Goal: Task Accomplishment & Management: Manage account settings

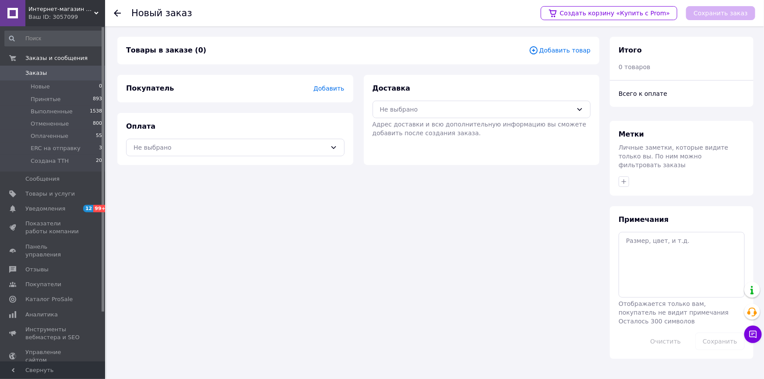
click at [575, 51] on span "Добавить товар" at bounding box center [560, 51] width 62 height 10
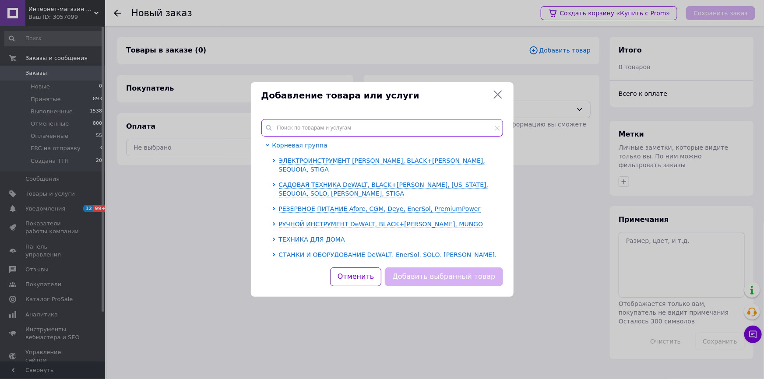
click at [357, 124] on input "text" at bounding box center [383, 128] width 242 height 18
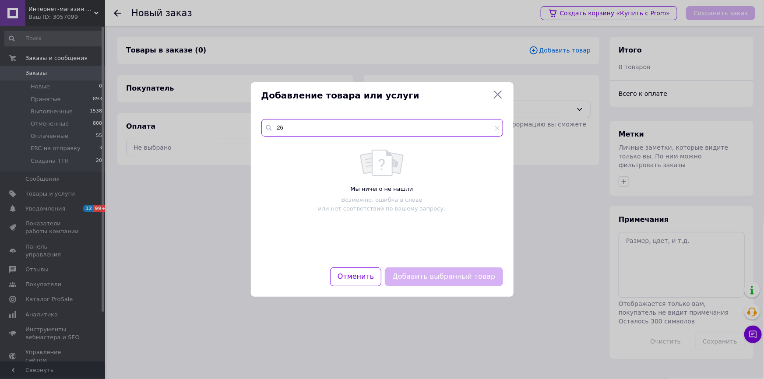
click at [331, 130] on input "26" at bounding box center [383, 128] width 242 height 18
click at [315, 127] on input "26" at bounding box center [383, 128] width 242 height 18
type input "26"
click at [498, 94] on icon at bounding box center [498, 95] width 8 height 8
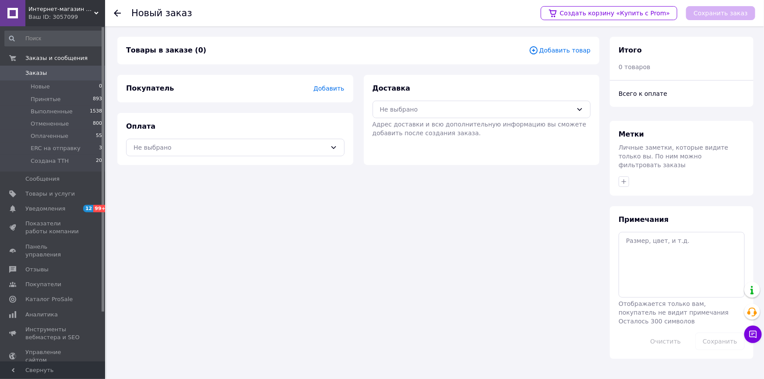
click at [573, 51] on span "Добавить товар" at bounding box center [560, 51] width 62 height 10
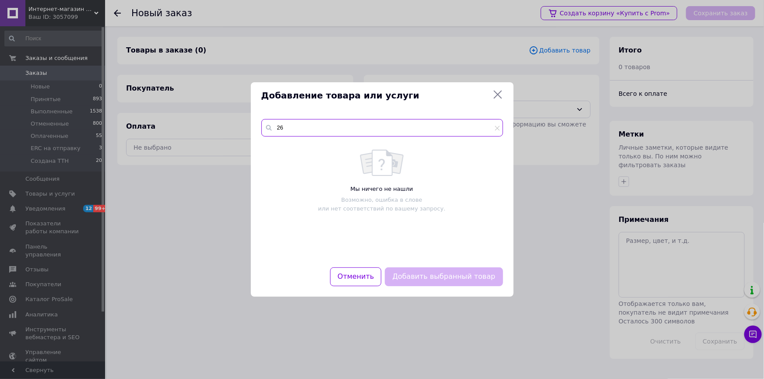
click at [343, 128] on input "26" at bounding box center [383, 128] width 242 height 18
click at [264, 126] on div "26" at bounding box center [383, 128] width 242 height 18
paste input "EZODO 7200"
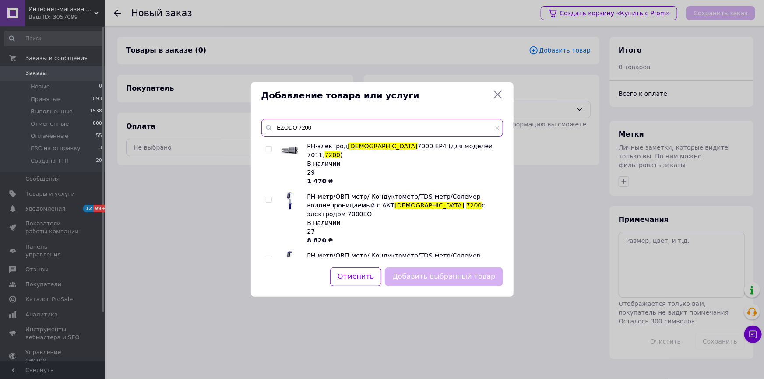
scroll to position [162, 0]
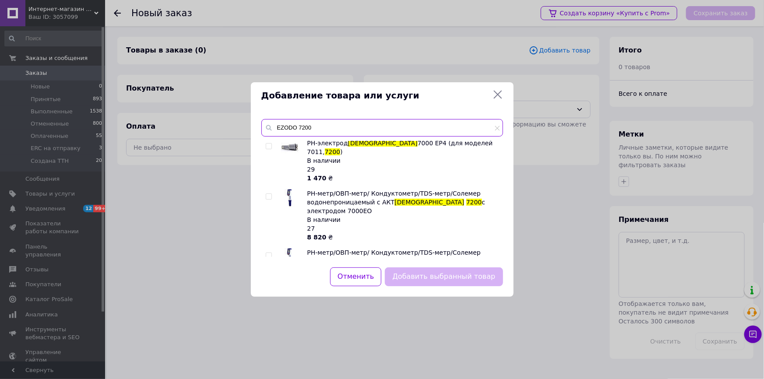
type input "EZODO 7200"
click at [271, 253] on input "checkbox" at bounding box center [269, 256] width 6 height 6
checkbox input "true"
click at [438, 281] on button "Добавить выбранный товар" at bounding box center [444, 277] width 118 height 19
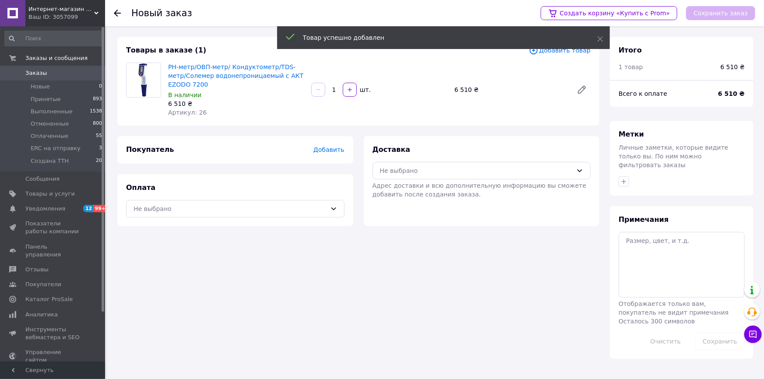
click at [342, 149] on span "Добавить" at bounding box center [329, 149] width 31 height 7
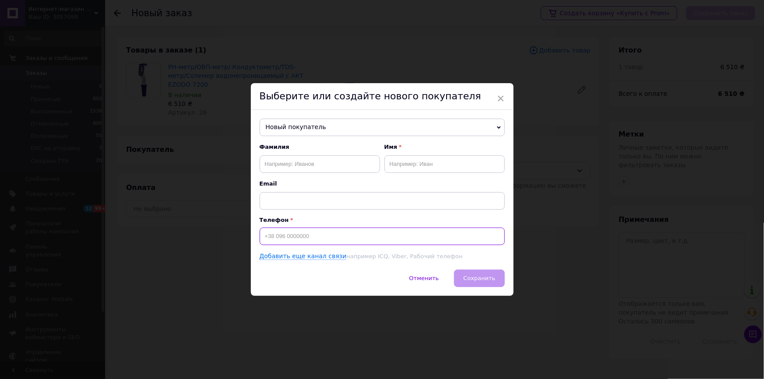
click at [283, 234] on input at bounding box center [382, 237] width 245 height 18
paste input "[PHONE_NUMBER]"
type input "[PHONE_NUMBER]"
click at [283, 164] on input "text" at bounding box center [320, 164] width 120 height 18
paste input "Мариняко"
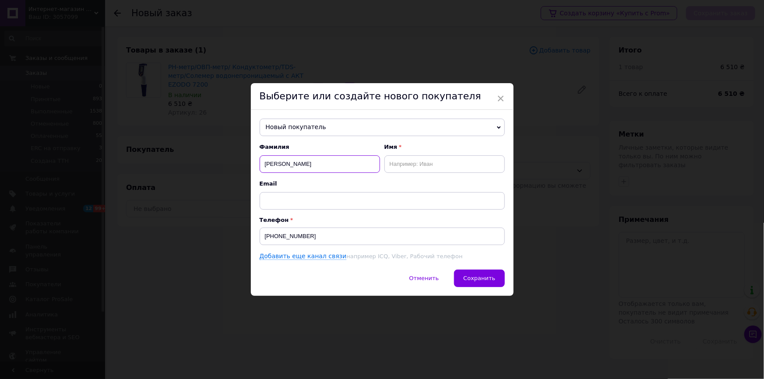
type input "Мариняко"
click at [427, 161] on input "text" at bounding box center [445, 164] width 120 height 18
type input "Іван"
click at [493, 283] on button "Сохранить" at bounding box center [479, 279] width 50 height 18
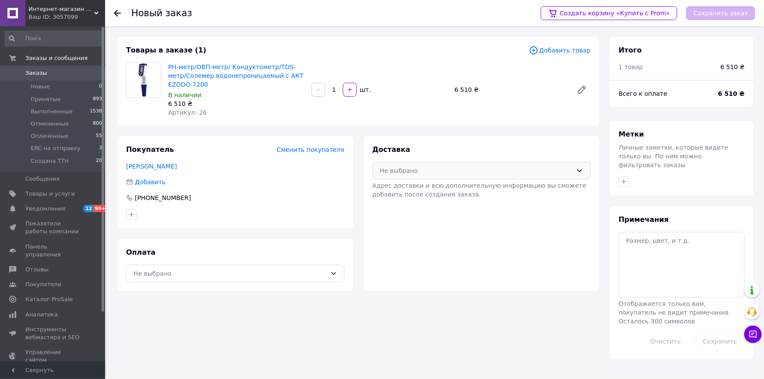
click at [463, 172] on div "Не выбрано" at bounding box center [476, 171] width 193 height 10
click at [462, 191] on span "Нова Пошта (платная)" at bounding box center [488, 189] width 191 height 9
click at [167, 274] on div "Не выбрано" at bounding box center [230, 274] width 193 height 10
click at [172, 307] on span "Наложенный платеж" at bounding box center [242, 309] width 191 height 9
click at [732, 15] on button "Сохранить заказ" at bounding box center [720, 13] width 69 height 14
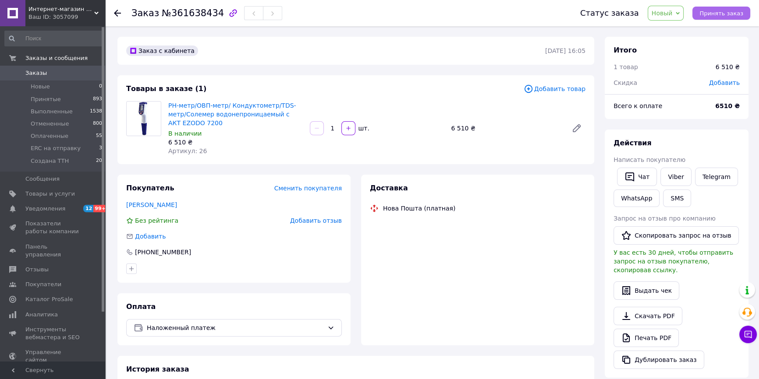
click at [715, 15] on span "Принять заказ" at bounding box center [721, 13] width 44 height 7
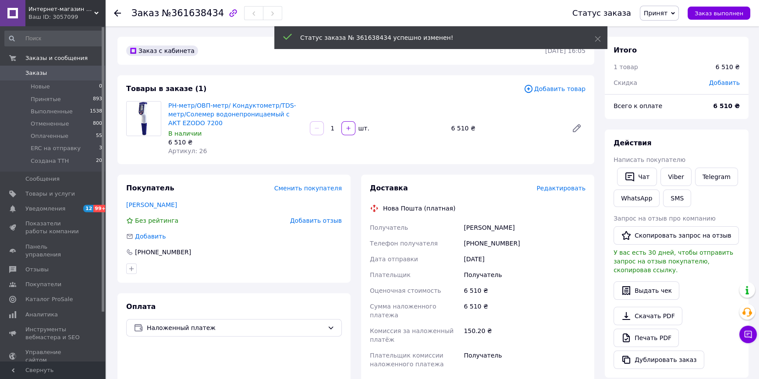
click at [574, 190] on span "Редактировать" at bounding box center [560, 188] width 49 height 7
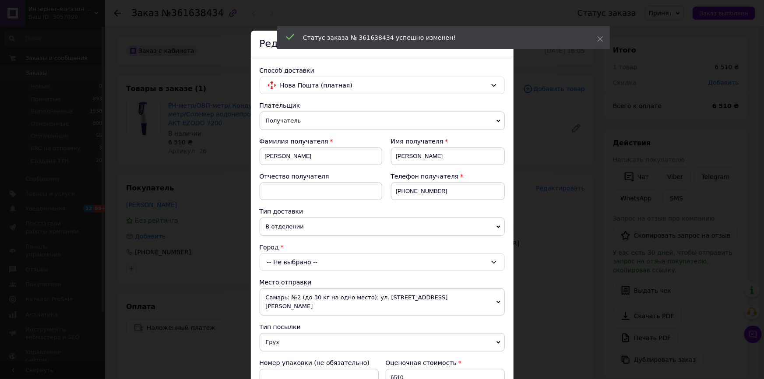
click at [304, 262] on div "-- Не выбрано --" at bounding box center [382, 263] width 245 height 18
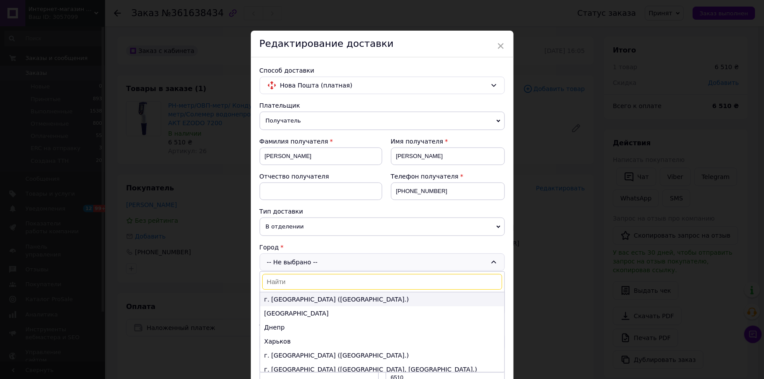
click at [304, 298] on li "г. Киев (Киевская обл.)" at bounding box center [382, 300] width 244 height 14
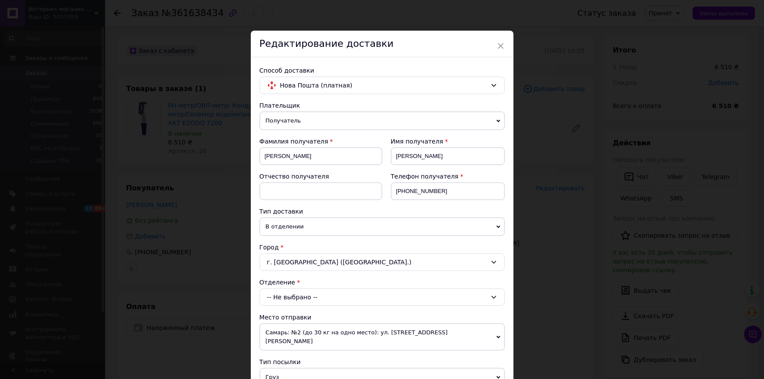
click at [303, 295] on div "-- Не выбрано --" at bounding box center [382, 298] width 245 height 18
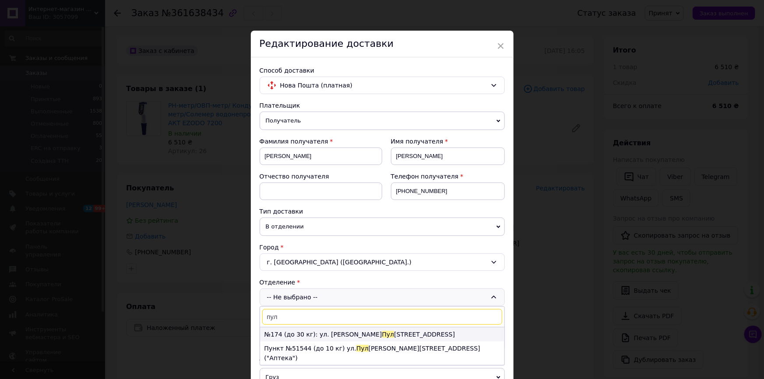
type input "пул"
click at [359, 336] on li "№174 (до 30 кг): ул. Ивана Пул юя, 8А" at bounding box center [382, 335] width 244 height 14
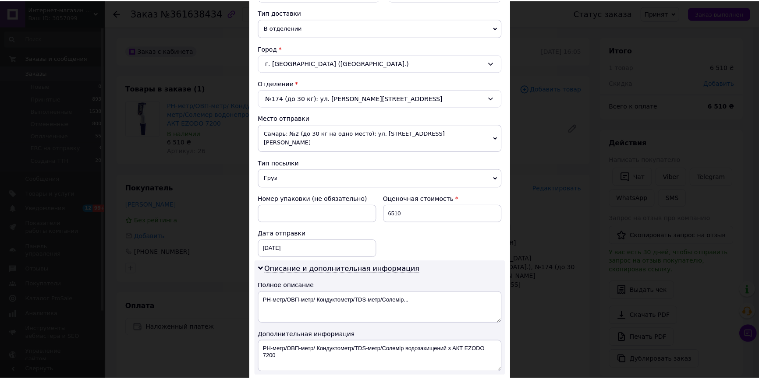
scroll to position [385, 0]
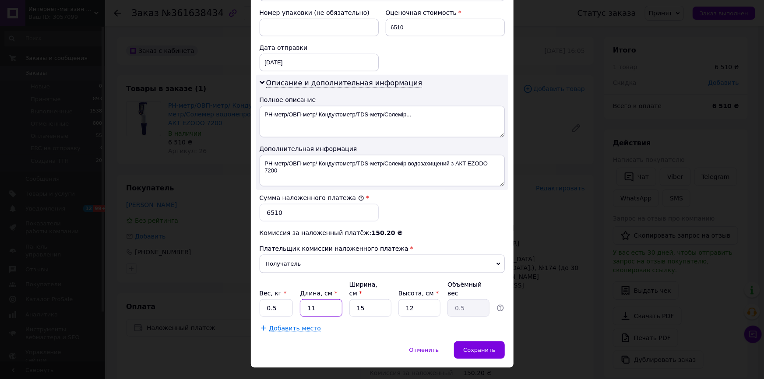
drag, startPoint x: 317, startPoint y: 291, endPoint x: 307, endPoint y: 290, distance: 10.6
click at [307, 300] on input "11" at bounding box center [321, 309] width 42 height 18
type input "3"
type input "0.14"
type input "30"
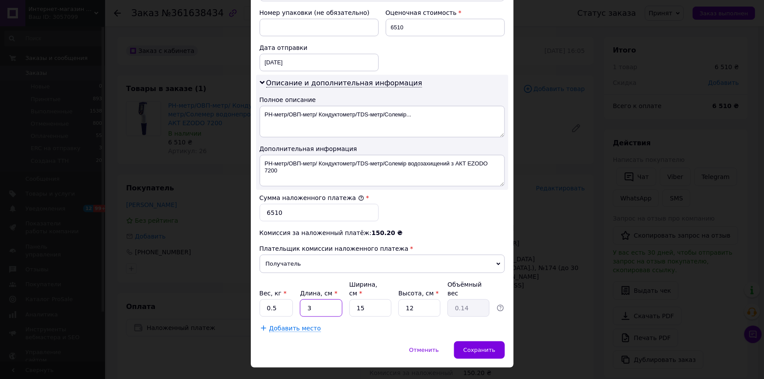
type input "1.35"
type input "30"
type input "3"
type input "0.27"
type input "30"
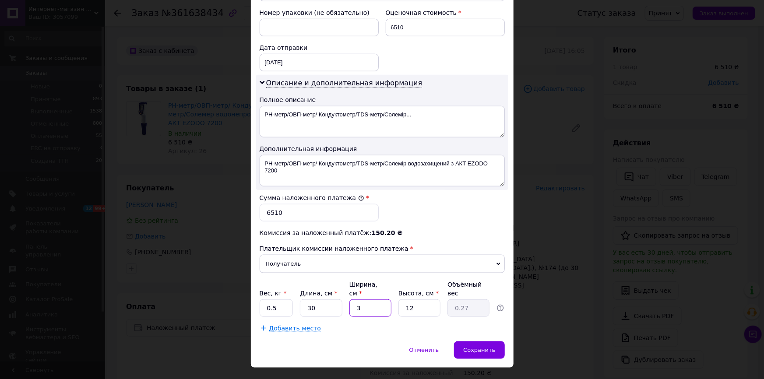
type input "2.7"
type input "30"
type input "1"
type input "0.23"
type input "10"
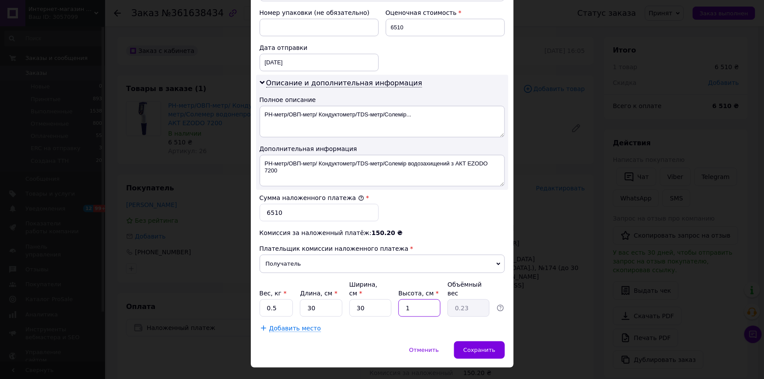
type input "2.25"
type input "10"
drag, startPoint x: 280, startPoint y: 289, endPoint x: 265, endPoint y: 288, distance: 15.4
click at [265, 300] on input "0.5" at bounding box center [277, 309] width 34 height 18
click at [270, 300] on input "20" at bounding box center [277, 309] width 34 height 18
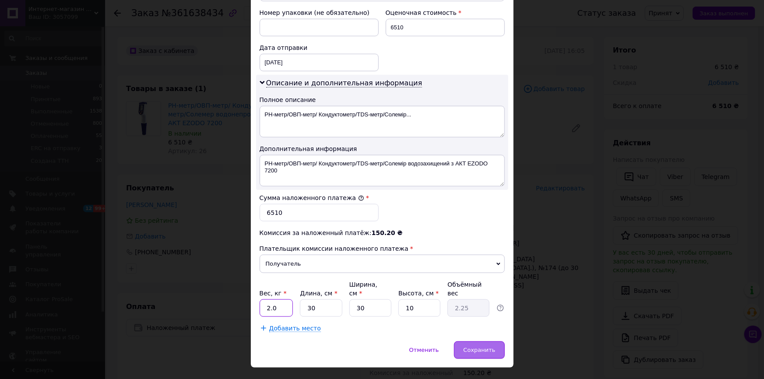
type input "2.0"
click at [491, 347] on span "Сохранить" at bounding box center [479, 350] width 32 height 7
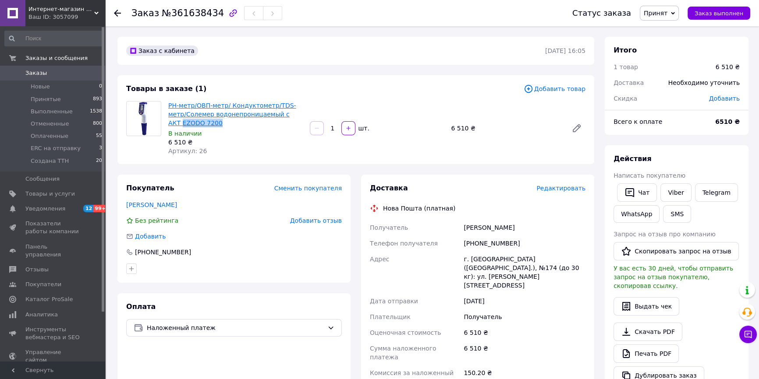
drag, startPoint x: 179, startPoint y: 126, endPoint x: 275, endPoint y: 117, distance: 96.4
click at [275, 117] on span "РН-метр/ОВП-метр/ Кондуктометр/TDS-метр/Солемер водонепроницаемый с АКТ EZODO 7…" at bounding box center [235, 114] width 134 height 26
copy link "EZODO 7200"
drag, startPoint x: 463, startPoint y: 245, endPoint x: 515, endPoint y: 245, distance: 51.2
click at [515, 245] on div "[PHONE_NUMBER]" at bounding box center [524, 244] width 125 height 16
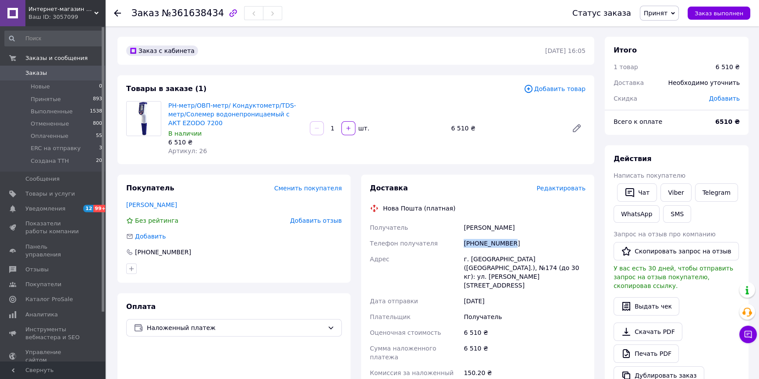
copy div "[PHONE_NUMBER]"
drag, startPoint x: 463, startPoint y: 228, endPoint x: 505, endPoint y: 228, distance: 41.2
click at [505, 228] on div "Мариняко Іван" at bounding box center [524, 228] width 125 height 16
copy div "Мариняко Іван"
click at [117, 13] on use at bounding box center [117, 13] width 7 height 7
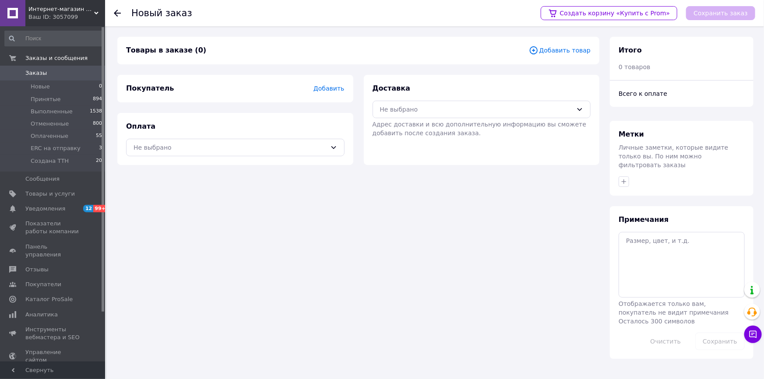
click at [49, 72] on span "Заказы" at bounding box center [53, 73] width 56 height 8
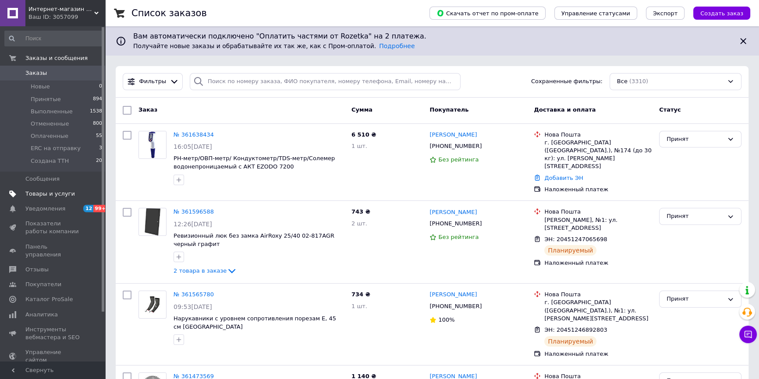
click at [42, 193] on span "Товары и услуги" at bounding box center [49, 194] width 49 height 8
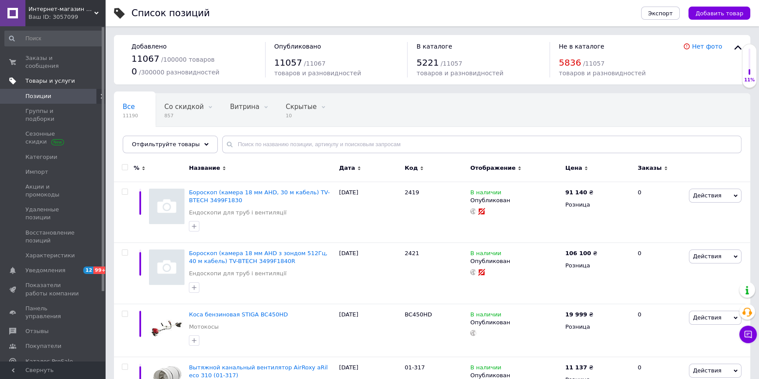
click at [52, 77] on span "Товары и услуги" at bounding box center [49, 81] width 49 height 8
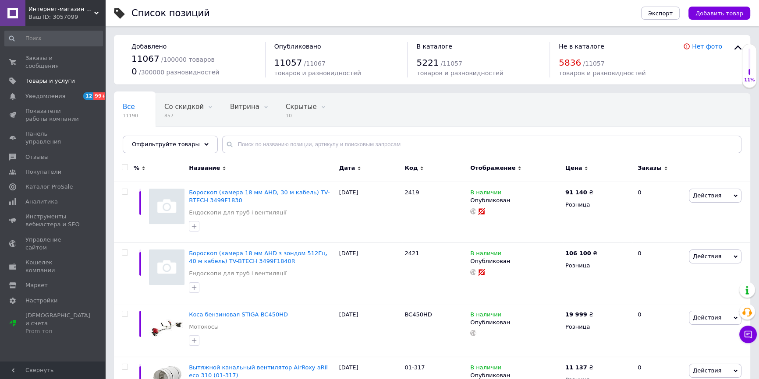
scroll to position [39, 0]
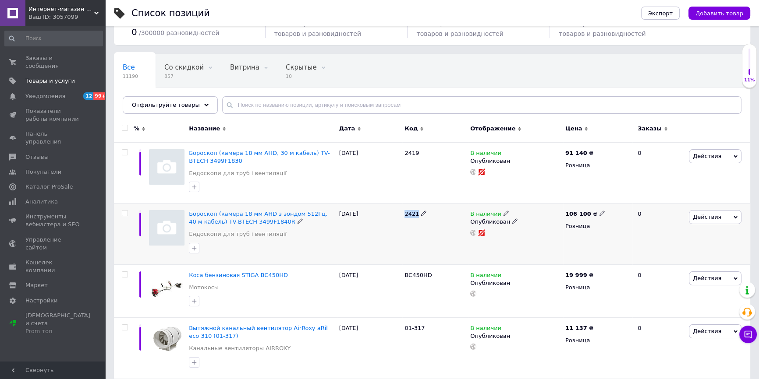
drag, startPoint x: 404, startPoint y: 214, endPoint x: 416, endPoint y: 216, distance: 11.6
click at [416, 216] on span "2421" at bounding box center [411, 214] width 14 height 7
copy span "2421"
click at [262, 212] on span "Бороскоп (камера 18 мм AHD з зондом 512Гц, 40 м кабель) TV-BTECH 3499F1840R" at bounding box center [258, 218] width 138 height 14
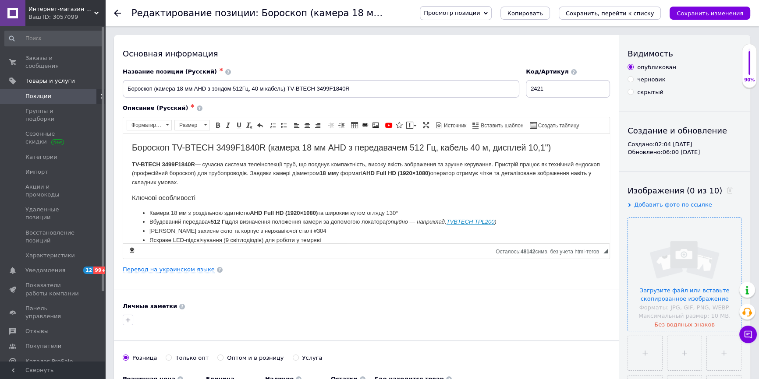
click at [689, 261] on input "file" at bounding box center [684, 274] width 113 height 113
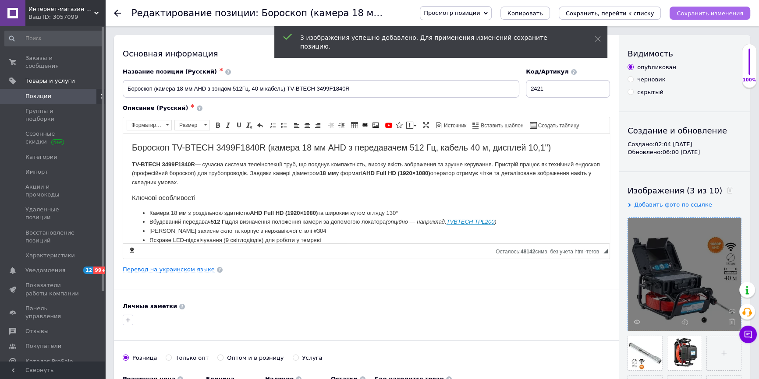
click at [710, 13] on icon "Сохранить изменения" at bounding box center [709, 13] width 67 height 7
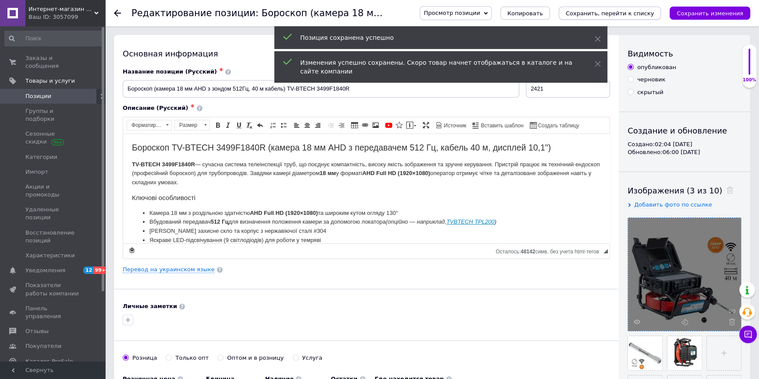
click at [639, 16] on icon "Сохранить, перейти к списку" at bounding box center [609, 13] width 88 height 7
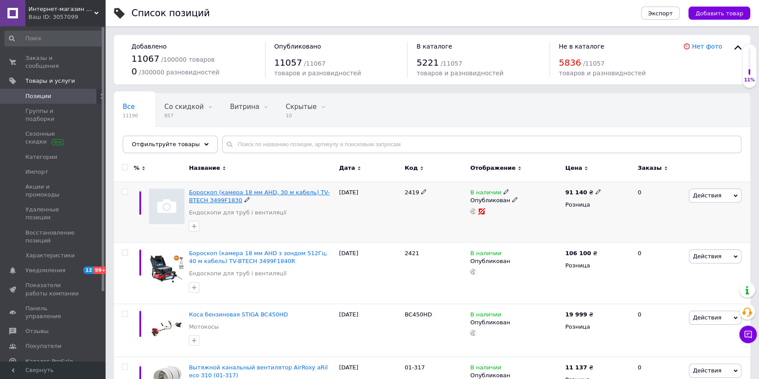
click at [241, 192] on span "Бороскоп (камера 18 мм AHD, 30 м кабель) TV-BTECH 3499F1830" at bounding box center [259, 196] width 141 height 14
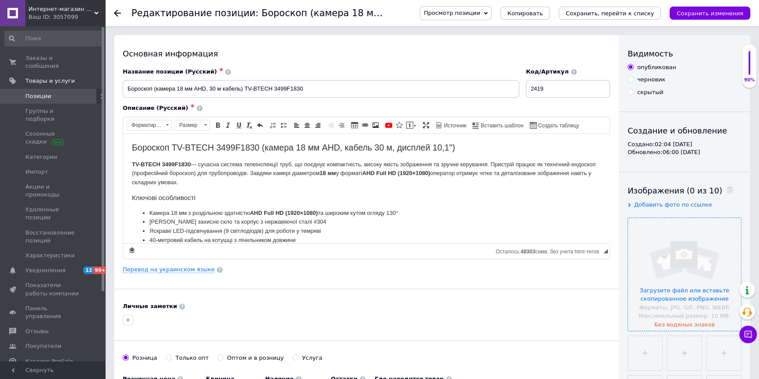
click at [684, 252] on input "file" at bounding box center [684, 274] width 113 height 113
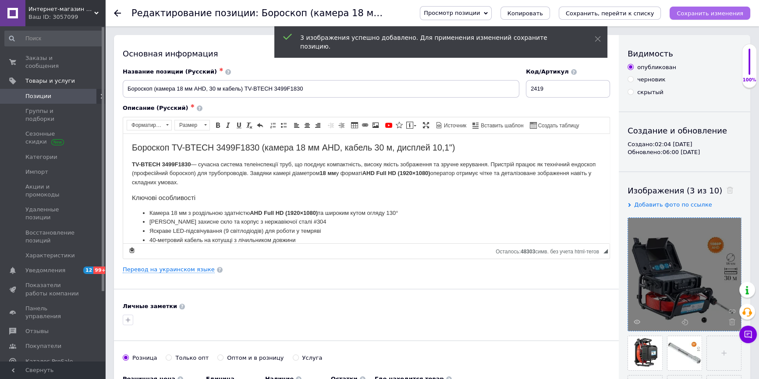
click at [733, 15] on icon "Сохранить изменения" at bounding box center [709, 13] width 67 height 7
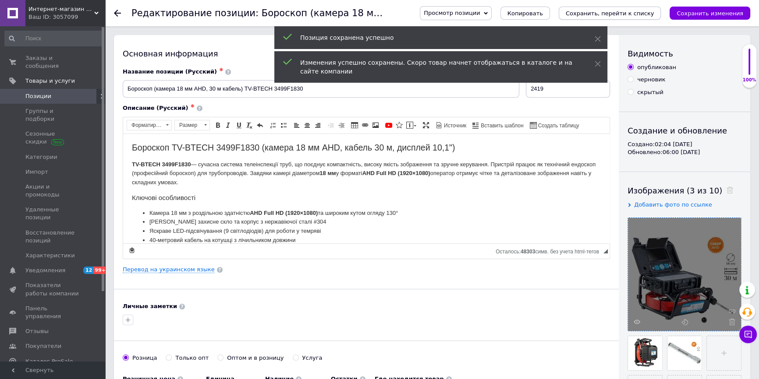
click at [631, 14] on icon "Сохранить, перейти к списку" at bounding box center [609, 13] width 88 height 7
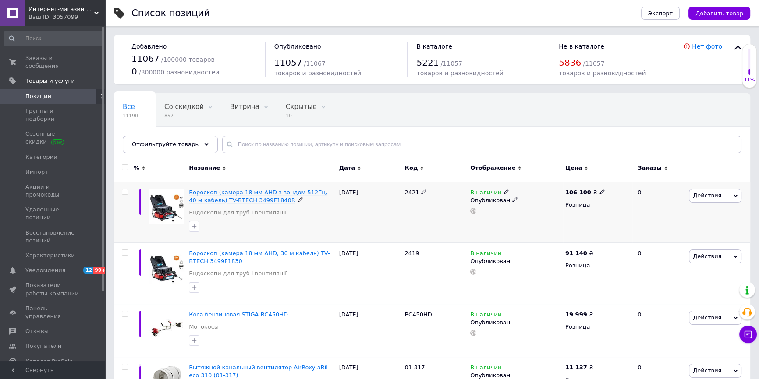
click at [258, 200] on span "Бороскоп (камера 18 мм AHD з зондом 512Гц, 40 м кабель) TV-BTECH 3499F1840R" at bounding box center [258, 196] width 138 height 14
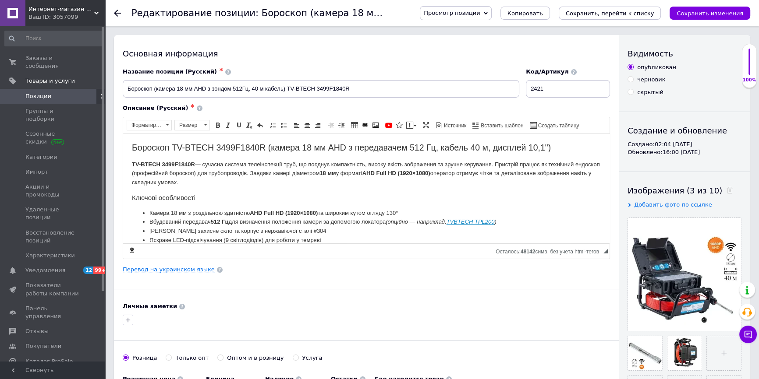
click at [117, 10] on use at bounding box center [117, 13] width 7 height 7
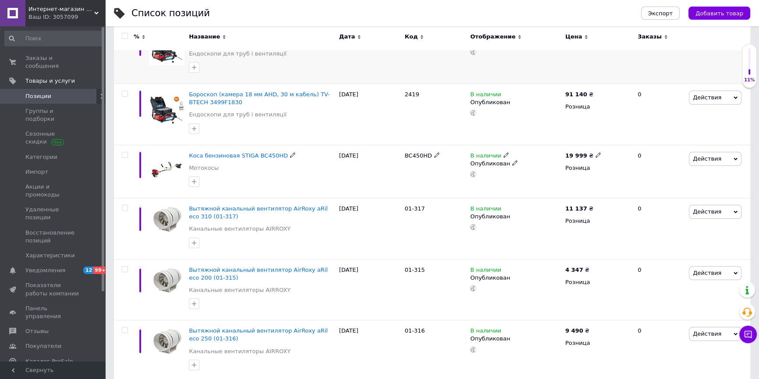
scroll to position [239, 0]
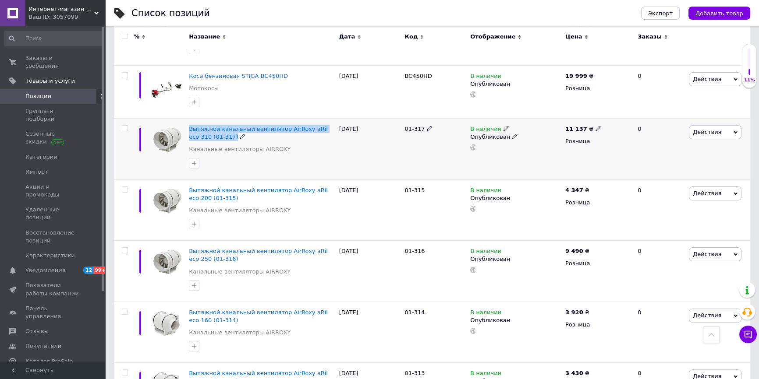
drag, startPoint x: 187, startPoint y: 127, endPoint x: 215, endPoint y: 136, distance: 29.2
click at [215, 136] on div "Вытяжной канальный вентилятор AirRoxy aRil eco 310 (01-317) Канальные вентилято…" at bounding box center [262, 149] width 150 height 61
copy div "Вытяжной канальный вентилятор AirRoxy aRil eco 310 (01-317)"
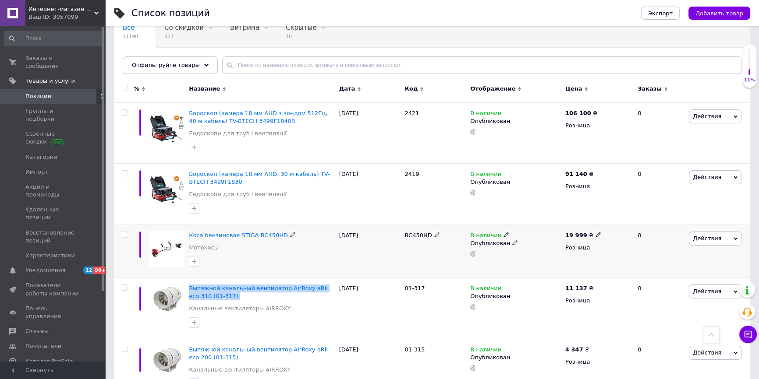
scroll to position [0, 0]
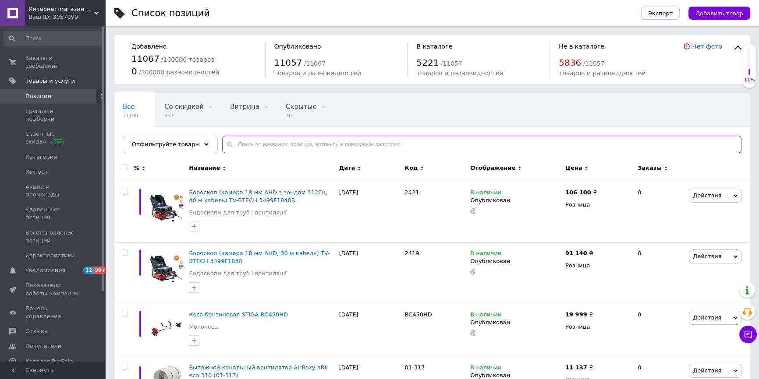
click at [252, 146] on input "text" at bounding box center [481, 145] width 519 height 18
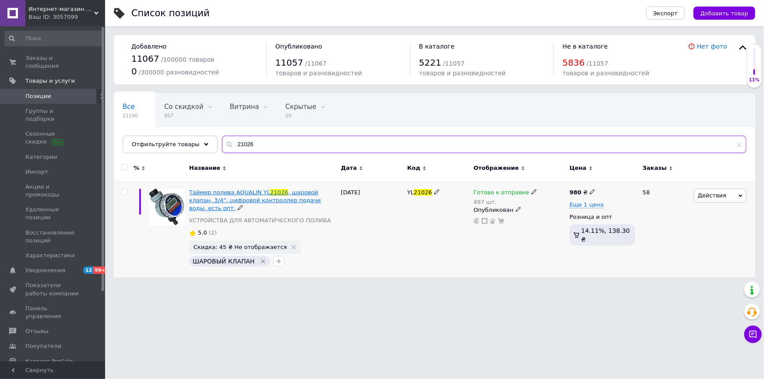
type input "21026"
click at [278, 194] on span ", шаровой клапан, 3/4”, цифровой контроллер подачи воды, есть опт." at bounding box center [255, 200] width 132 height 22
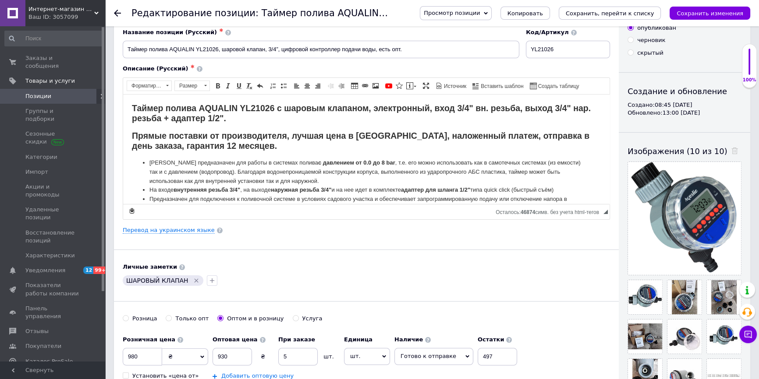
scroll to position [159, 0]
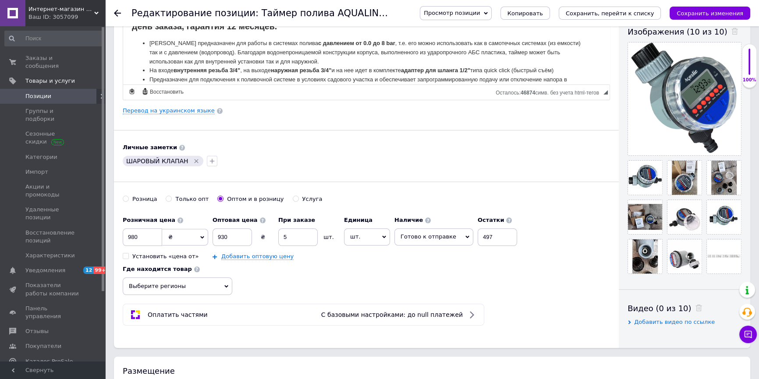
click at [580, 212] on div "Розничная цена 980 ₴ $ € CHF £ ¥ PLN ₸ MDL HUF KGS CN¥ TRY ₩ lei Установить «це…" at bounding box center [366, 253] width 487 height 83
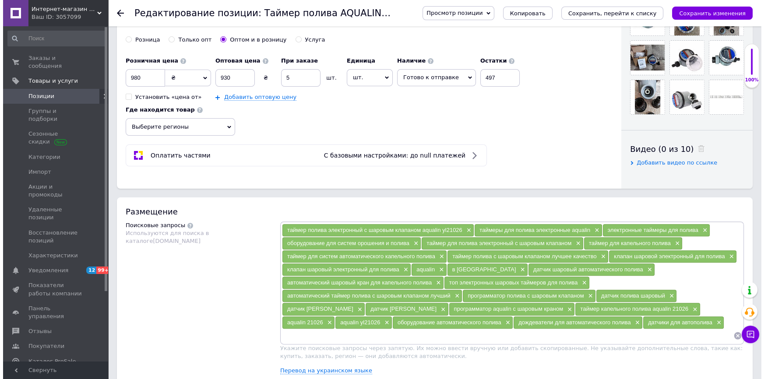
scroll to position [398, 0]
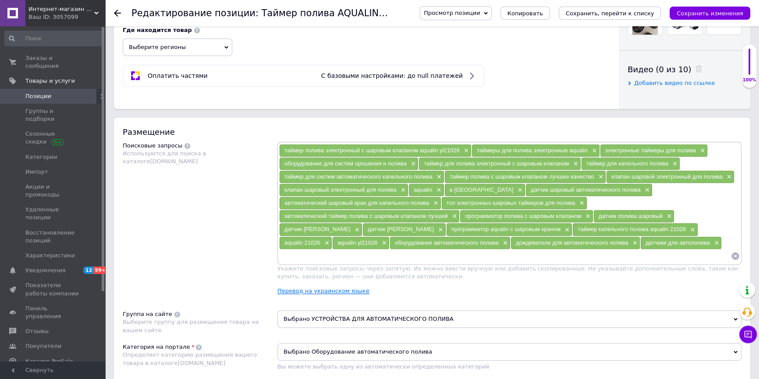
click at [325, 291] on link "Перевод на украинском языке" at bounding box center [323, 291] width 92 height 7
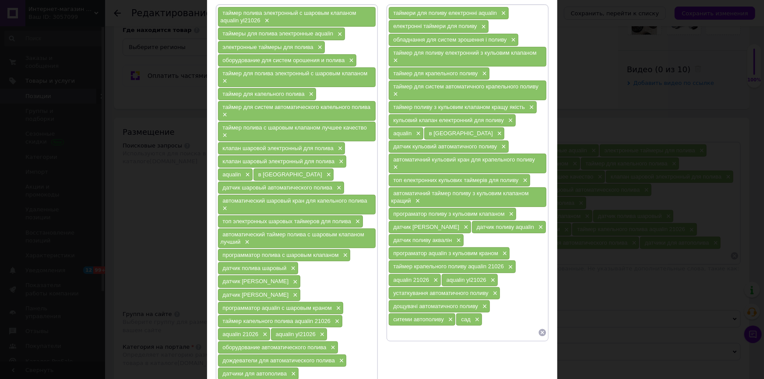
scroll to position [119, 0]
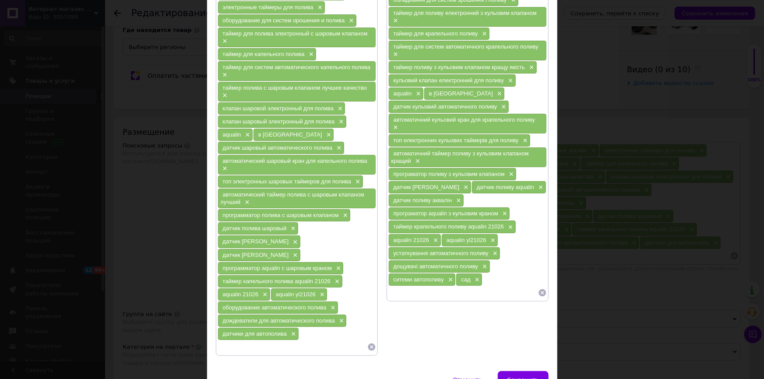
click at [540, 289] on icon at bounding box center [542, 293] width 9 height 9
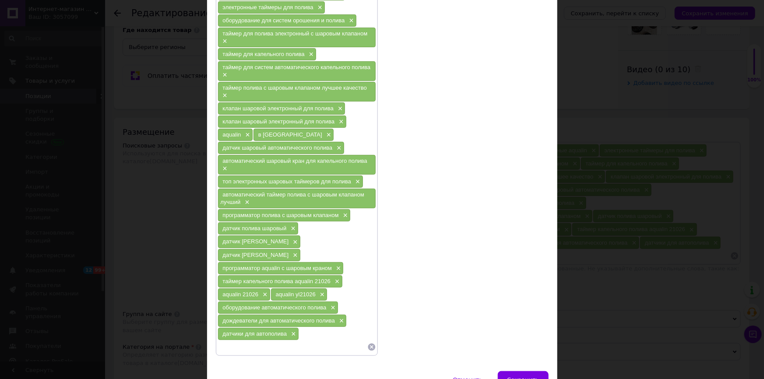
scroll to position [0, 0]
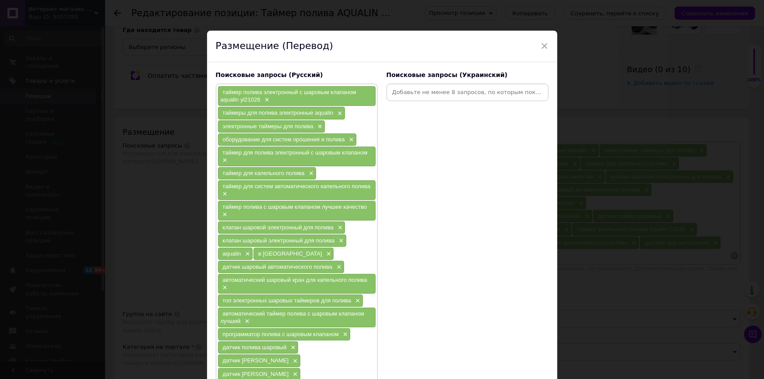
click at [428, 92] on input at bounding box center [468, 92] width 159 height 13
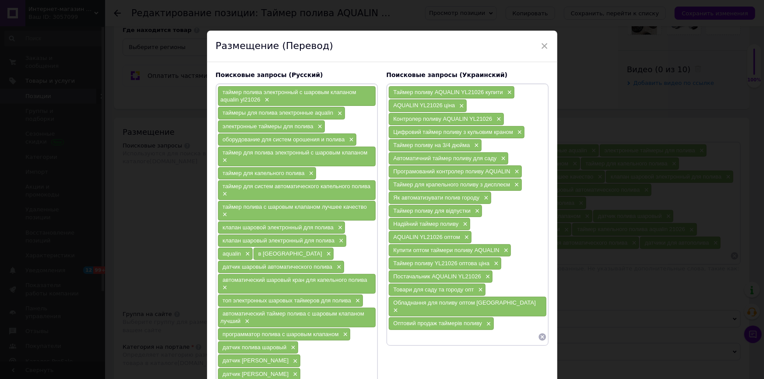
click at [541, 333] on icon at bounding box center [542, 337] width 9 height 9
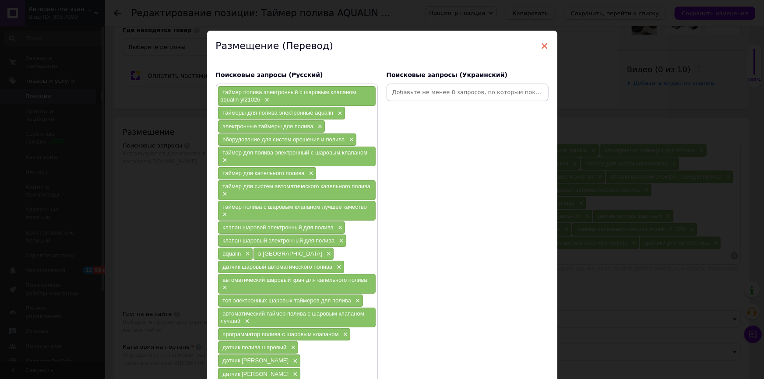
click at [545, 47] on span "×" at bounding box center [545, 46] width 8 height 15
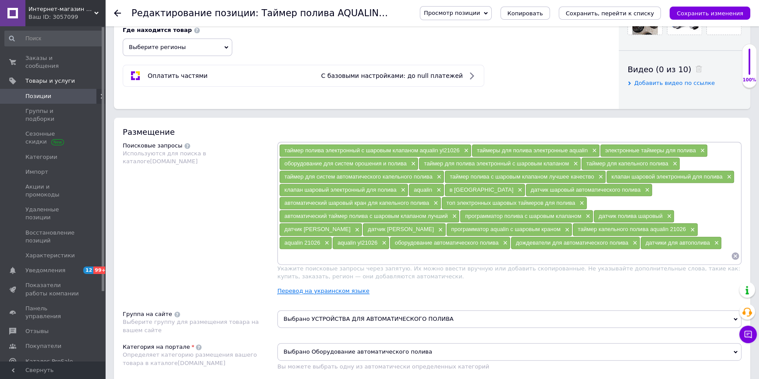
click at [304, 288] on link "Перевод на украинском языке" at bounding box center [323, 291] width 92 height 7
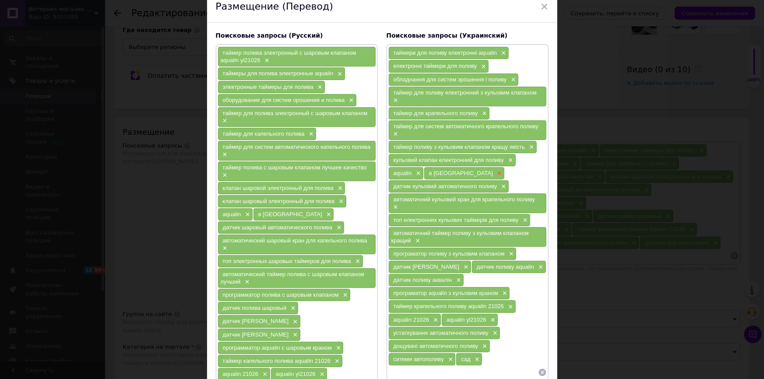
scroll to position [79, 0]
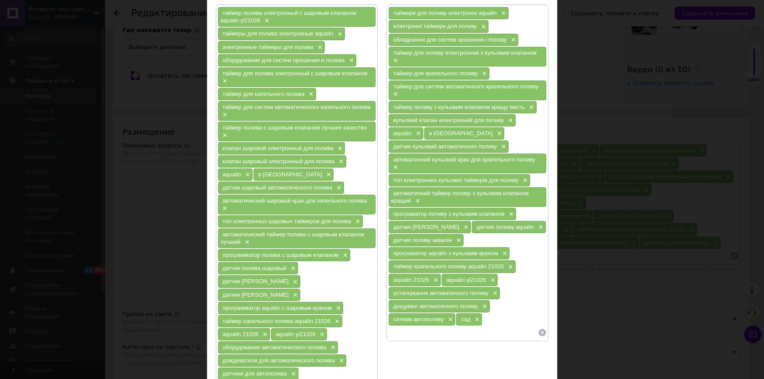
click at [399, 328] on input at bounding box center [464, 332] width 150 height 13
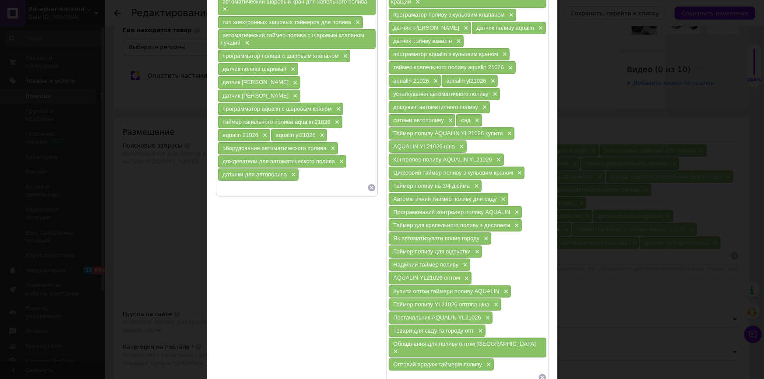
scroll to position [343, 0]
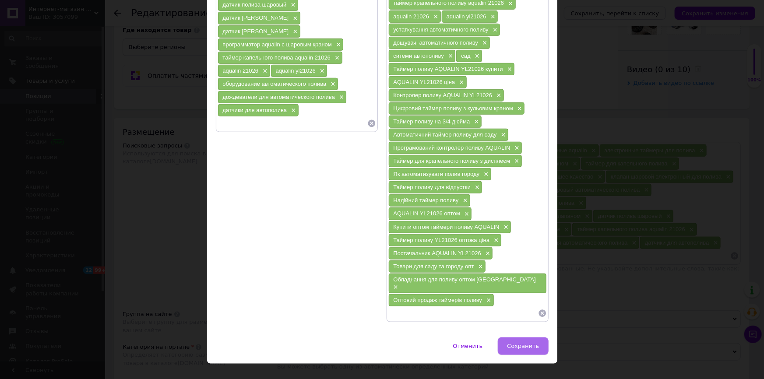
click at [525, 343] on span "Сохранить" at bounding box center [523, 346] width 32 height 7
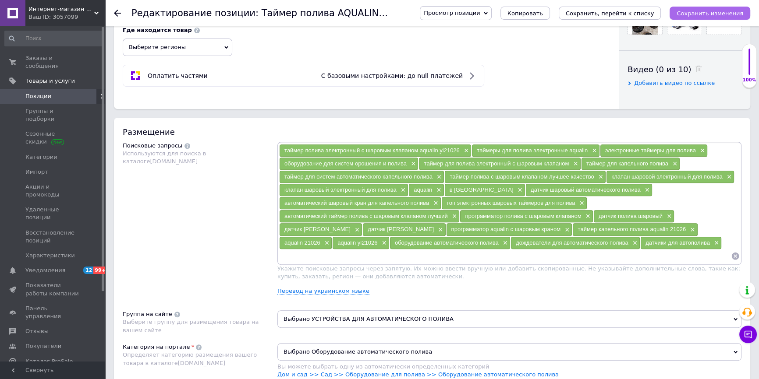
click at [710, 15] on icon "Сохранить изменения" at bounding box center [709, 13] width 67 height 7
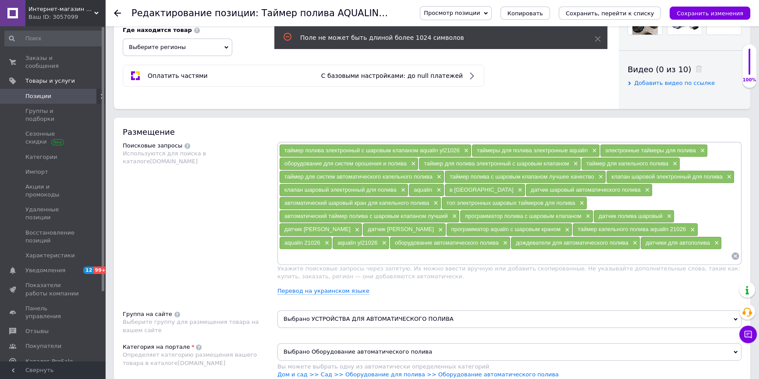
click at [322, 293] on div "таймер полива электронный с шаровым клапаном aqualin yl21026 × таймеры для поли…" at bounding box center [509, 222] width 464 height 160
click at [323, 292] on link "Перевод на украинском языке" at bounding box center [323, 291] width 92 height 7
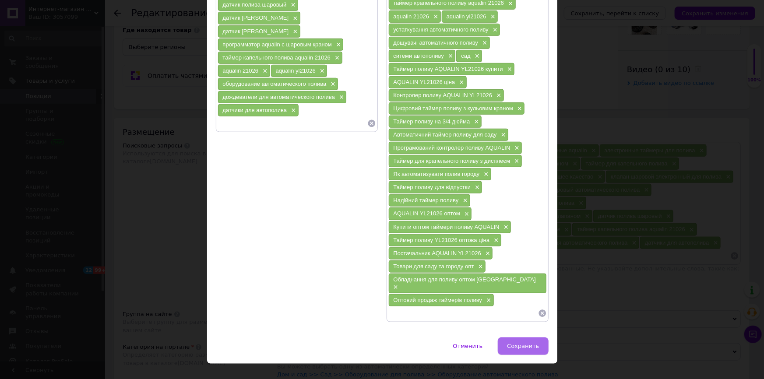
click at [530, 343] on span "Сохранить" at bounding box center [523, 346] width 32 height 7
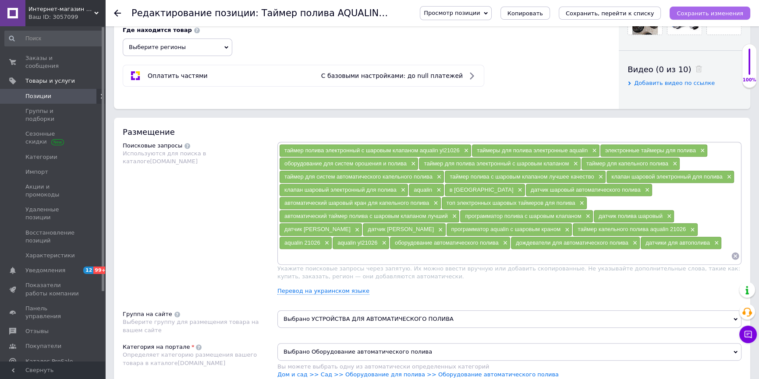
click at [738, 14] on icon "Сохранить изменения" at bounding box center [709, 13] width 67 height 7
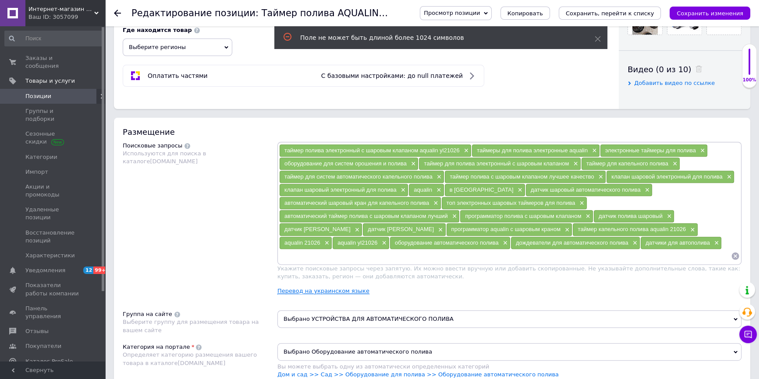
click at [315, 290] on link "Перевод на украинском языке" at bounding box center [323, 291] width 92 height 7
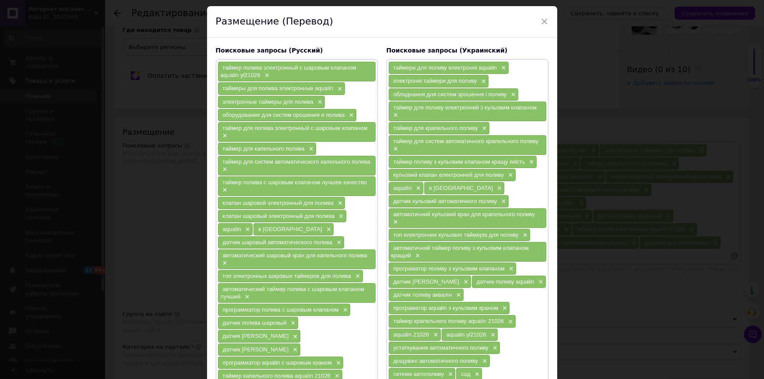
scroll to position [104, 0]
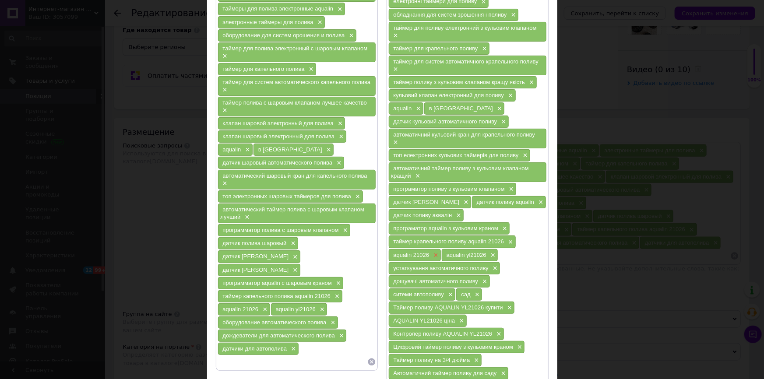
click at [434, 252] on span "×" at bounding box center [434, 255] width 7 height 7
click at [437, 252] on span "×" at bounding box center [439, 255] width 7 height 7
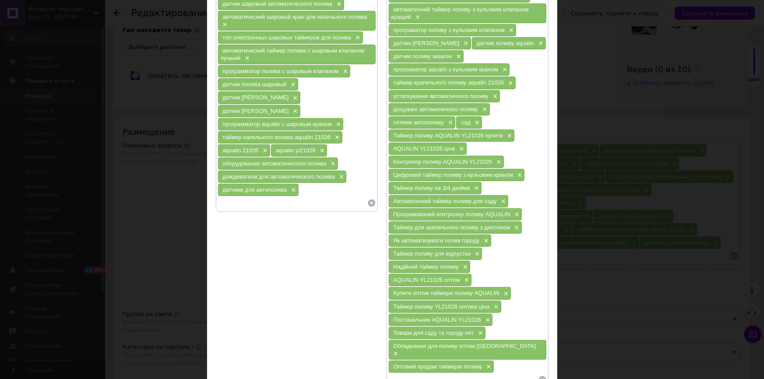
scroll to position [330, 0]
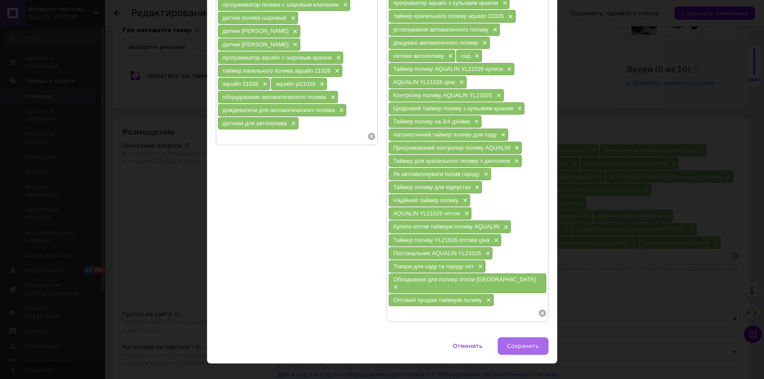
click at [528, 338] on button "Сохранить" at bounding box center [523, 347] width 50 height 18
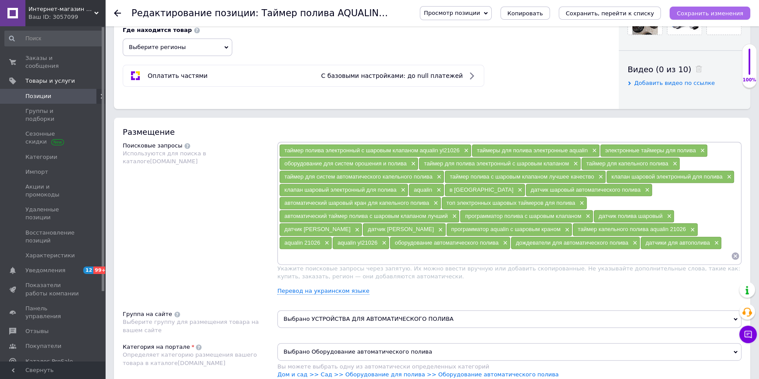
click at [718, 17] on button "Сохранить изменения" at bounding box center [709, 13] width 81 height 13
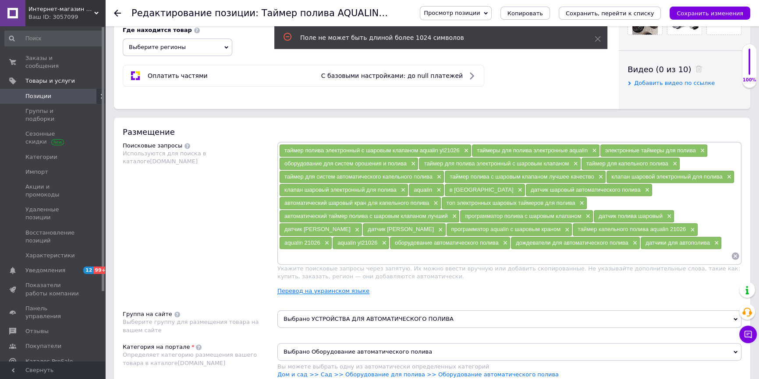
click at [331, 289] on link "Перевод на украинском языке" at bounding box center [323, 291] width 92 height 7
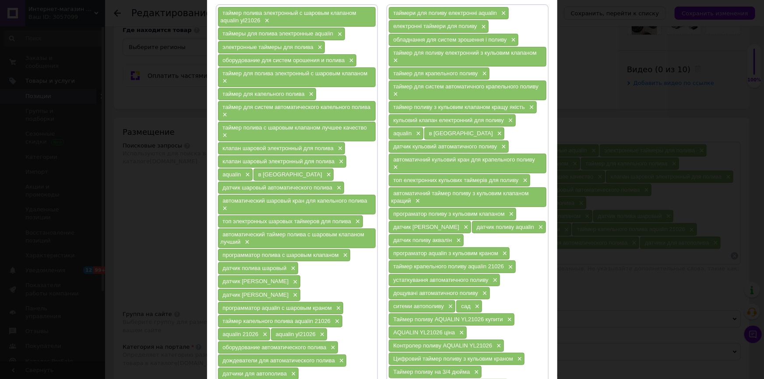
scroll to position [39, 0]
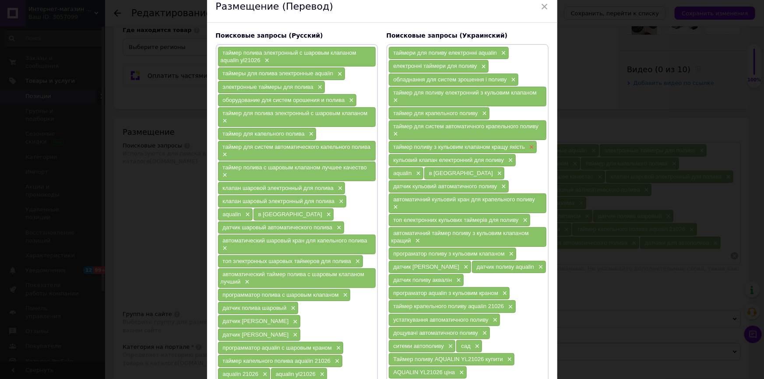
click at [530, 145] on span "×" at bounding box center [530, 147] width 7 height 7
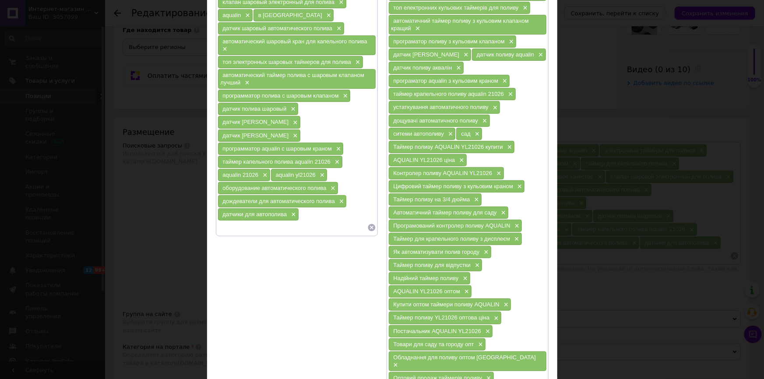
scroll to position [317, 0]
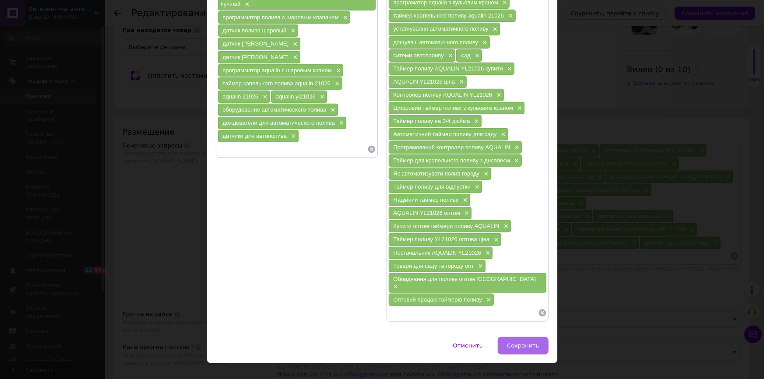
click at [537, 343] on span "Сохранить" at bounding box center [523, 346] width 32 height 7
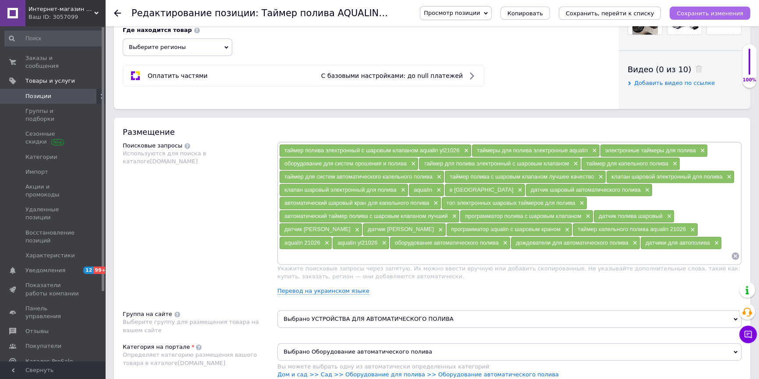
click at [707, 13] on icon "Сохранить изменения" at bounding box center [709, 13] width 67 height 7
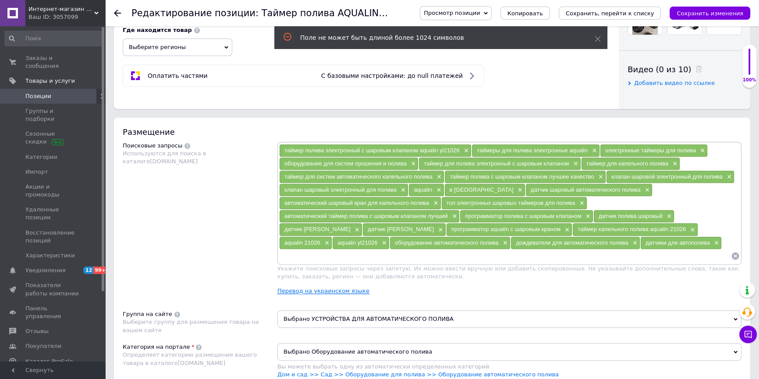
click at [336, 289] on link "Перевод на украинском языке" at bounding box center [323, 291] width 92 height 7
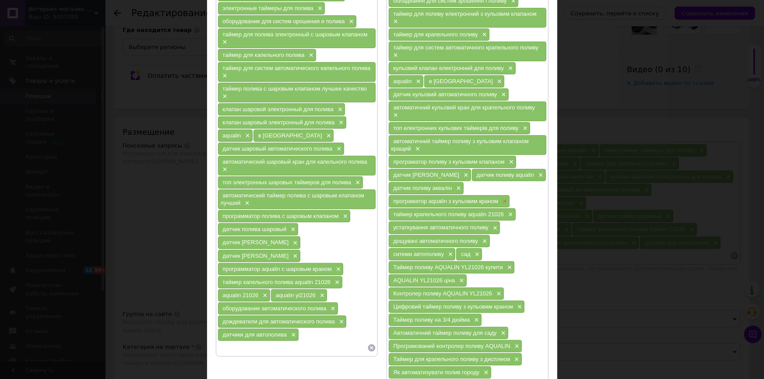
scroll to position [158, 0]
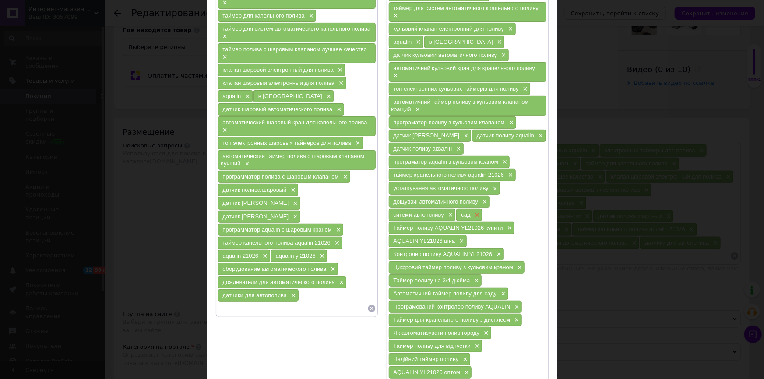
click at [476, 212] on span "×" at bounding box center [476, 215] width 7 height 7
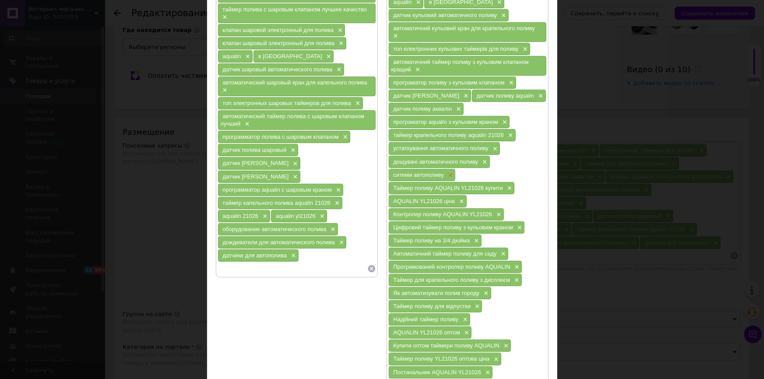
click at [451, 172] on span "×" at bounding box center [449, 175] width 7 height 7
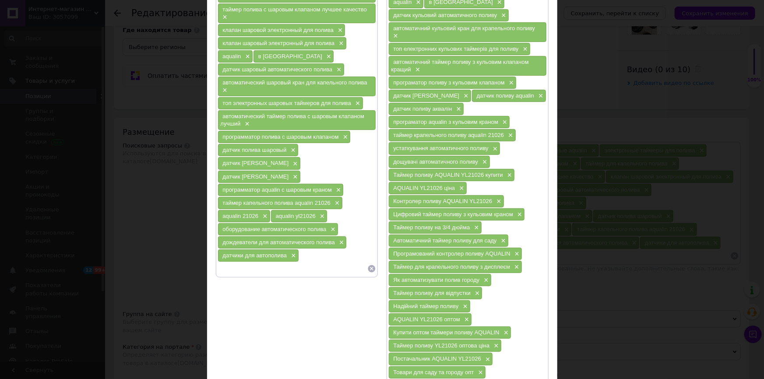
scroll to position [304, 0]
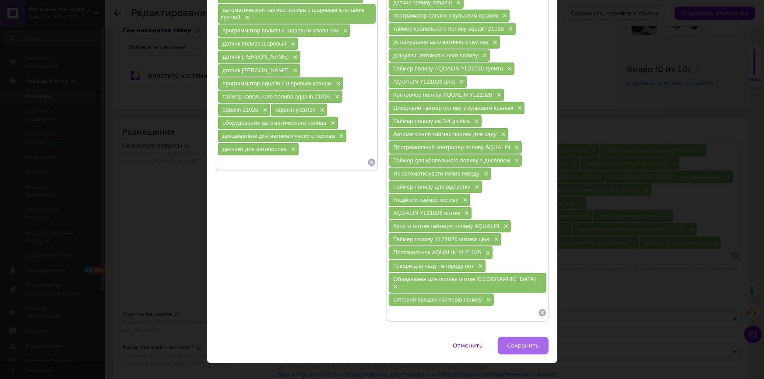
click at [532, 343] on span "Сохранить" at bounding box center [523, 346] width 32 height 7
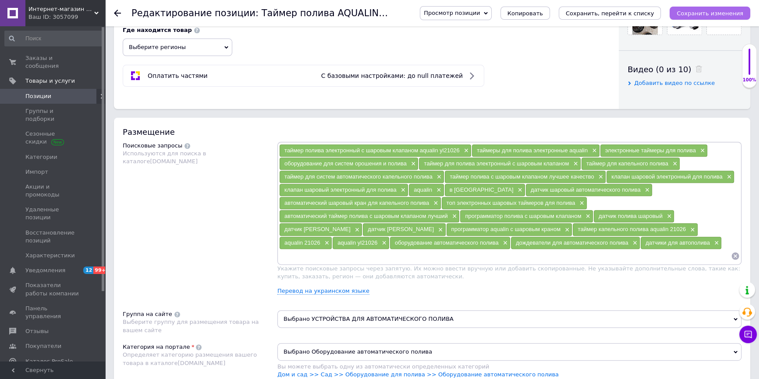
click at [730, 15] on icon "Сохранить изменения" at bounding box center [709, 13] width 67 height 7
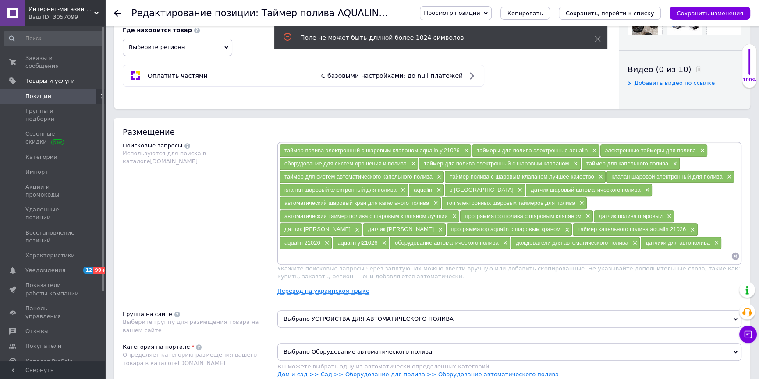
click at [335, 291] on link "Перевод на украинском языке" at bounding box center [323, 291] width 92 height 7
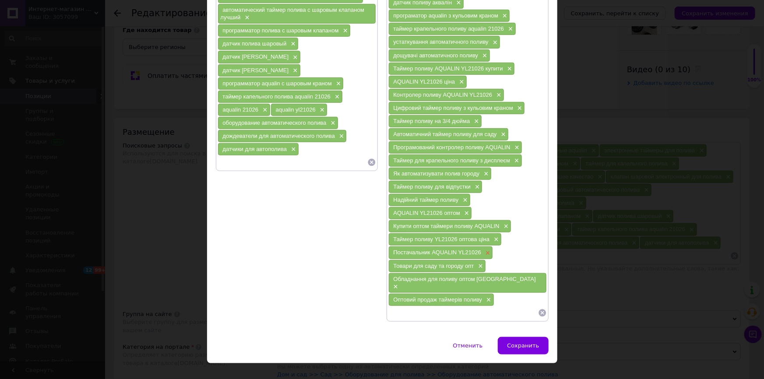
click at [486, 250] on span "×" at bounding box center [487, 253] width 7 height 7
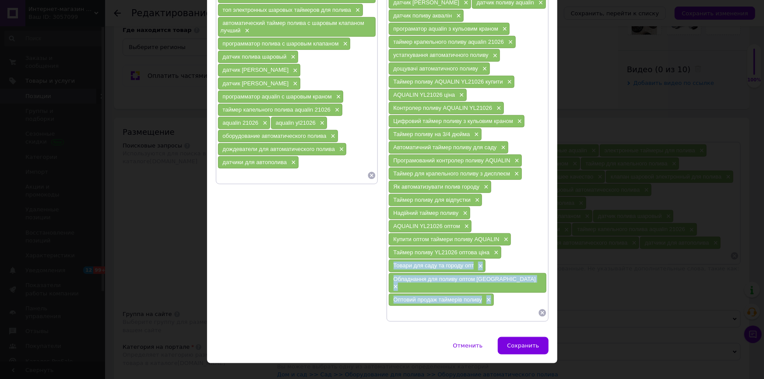
drag, startPoint x: 525, startPoint y: 297, endPoint x: 526, endPoint y: 309, distance: 11.9
click at [526, 304] on div "таймери для поливу електронні aqualin × електронні таймери для поливу × обладна…" at bounding box center [468, 57] width 159 height 524
click at [523, 343] on span "Сохранить" at bounding box center [523, 346] width 32 height 7
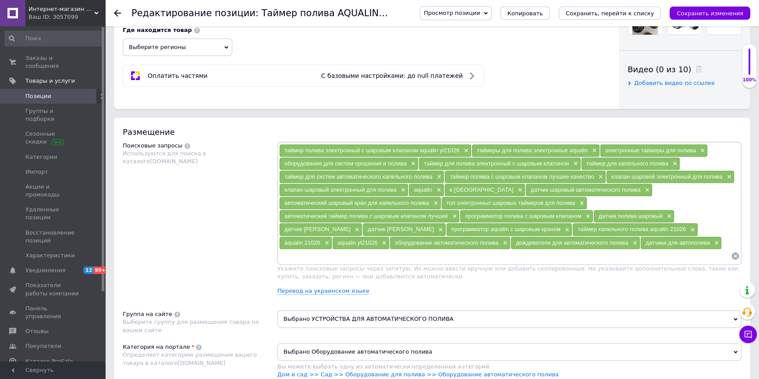
click at [724, 6] on div "Просмотр позиции Сохранить и посмотреть на сайте Сохранить и посмотреть на порт…" at bounding box center [580, 13] width 339 height 14
click at [723, 12] on icon "Сохранить изменения" at bounding box center [709, 13] width 67 height 7
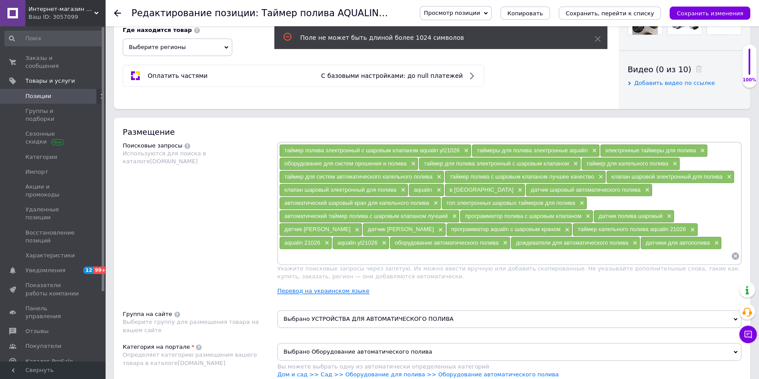
click at [337, 289] on link "Перевод на украинском языке" at bounding box center [323, 291] width 92 height 7
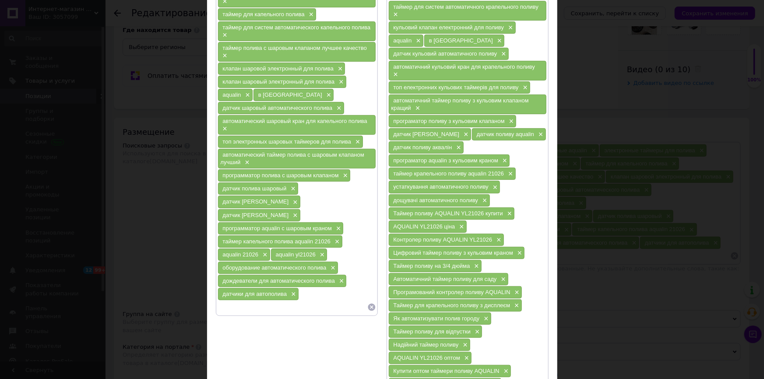
scroll to position [279, 0]
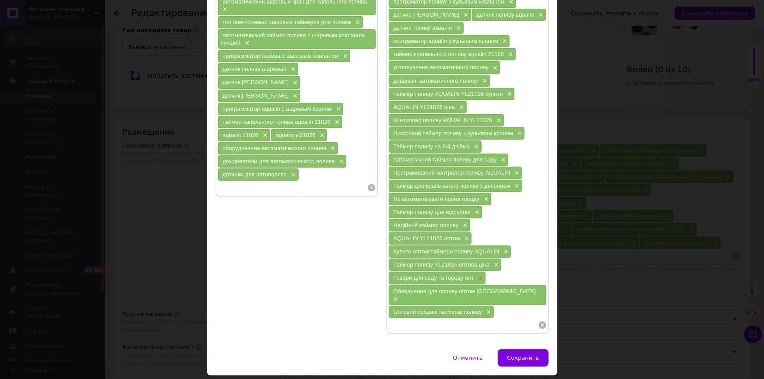
click at [480, 275] on span "×" at bounding box center [479, 278] width 7 height 7
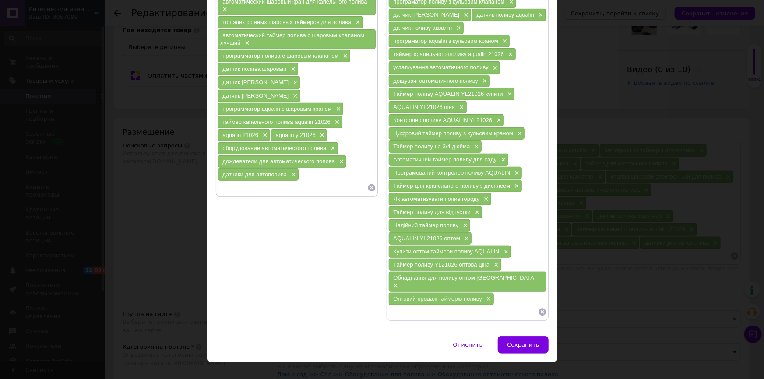
scroll to position [278, 0]
click at [519, 337] on button "Сохранить" at bounding box center [523, 346] width 50 height 18
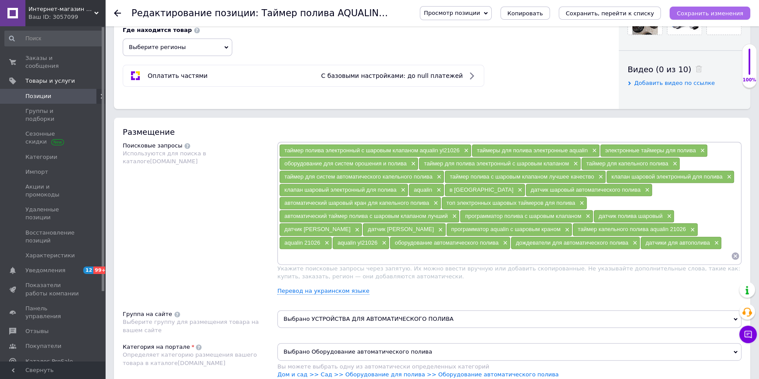
click at [720, 13] on icon "Сохранить изменения" at bounding box center [709, 13] width 67 height 7
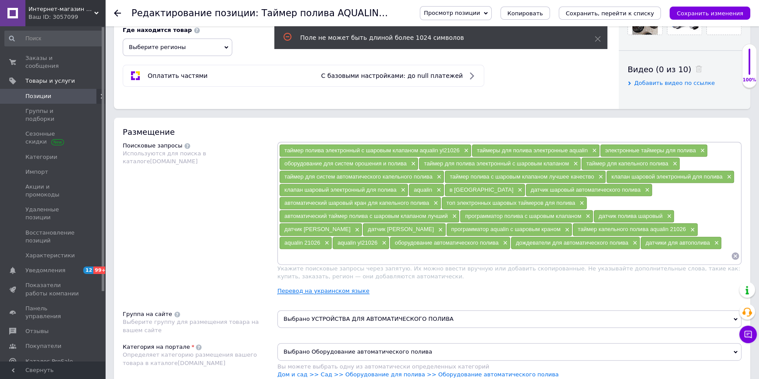
click at [320, 293] on link "Перевод на украинском языке" at bounding box center [323, 291] width 92 height 7
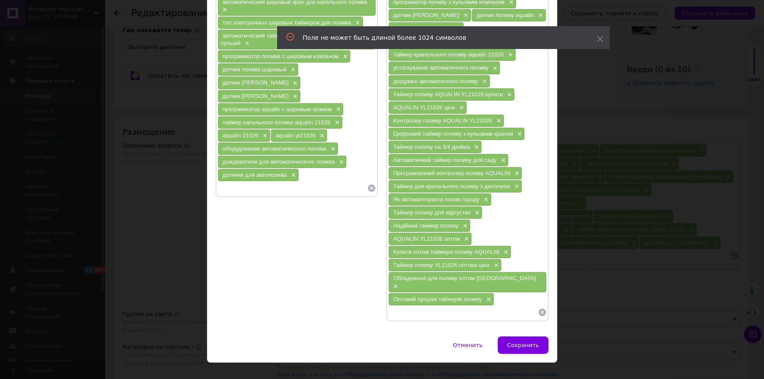
scroll to position [238, 0]
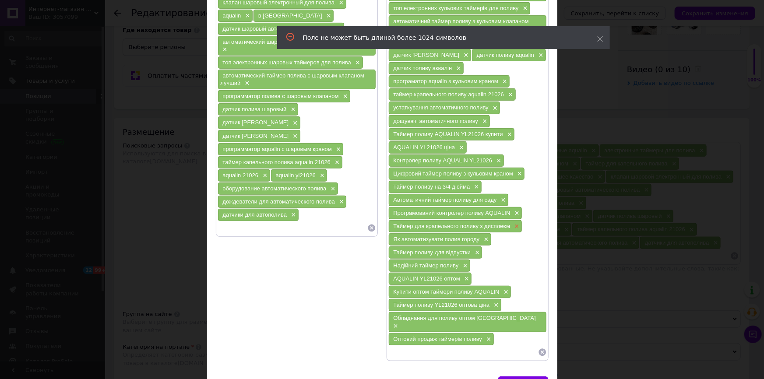
click at [517, 223] on span "×" at bounding box center [515, 226] width 7 height 7
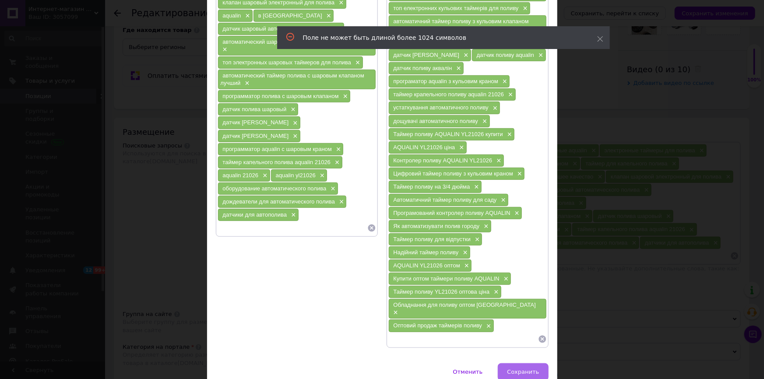
click at [520, 369] on span "Сохранить" at bounding box center [523, 372] width 32 height 7
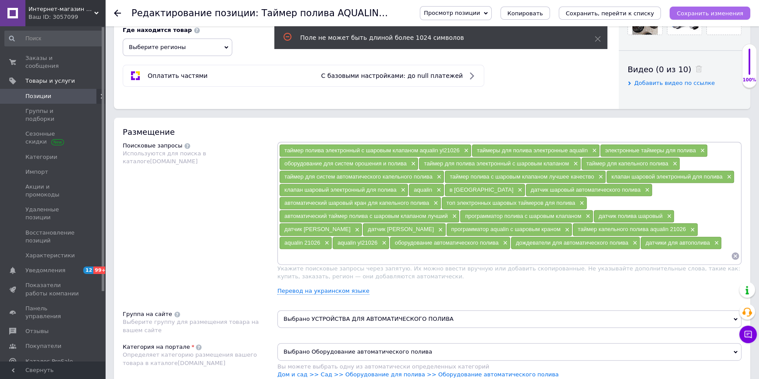
click at [714, 12] on icon "Сохранить изменения" at bounding box center [709, 13] width 67 height 7
click at [342, 289] on link "Перевод на украинском языке" at bounding box center [323, 291] width 92 height 7
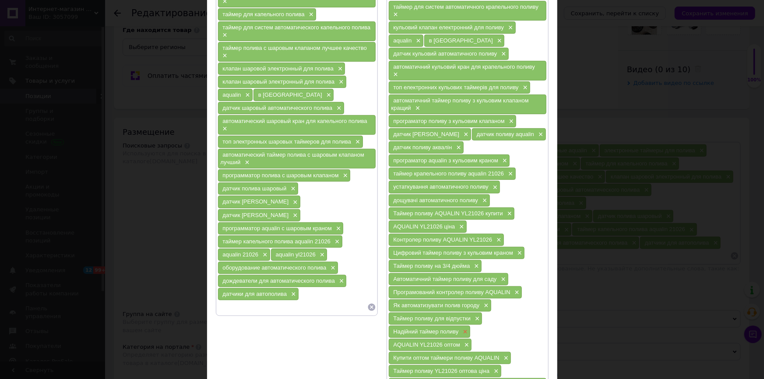
scroll to position [199, 0]
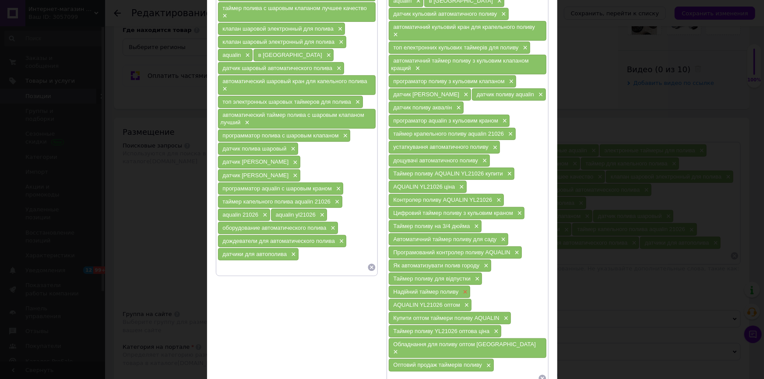
click at [464, 289] on span "×" at bounding box center [464, 292] width 7 height 7
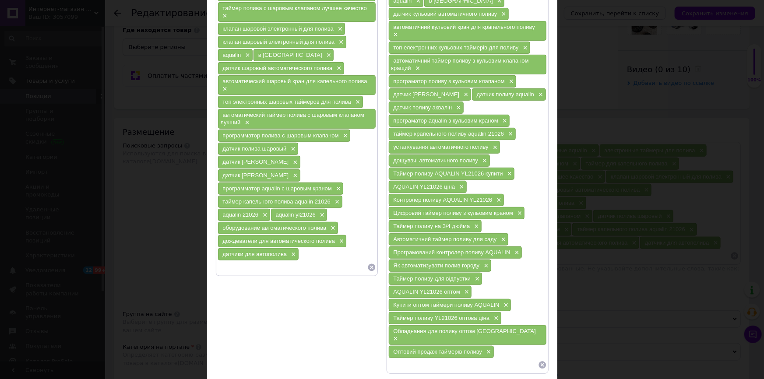
scroll to position [159, 0]
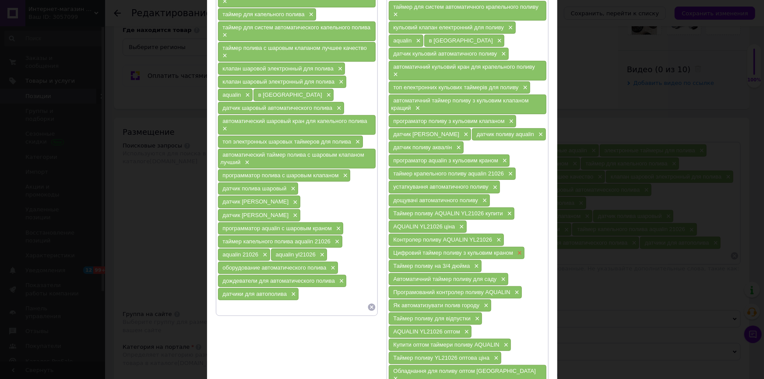
click at [518, 250] on span "×" at bounding box center [519, 253] width 7 height 7
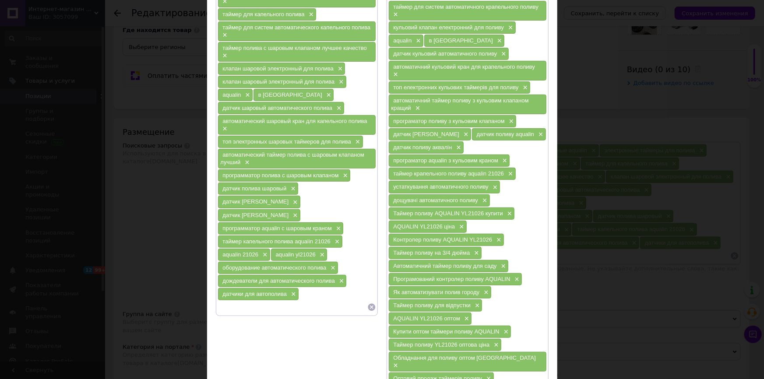
scroll to position [239, 0]
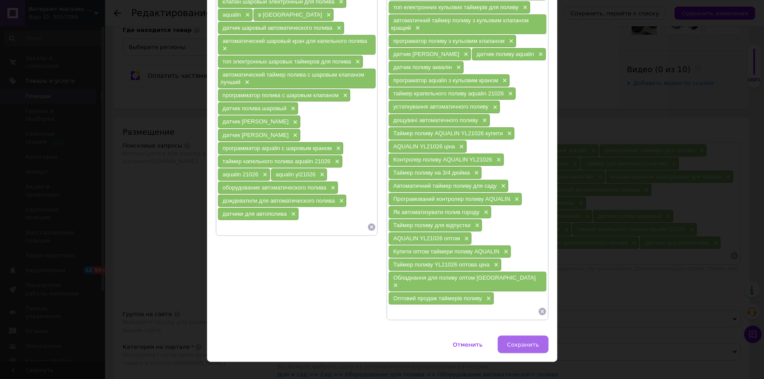
click at [526, 342] on span "Сохранить" at bounding box center [523, 345] width 32 height 7
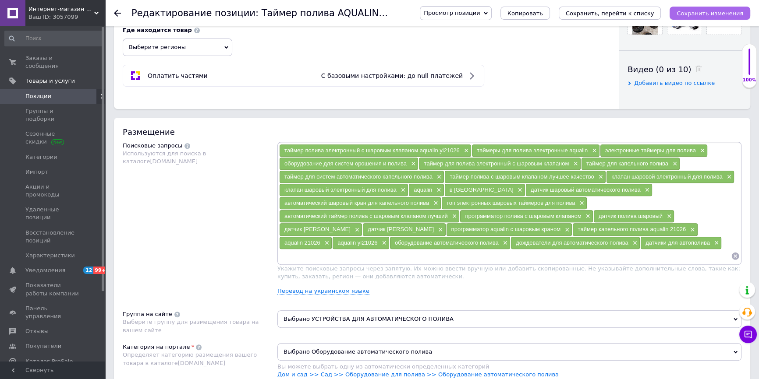
click at [729, 10] on icon "Сохранить изменения" at bounding box center [709, 13] width 67 height 7
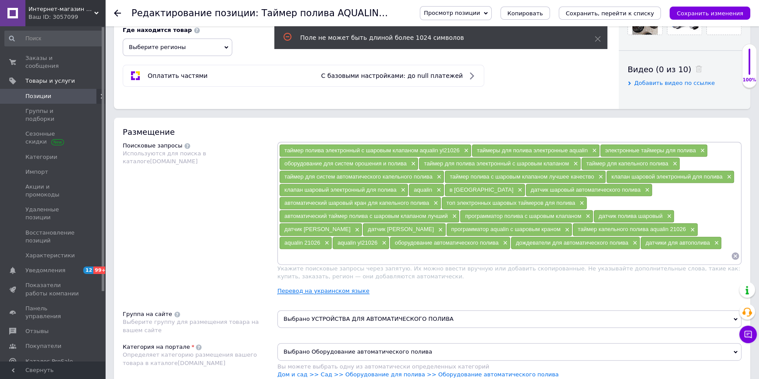
click at [333, 293] on link "Перевод на украинском языке" at bounding box center [323, 291] width 92 height 7
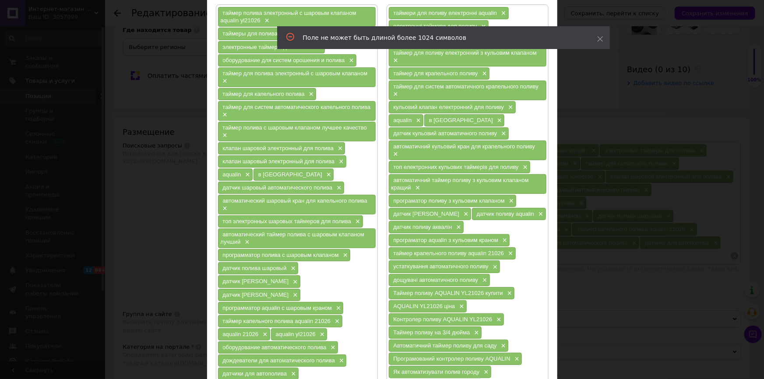
scroll to position [159, 0]
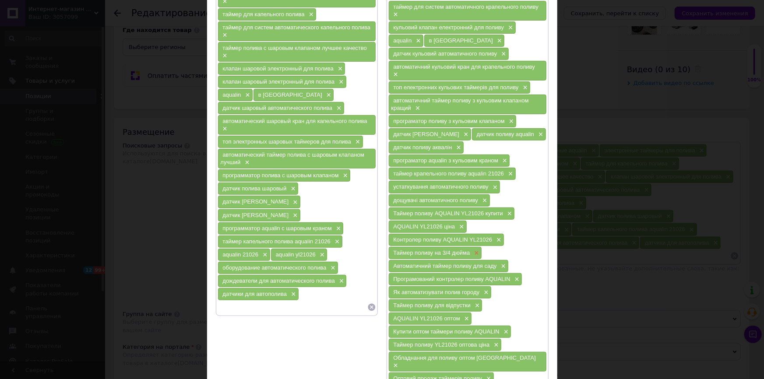
click at [474, 250] on span "×" at bounding box center [475, 253] width 7 height 7
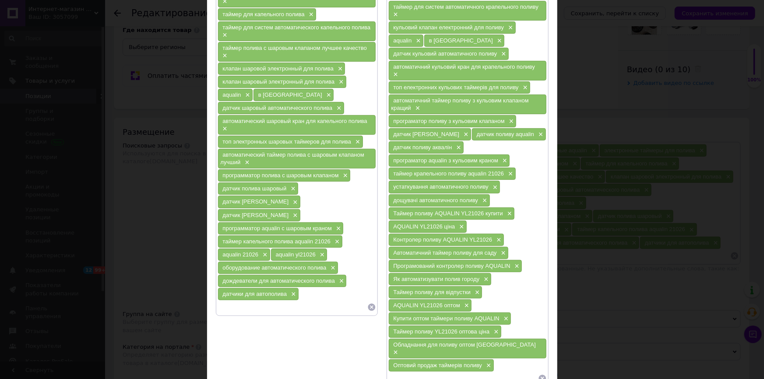
scroll to position [226, 0]
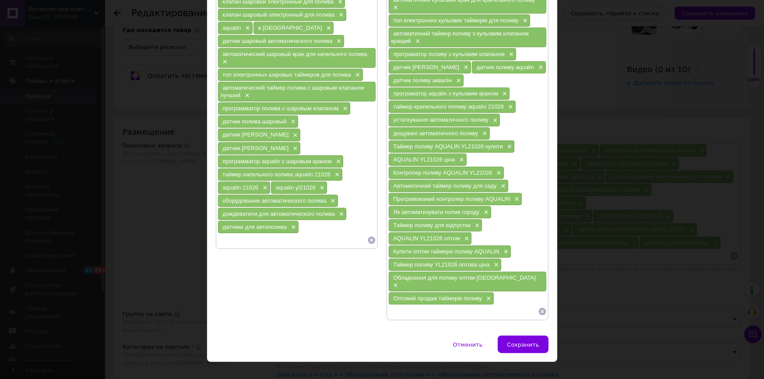
click at [541, 308] on icon at bounding box center [542, 311] width 7 height 7
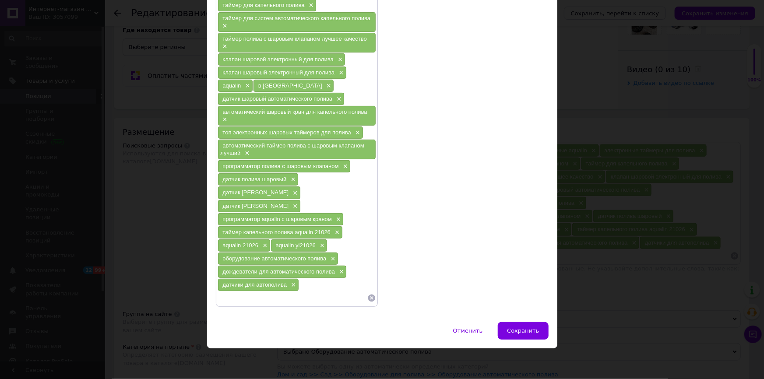
scroll to position [150, 0]
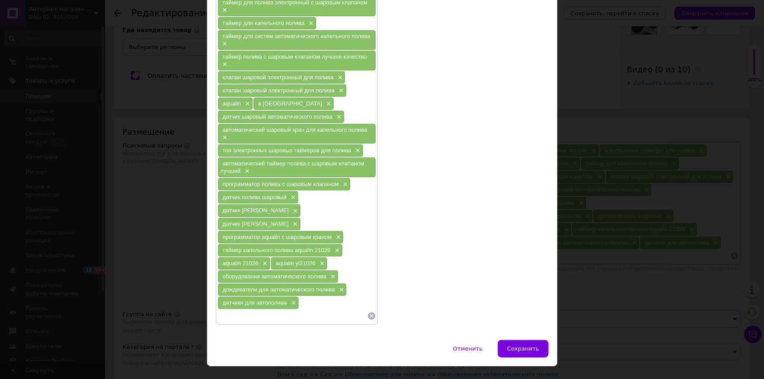
click at [455, 26] on div "Поисковые запросы (Украинский)" at bounding box center [467, 122] width 171 height 413
click at [471, 346] on span "Отменить" at bounding box center [468, 349] width 30 height 7
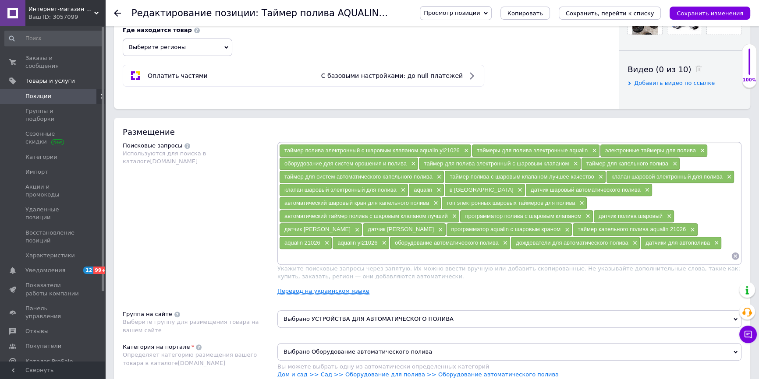
click at [320, 291] on link "Перевод на украинском языке" at bounding box center [323, 291] width 92 height 7
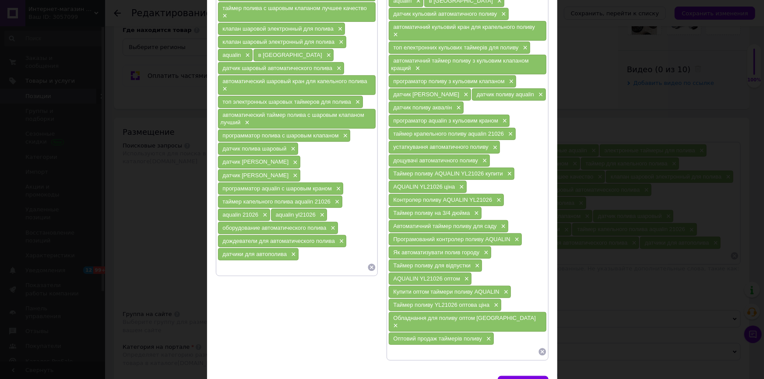
scroll to position [159, 0]
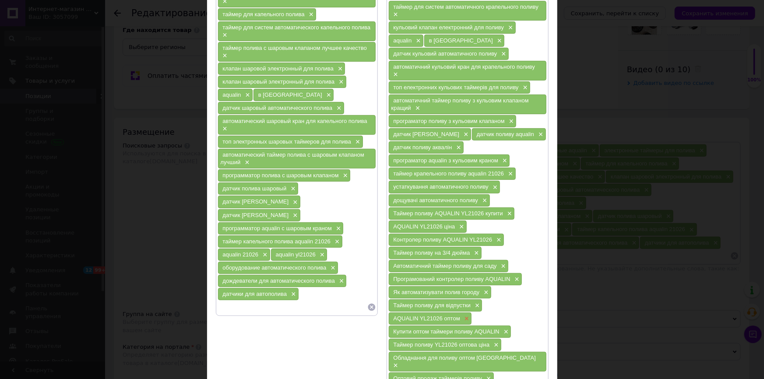
click at [464, 315] on span "×" at bounding box center [466, 318] width 7 height 7
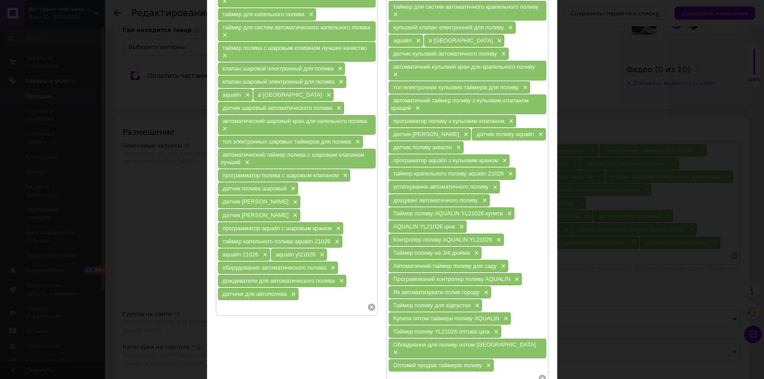
scroll to position [226, 0]
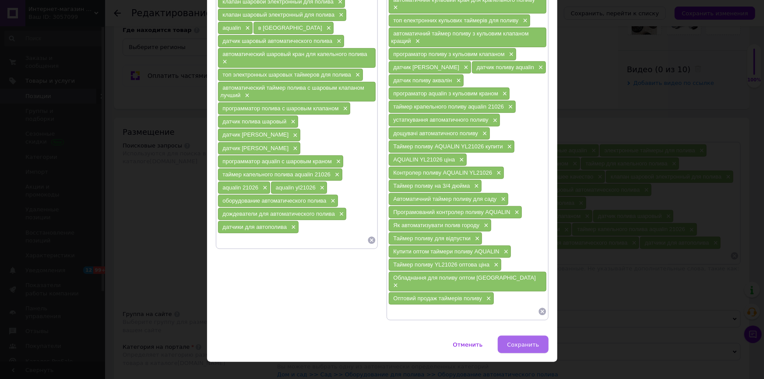
click at [530, 336] on button "Сохранить" at bounding box center [523, 345] width 50 height 18
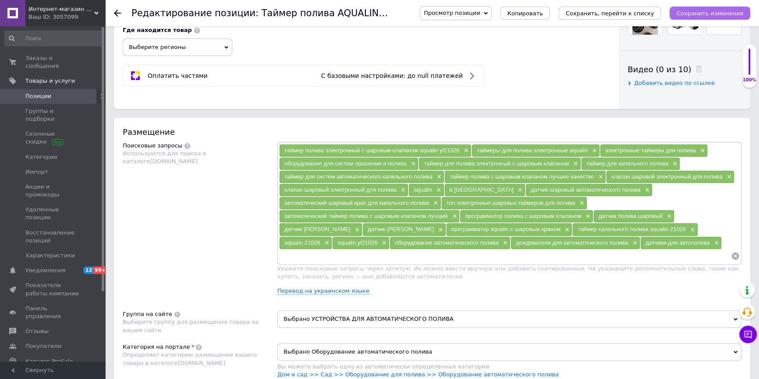
click at [712, 13] on icon "Сохранить изменения" at bounding box center [709, 13] width 67 height 7
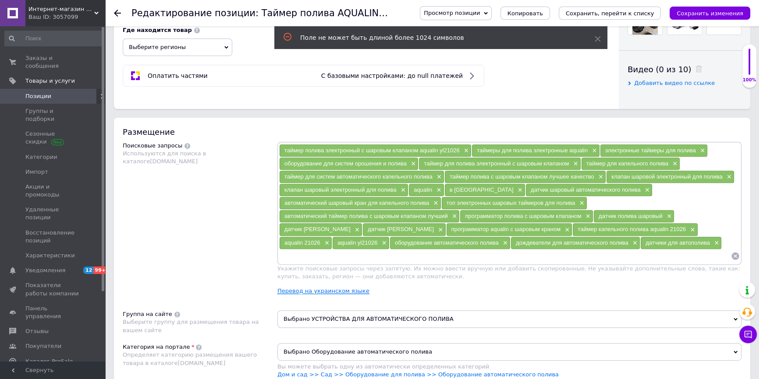
click at [343, 289] on link "Перевод на украинском языке" at bounding box center [323, 291] width 92 height 7
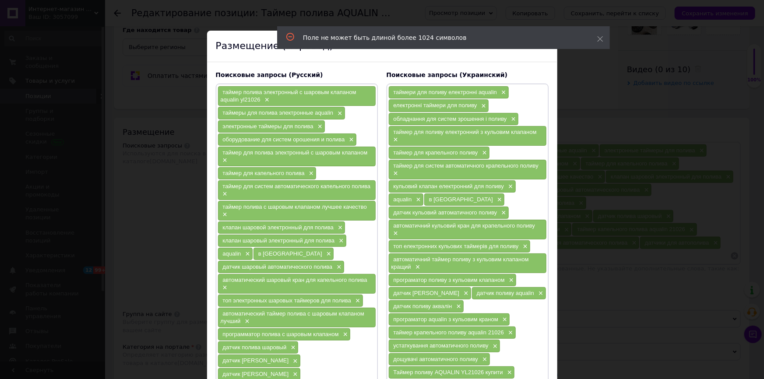
scroll to position [159, 0]
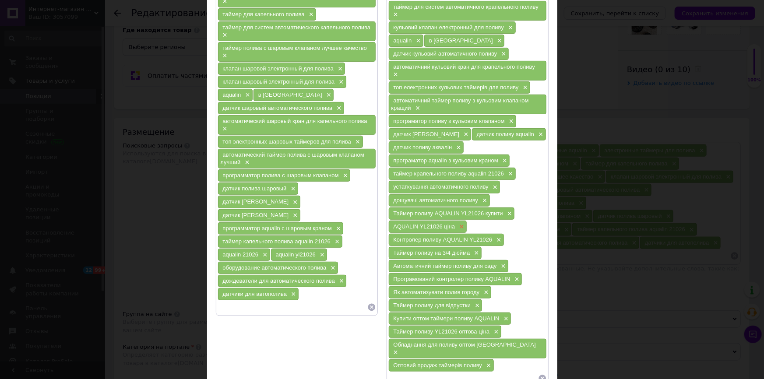
click at [461, 223] on span "×" at bounding box center [460, 226] width 7 height 7
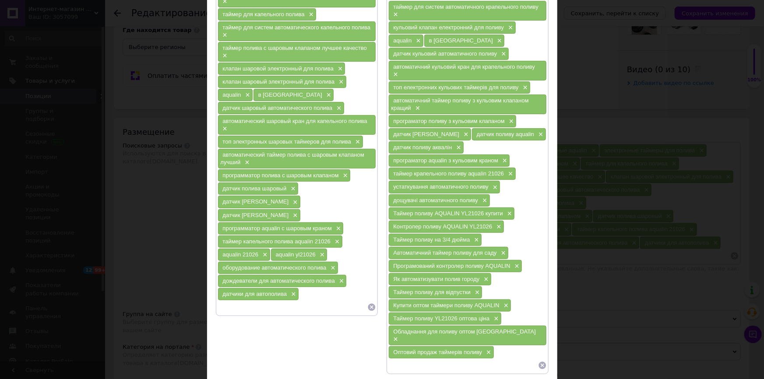
scroll to position [213, 0]
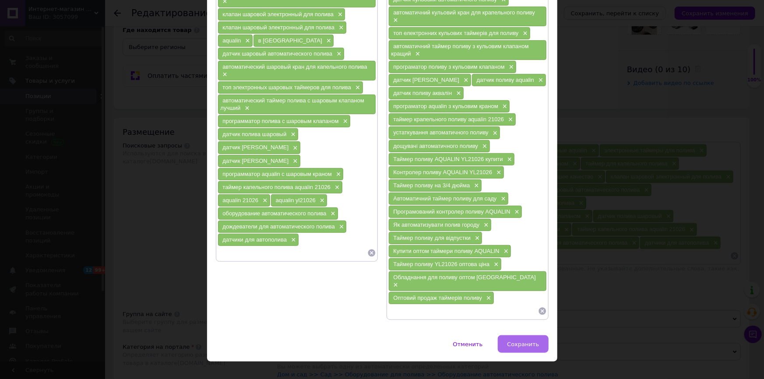
click at [520, 341] on span "Сохранить" at bounding box center [523, 344] width 32 height 7
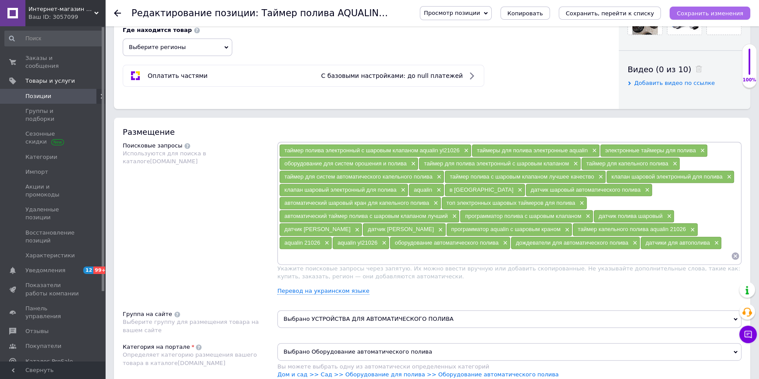
click at [729, 17] on icon "Сохранить изменения" at bounding box center [709, 13] width 67 height 7
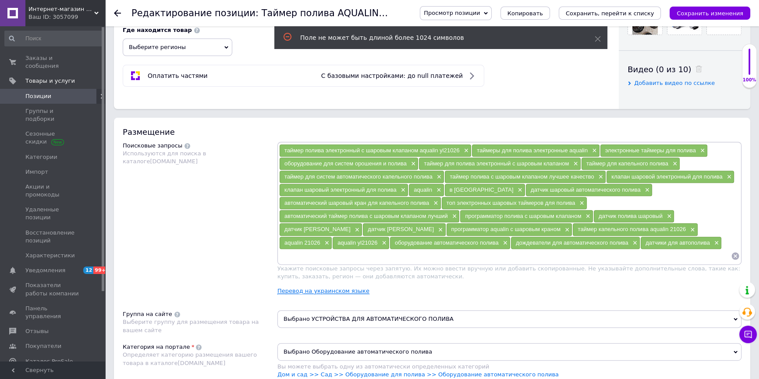
click at [327, 293] on link "Перевод на украинском языке" at bounding box center [323, 291] width 92 height 7
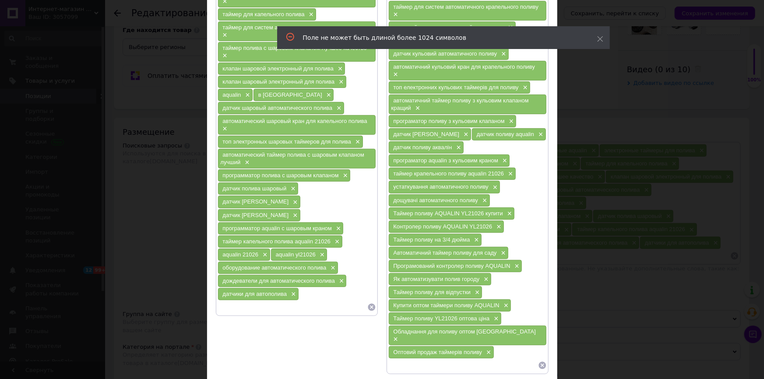
scroll to position [119, 0]
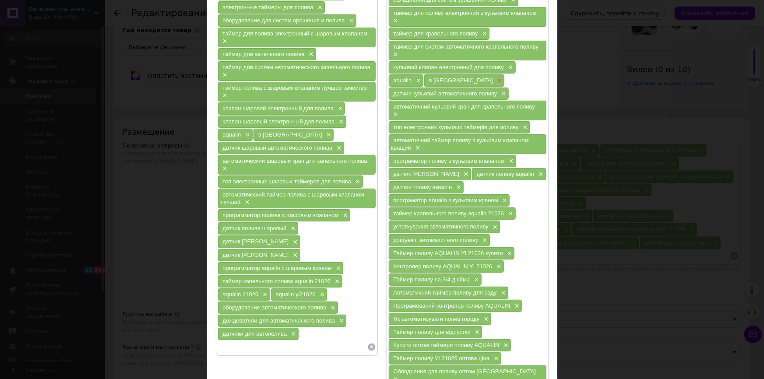
click at [495, 79] on span "×" at bounding box center [498, 80] width 7 height 7
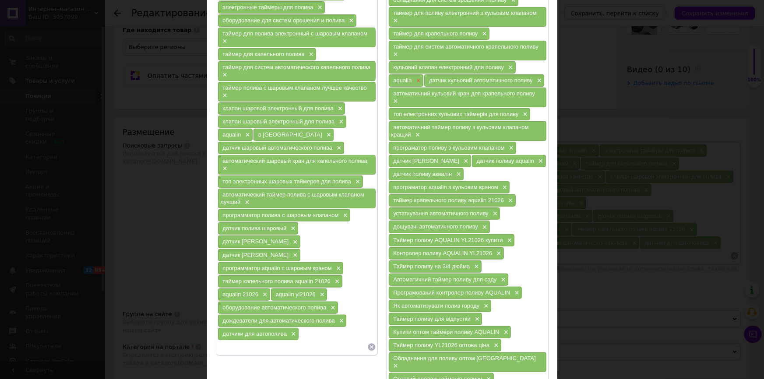
click at [417, 77] on span "×" at bounding box center [417, 80] width 7 height 7
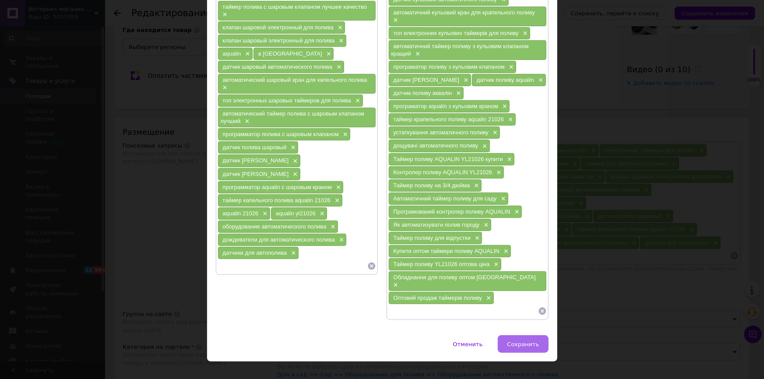
click at [529, 341] on span "Сохранить" at bounding box center [523, 344] width 32 height 7
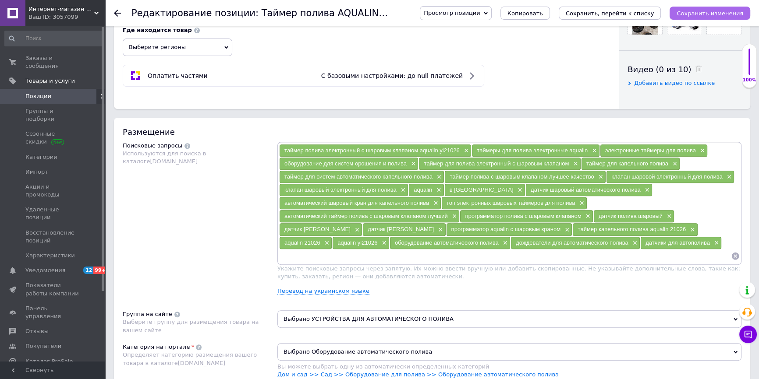
click at [723, 13] on icon "Сохранить изменения" at bounding box center [709, 13] width 67 height 7
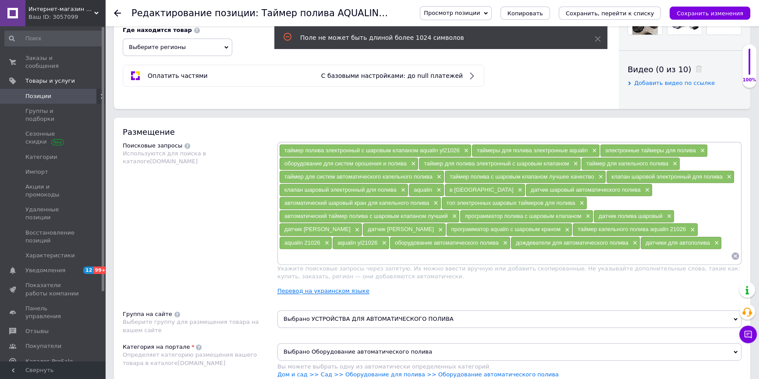
click at [324, 288] on link "Перевод на украинском языке" at bounding box center [323, 291] width 92 height 7
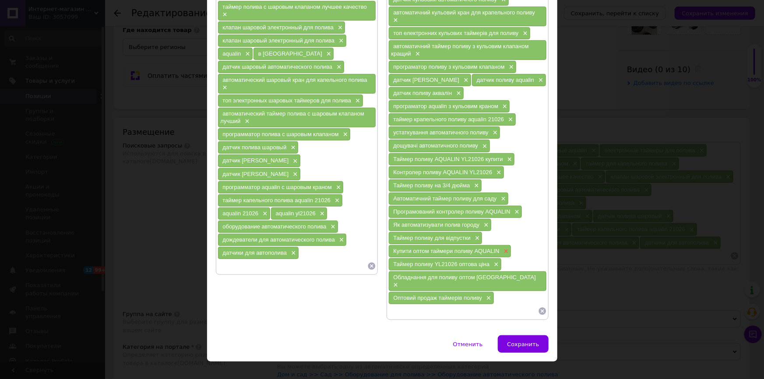
click at [506, 248] on span "×" at bounding box center [505, 251] width 7 height 7
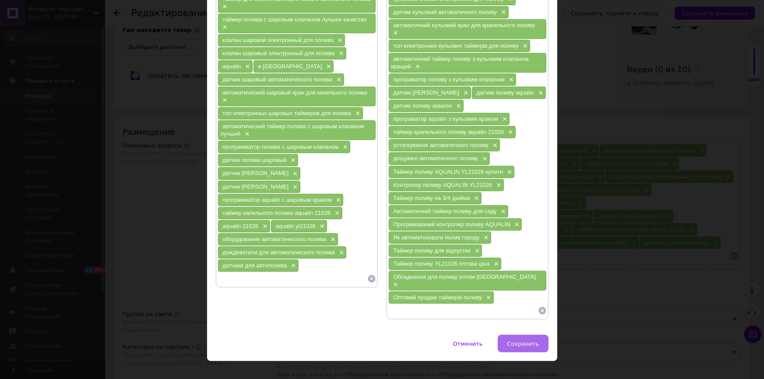
click at [528, 341] on span "Сохранить" at bounding box center [523, 344] width 32 height 7
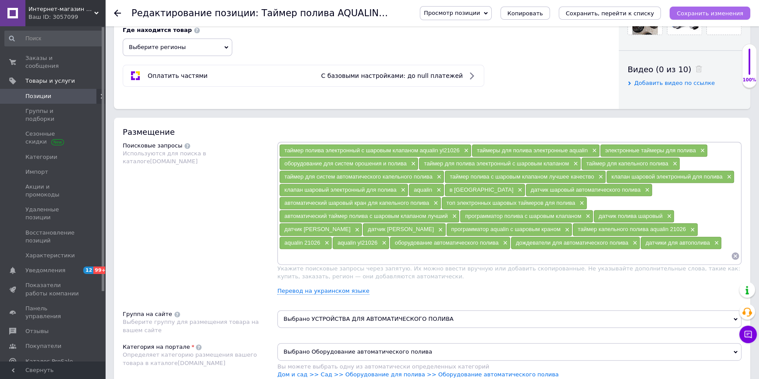
click at [719, 13] on icon "Сохранить изменения" at bounding box center [709, 13] width 67 height 7
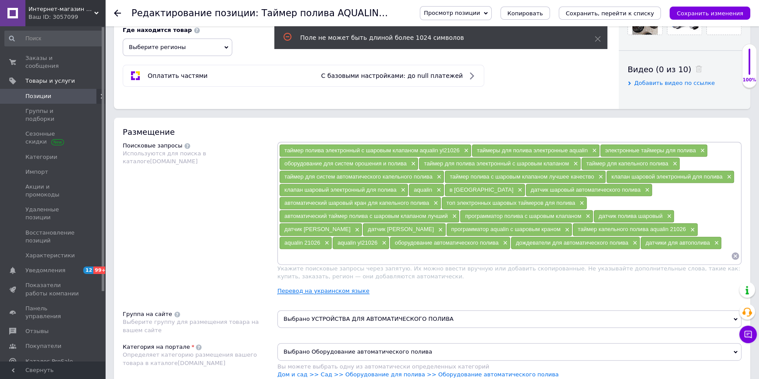
click at [326, 290] on link "Перевод на украинском языке" at bounding box center [323, 291] width 92 height 7
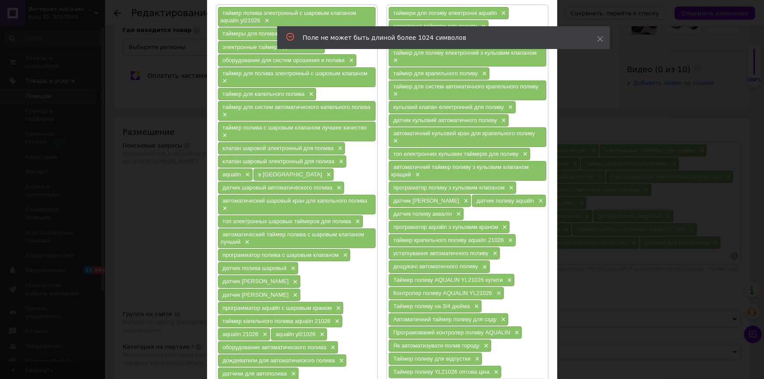
scroll to position [119, 0]
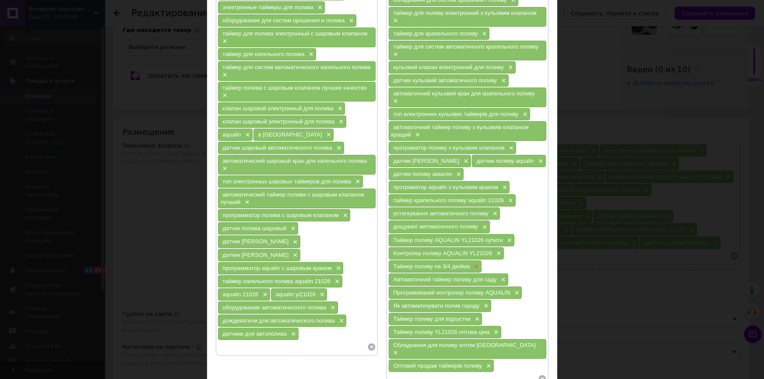
click at [475, 263] on span "×" at bounding box center [475, 266] width 7 height 7
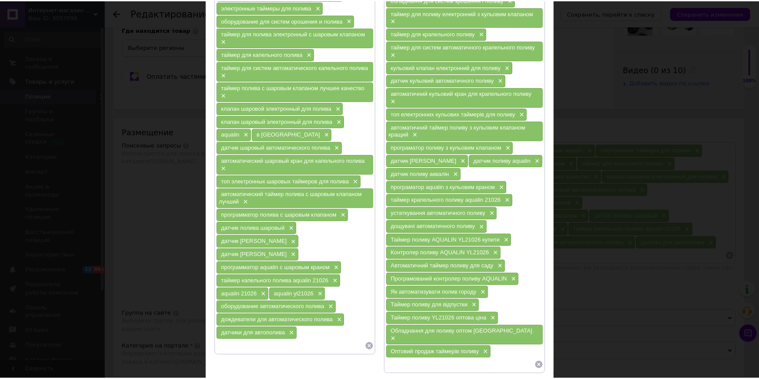
scroll to position [174, 0]
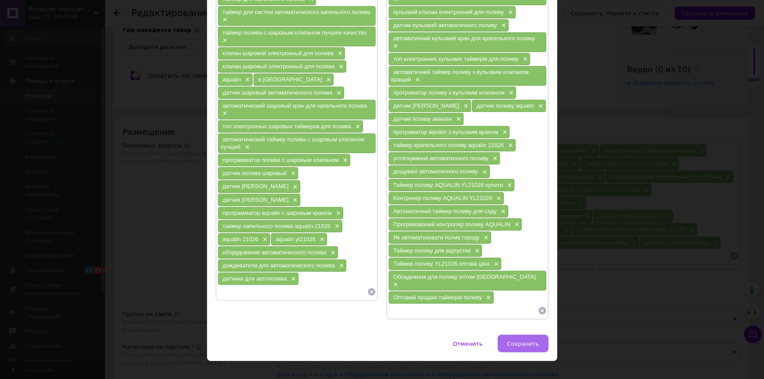
click at [521, 341] on span "Сохранить" at bounding box center [523, 344] width 32 height 7
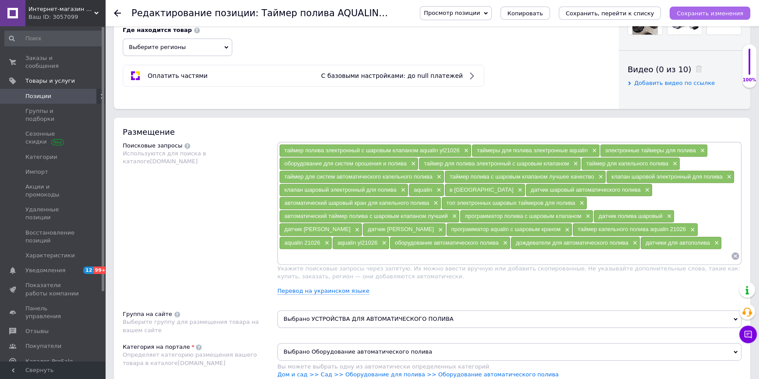
click at [732, 13] on icon "Сохранить изменения" at bounding box center [709, 13] width 67 height 7
click at [642, 13] on icon "Сохранить, перейти к списку" at bounding box center [609, 13] width 88 height 7
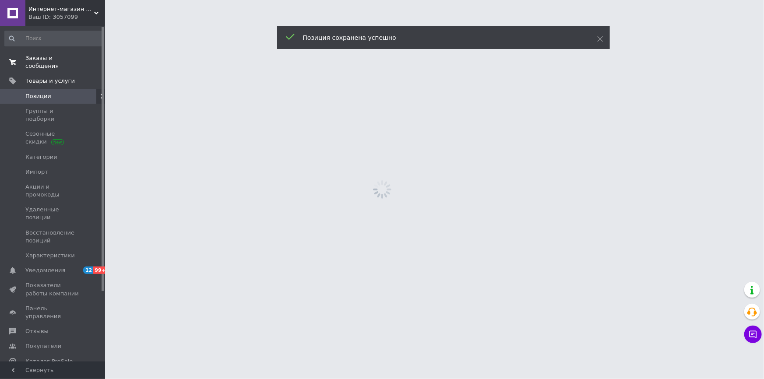
click at [46, 57] on span "Заказы и сообщения" at bounding box center [53, 62] width 56 height 16
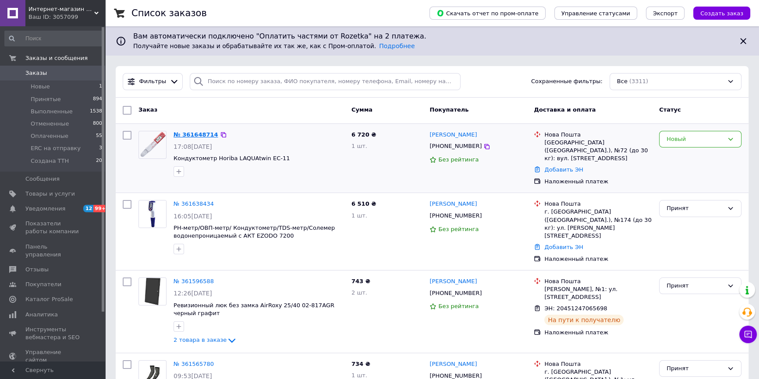
click at [197, 134] on link "№ 361648714" at bounding box center [195, 134] width 45 height 7
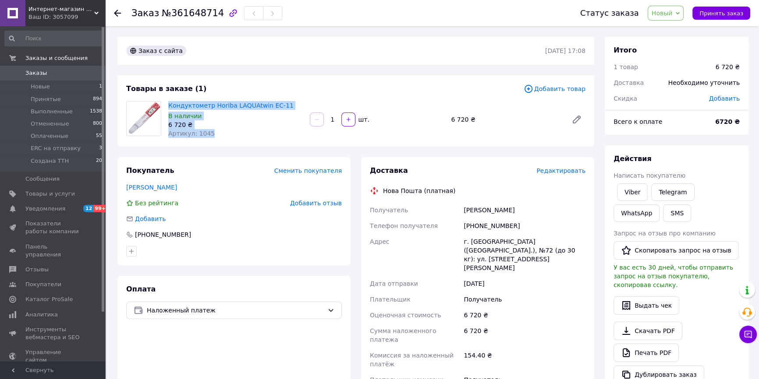
drag, startPoint x: 167, startPoint y: 107, endPoint x: 262, endPoint y: 122, distance: 96.2
click at [279, 136] on div "Кондуктометр Horiba LAQUAtwin EC-11 В наличии 6 720 ₴ Артикул: 1045" at bounding box center [235, 119] width 141 height 40
copy div "Кондуктометр Horiba LAQUAtwin EC-11 В наличии 6 720 ₴ Артикул: 1045"
click at [237, 131] on div "Артикул: 1045" at bounding box center [235, 133] width 134 height 9
click at [409, 84] on div "Товары в заказе (1)" at bounding box center [324, 89] width 397 height 10
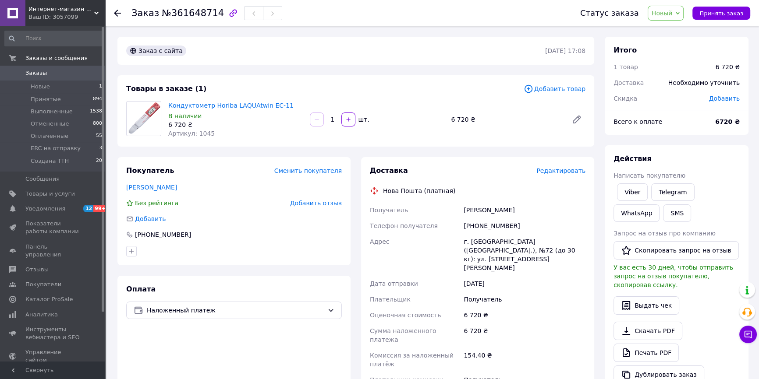
click at [404, 92] on div "Товары в заказе (1)" at bounding box center [324, 89] width 397 height 10
drag, startPoint x: 166, startPoint y: 105, endPoint x: 278, endPoint y: 108, distance: 111.8
click at [278, 108] on div "Кондуктометр Horiba LAQUAtwin EC-11 В наличии 6 720 ₴ Артикул: 1045" at bounding box center [235, 119] width 141 height 40
copy link "Кондуктометр Horiba LAQUAtwin EC-11"
drag, startPoint x: 464, startPoint y: 227, endPoint x: 507, endPoint y: 227, distance: 42.9
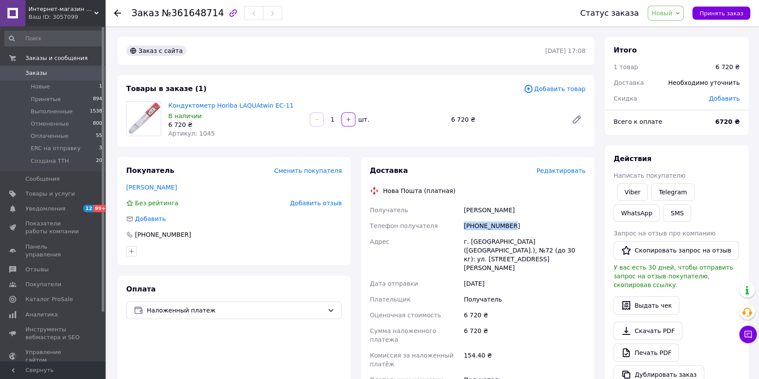
click at [507, 227] on div "[PHONE_NUMBER]" at bounding box center [524, 226] width 125 height 16
copy div "[PHONE_NUMBER]"
drag, startPoint x: 464, startPoint y: 209, endPoint x: 515, endPoint y: 210, distance: 50.4
click at [515, 210] on div "Тимченко Тетяна" at bounding box center [524, 210] width 125 height 16
copy div "Тимченко Тетяна"
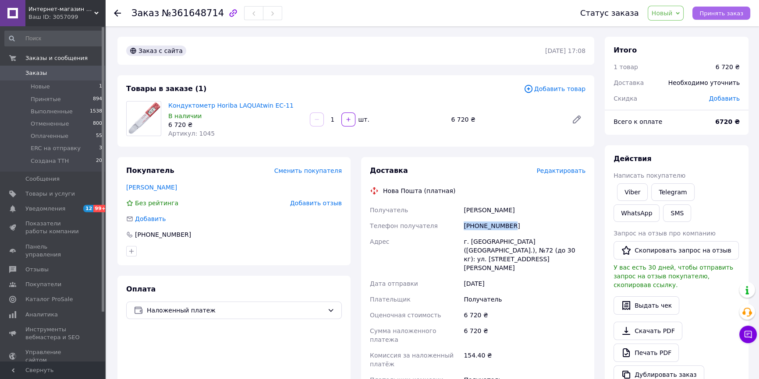
click at [737, 16] on span "Принять заказ" at bounding box center [721, 13] width 44 height 7
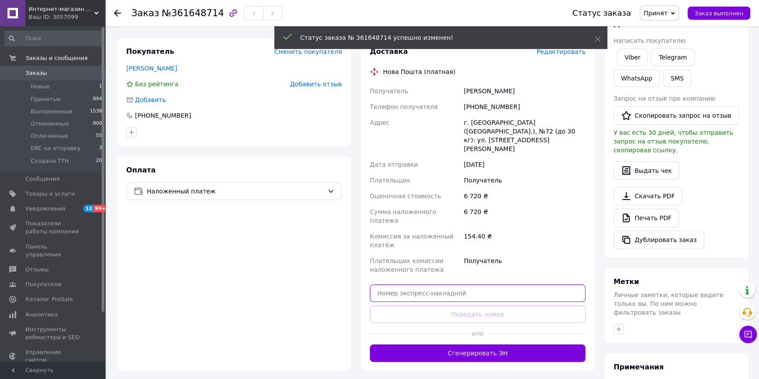
click at [433, 285] on input "text" at bounding box center [478, 294] width 216 height 18
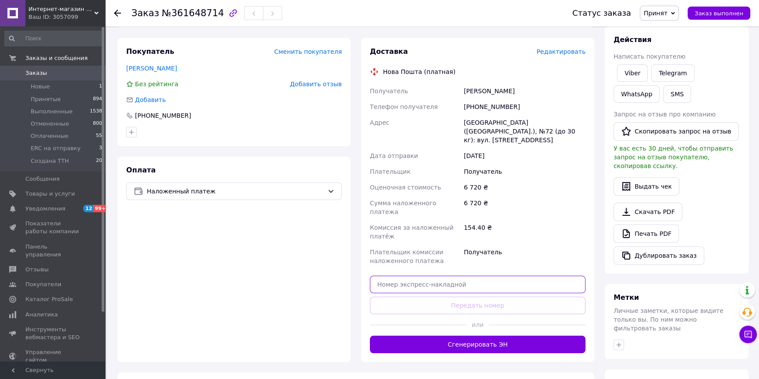
paste input "20451247407440"
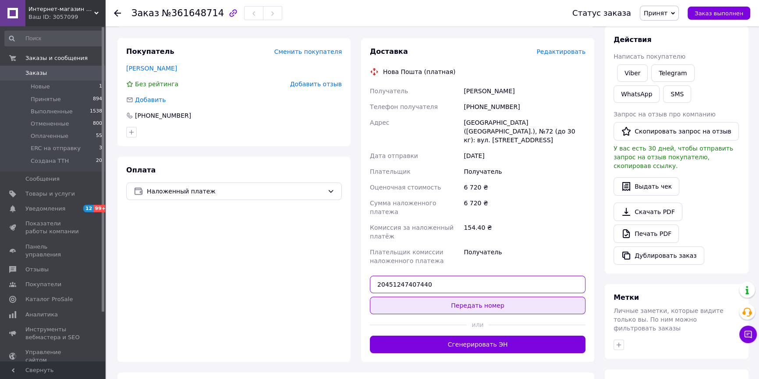
type input "20451247407440"
click at [495, 297] on button "Передать номер" at bounding box center [478, 306] width 216 height 18
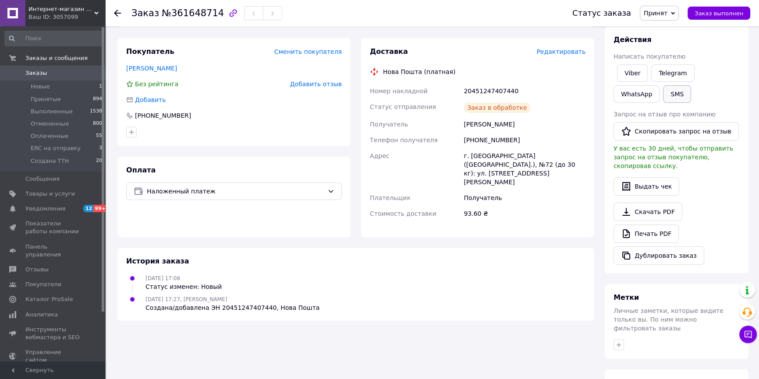
click at [663, 94] on button "SMS" at bounding box center [677, 94] width 28 height 18
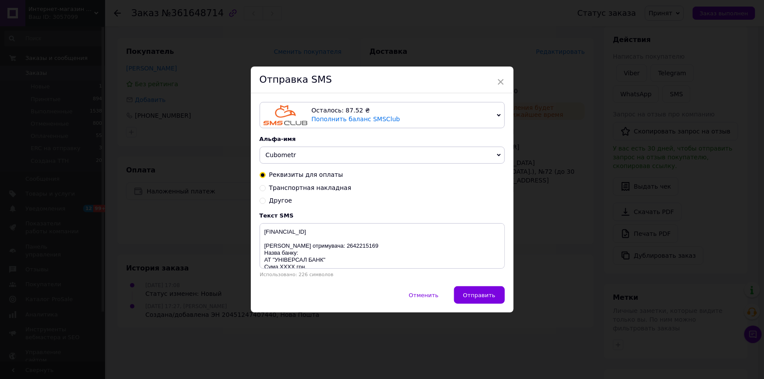
click at [260, 187] on input "Транспортная накладная" at bounding box center [263, 187] width 6 height 6
radio input "true"
radio input "false"
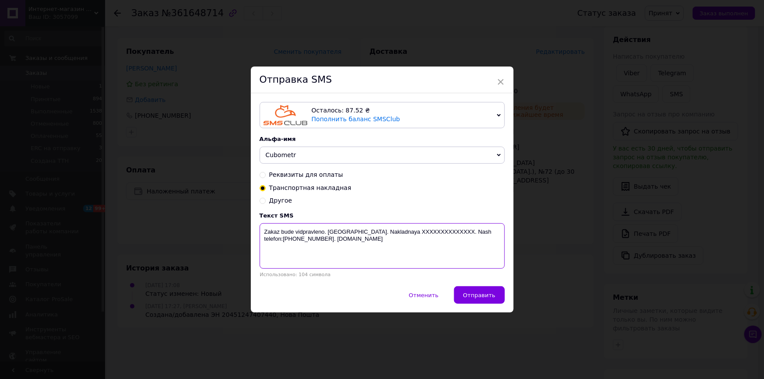
click at [398, 233] on textarea "Zakaz bude vidpravleno. Nova Poshta. Nakladnaya XXXXXXXXXXXXXX. Nash telefon:+3…" at bounding box center [382, 246] width 245 height 46
drag, startPoint x: 394, startPoint y: 233, endPoint x: 447, endPoint y: 232, distance: 53.0
click at [447, 232] on textarea "Zakaz bude vidpravleno. Nova Poshta. Nakladnaya XXXXXXXXXXXXXX. Nash telefon:+3…" at bounding box center [382, 246] width 245 height 46
paste textarea "20451247407440"
type textarea "Zakaz bude vidpravleno. Nova Poshta. Nakladnaya 20451247407440. Nash telefon:+3…"
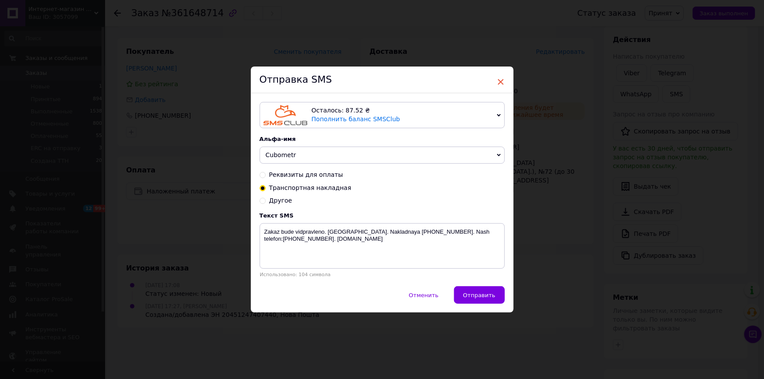
click at [499, 81] on span "×" at bounding box center [501, 81] width 8 height 15
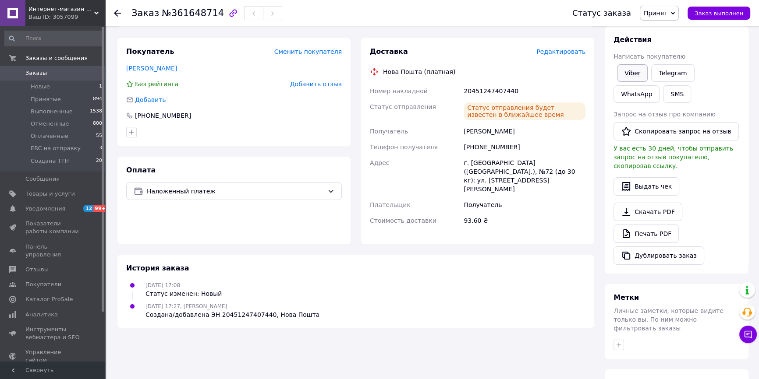
click at [635, 73] on link "Viber" at bounding box center [632, 73] width 31 height 18
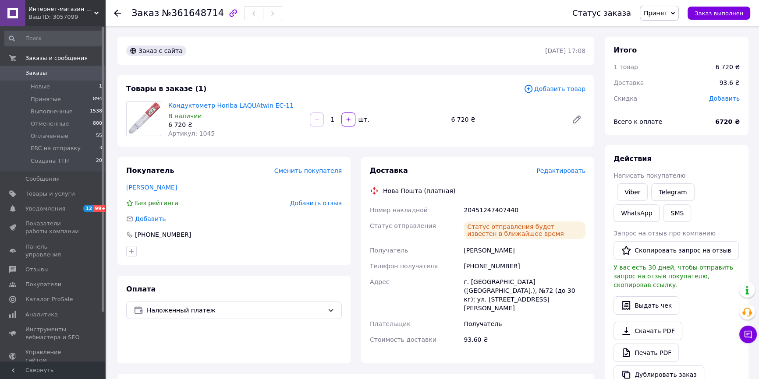
click at [114, 13] on use at bounding box center [117, 13] width 7 height 7
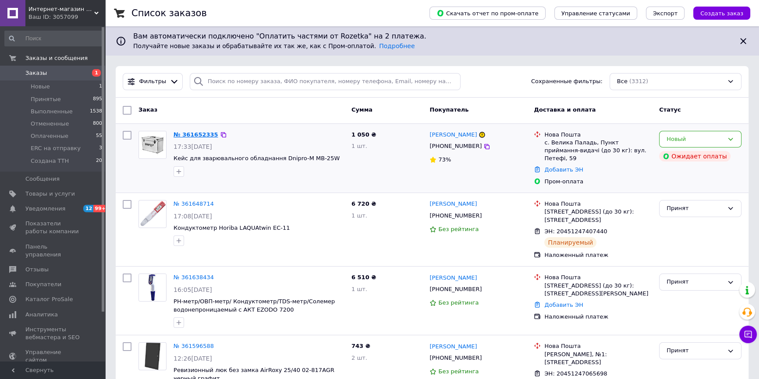
click at [194, 133] on link "№ 361652335" at bounding box center [195, 134] width 45 height 7
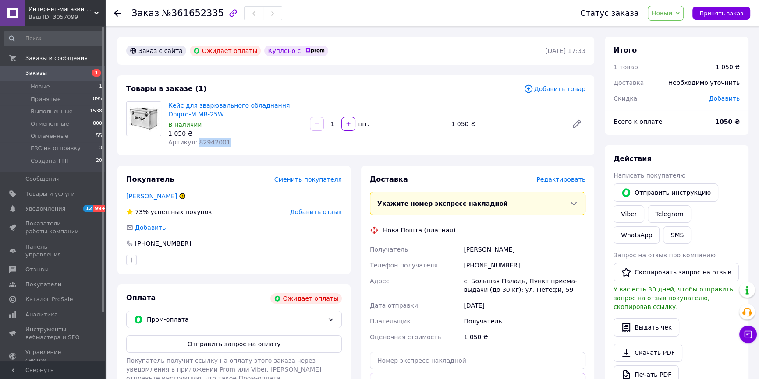
drag, startPoint x: 194, startPoint y: 141, endPoint x: 221, endPoint y: 142, distance: 26.3
click at [221, 142] on div "Артикул: 82942001" at bounding box center [235, 142] width 134 height 9
copy span "82942001"
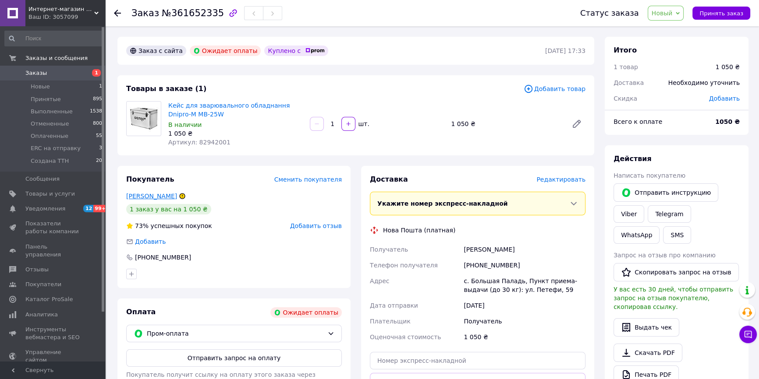
click at [151, 196] on link "[PERSON_NAME]" at bounding box center [151, 196] width 51 height 7
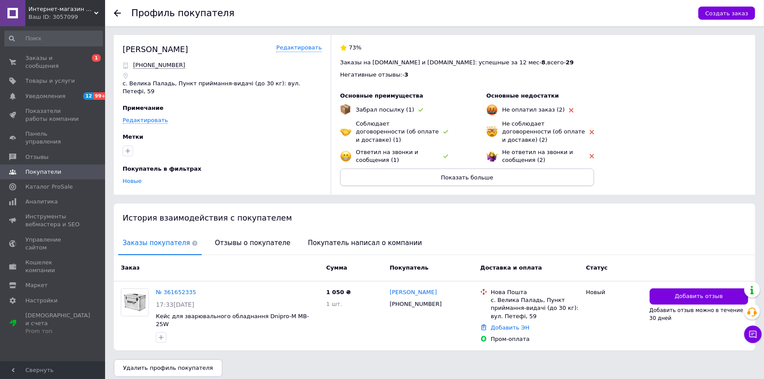
click at [482, 174] on span "Показать больше" at bounding box center [467, 177] width 53 height 7
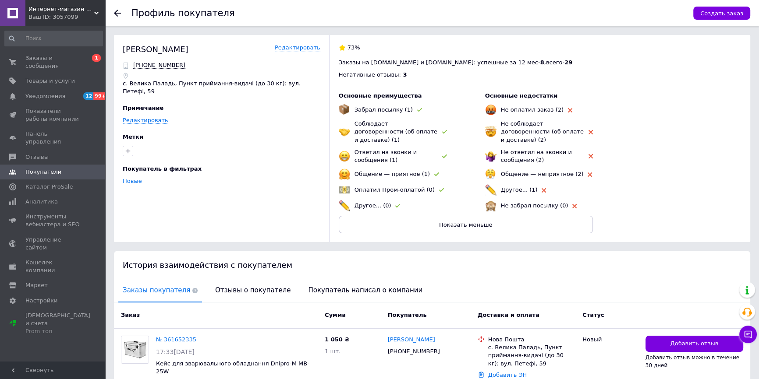
click at [513, 187] on span "Другое... (1)" at bounding box center [519, 190] width 37 height 7
click at [526, 187] on span "Другое... (1)" at bounding box center [519, 190] width 37 height 7
click at [241, 283] on span "Отзывы о покупателе" at bounding box center [253, 290] width 84 height 22
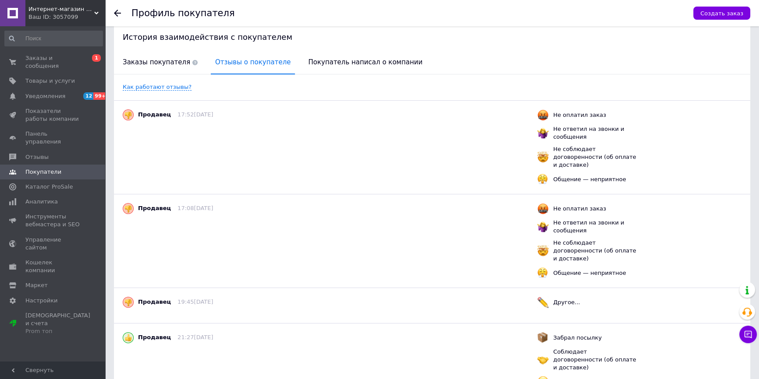
scroll to position [268, 0]
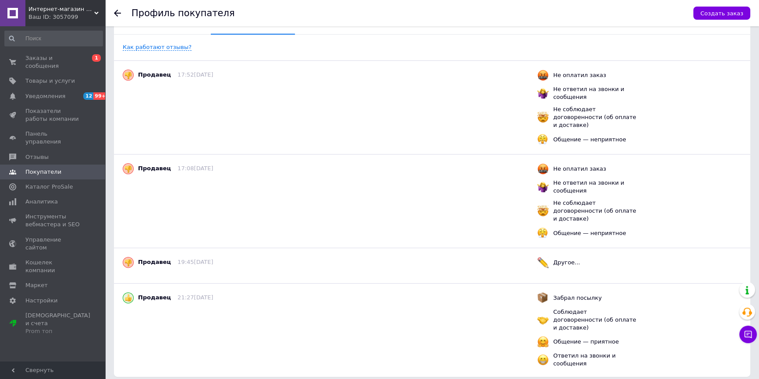
click at [565, 259] on span "Другое..." at bounding box center [566, 262] width 27 height 7
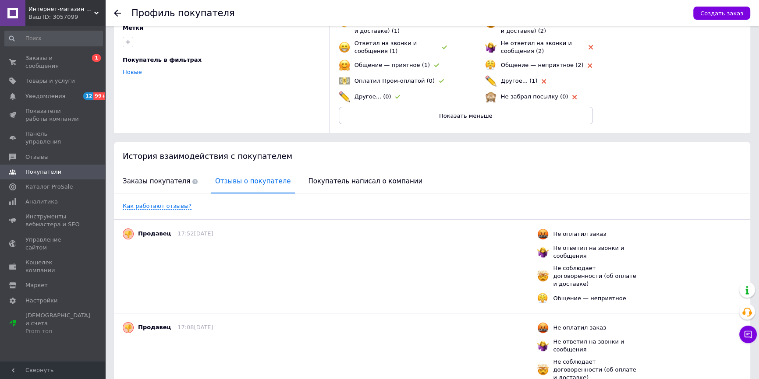
scroll to position [0, 0]
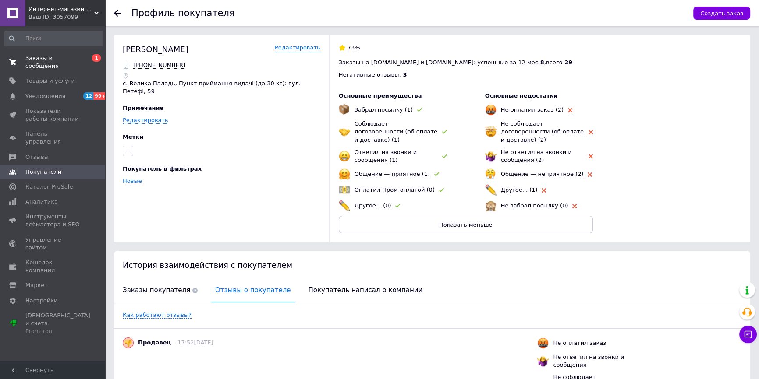
click at [64, 58] on span "Заказы и сообщения" at bounding box center [53, 62] width 56 height 16
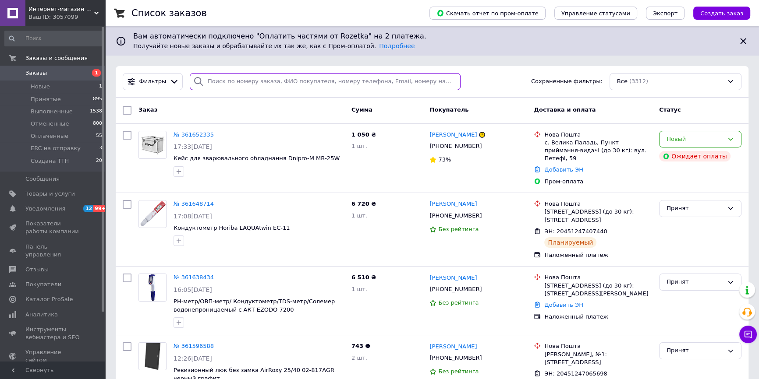
click at [294, 81] on input "search" at bounding box center [325, 81] width 271 height 17
paste input "360948236"
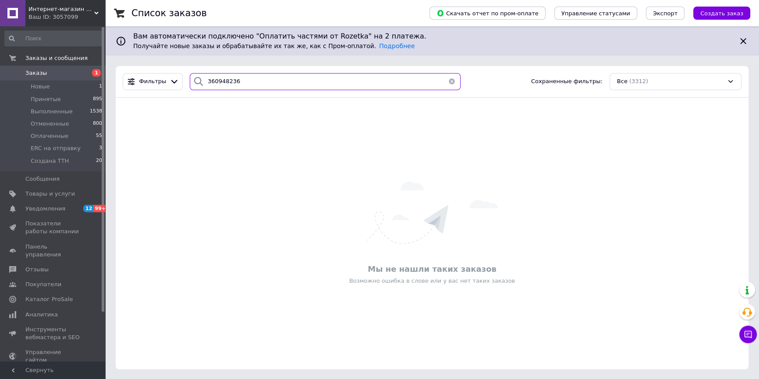
type input "360948236"
click at [449, 81] on button "button" at bounding box center [452, 81] width 18 height 17
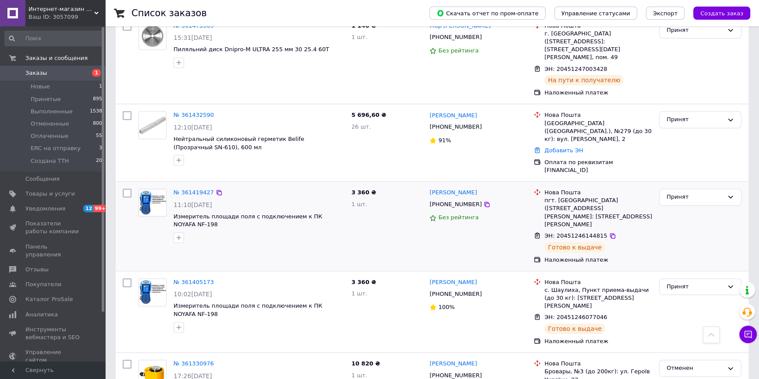
scroll to position [517, 0]
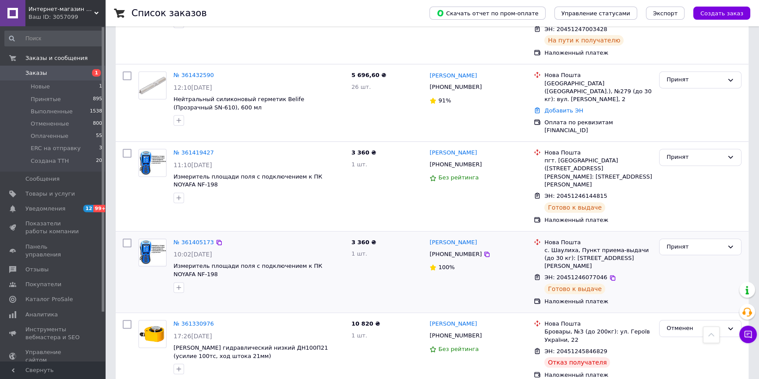
click at [687, 253] on div "Принят" at bounding box center [699, 272] width 89 height 74
drag, startPoint x: 188, startPoint y: 249, endPoint x: 305, endPoint y: 241, distance: 117.7
click at [305, 262] on span "Измеритель площади поля с подключением к ПК NOYAFA NF-198" at bounding box center [258, 270] width 171 height 16
click at [486, 265] on div "[PERSON_NAME] [PHONE_NUMBER] 100%" at bounding box center [478, 272] width 104 height 74
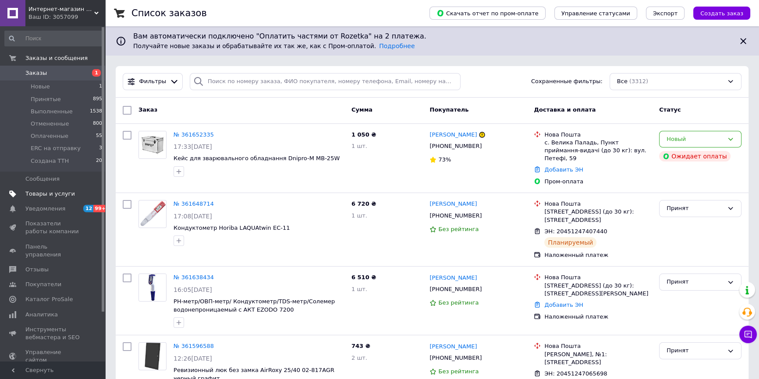
click at [49, 194] on span "Товары и услуги" at bounding box center [49, 194] width 49 height 8
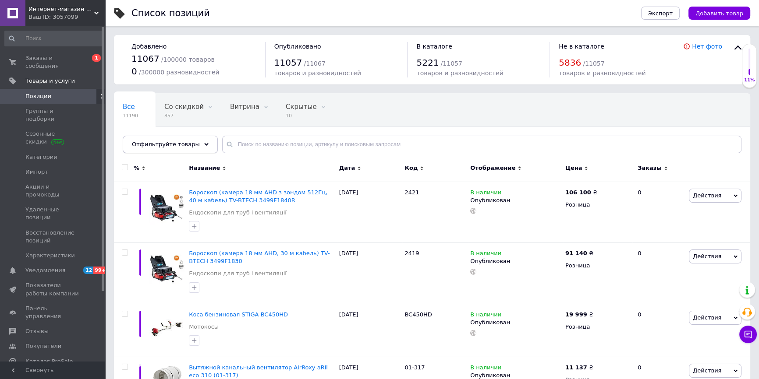
click at [204, 146] on icon at bounding box center [206, 144] width 4 height 4
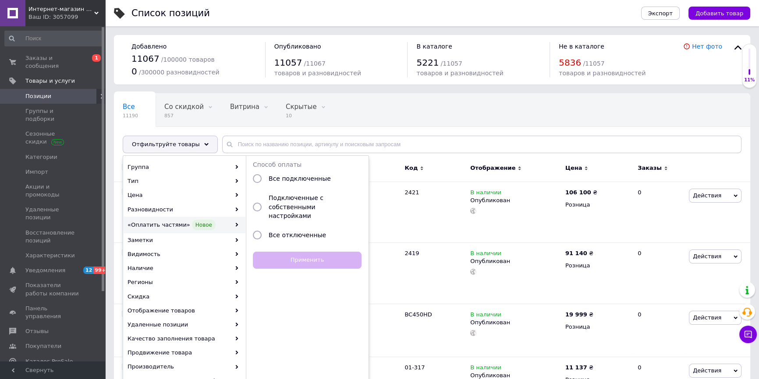
scroll to position [79, 0]
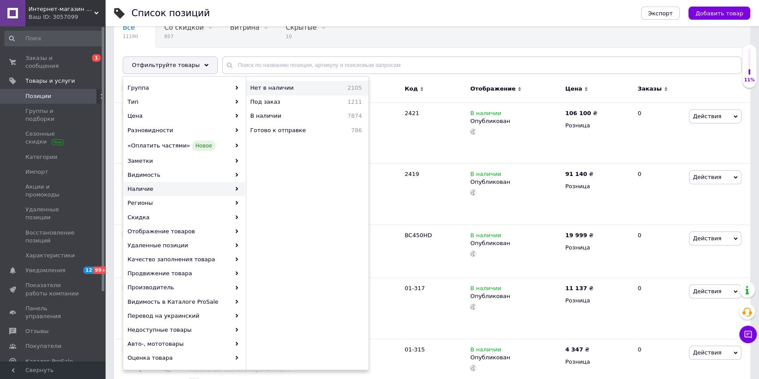
click at [286, 87] on span "Нет в наличии" at bounding box center [289, 88] width 78 height 8
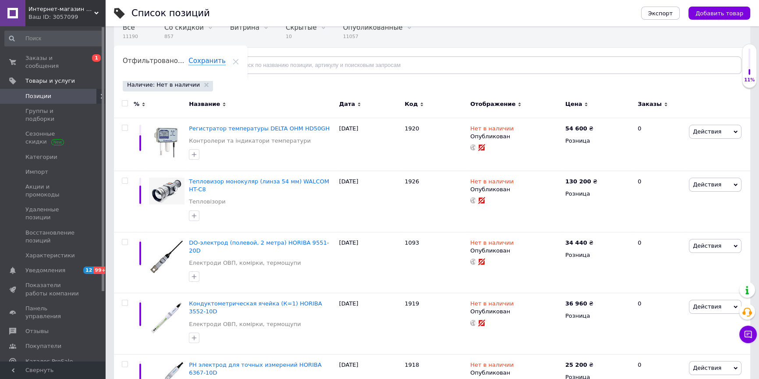
click at [126, 103] on input "checkbox" at bounding box center [125, 104] width 6 height 6
checkbox input "true"
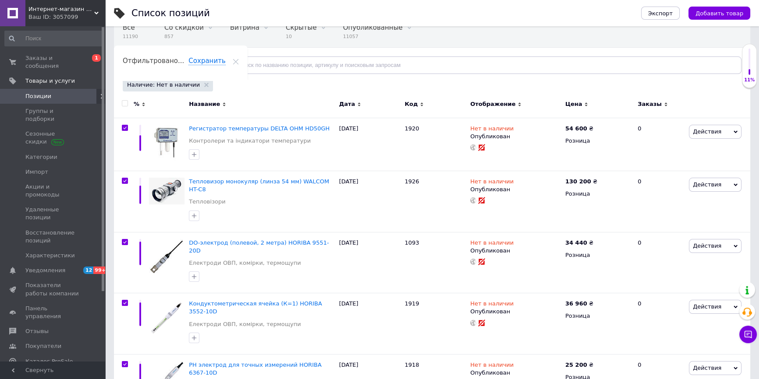
checkbox input "true"
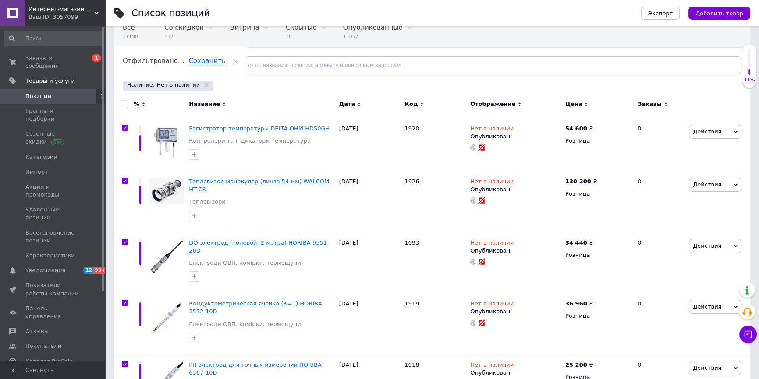
checkbox input "true"
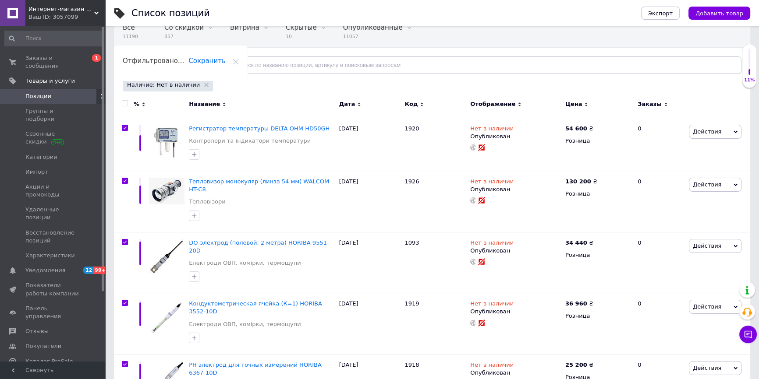
checkbox input "true"
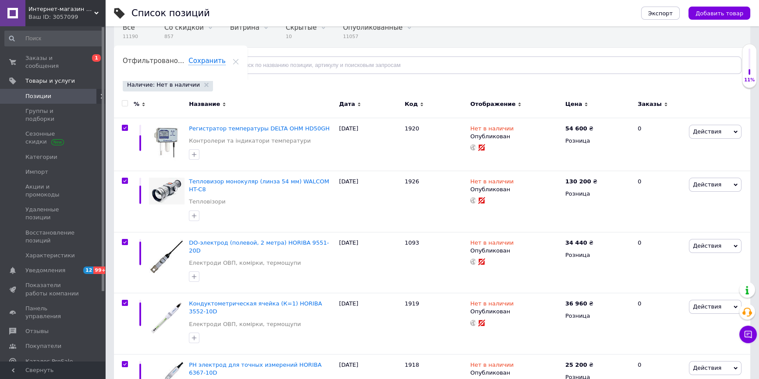
checkbox input "true"
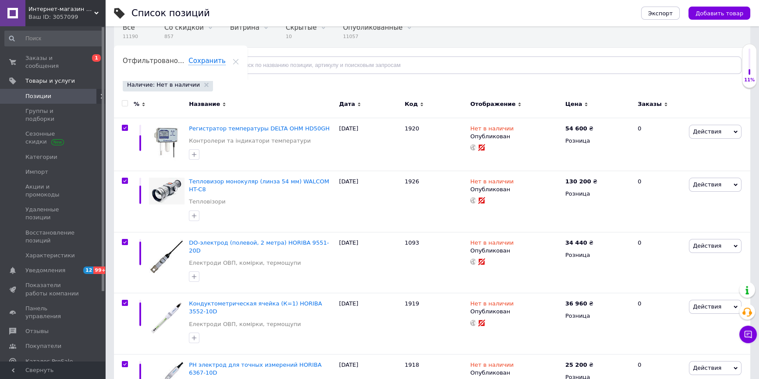
checkbox input "true"
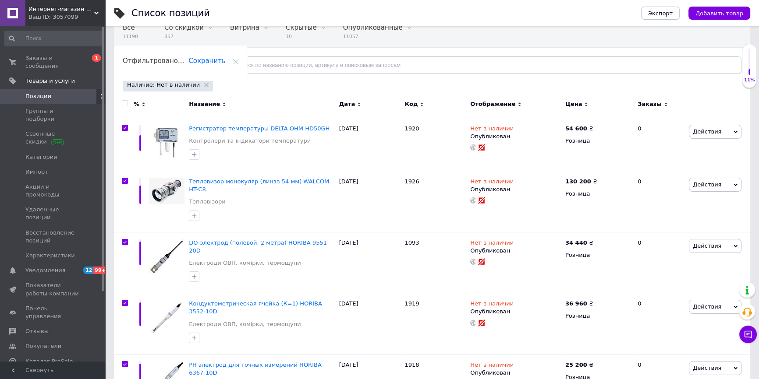
checkbox input "true"
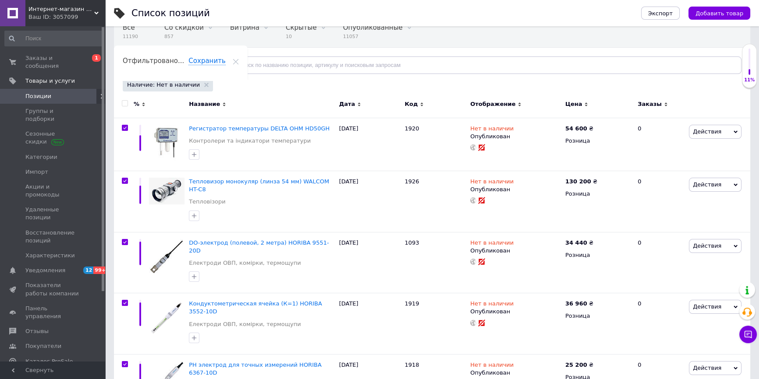
checkbox input "true"
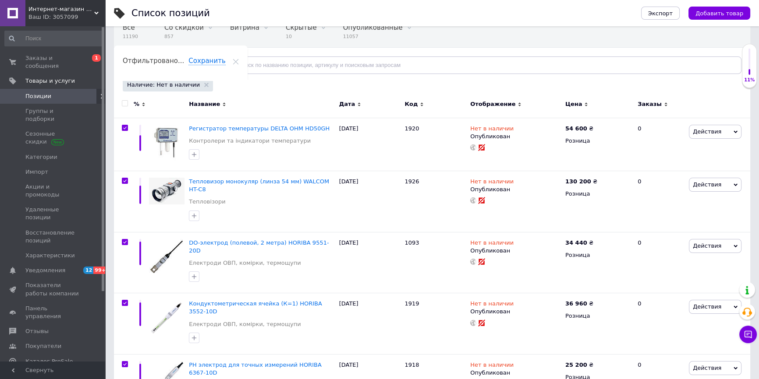
checkbox input "true"
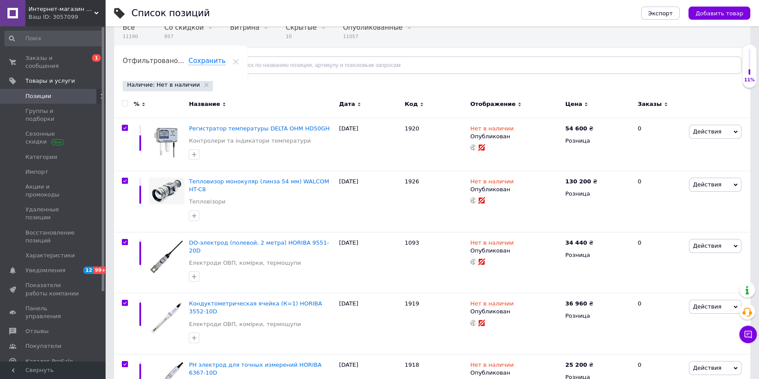
checkbox input "true"
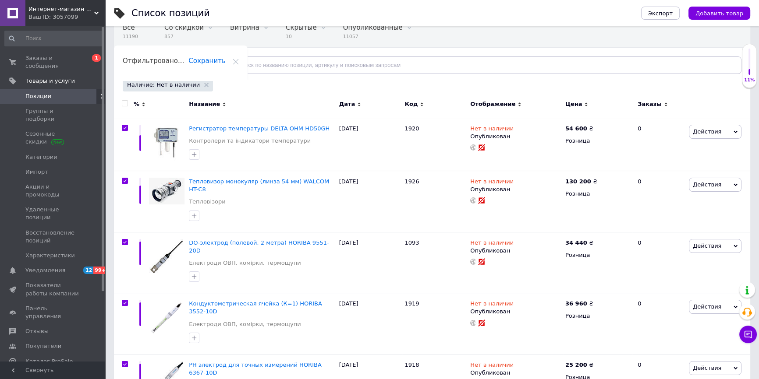
checkbox input "true"
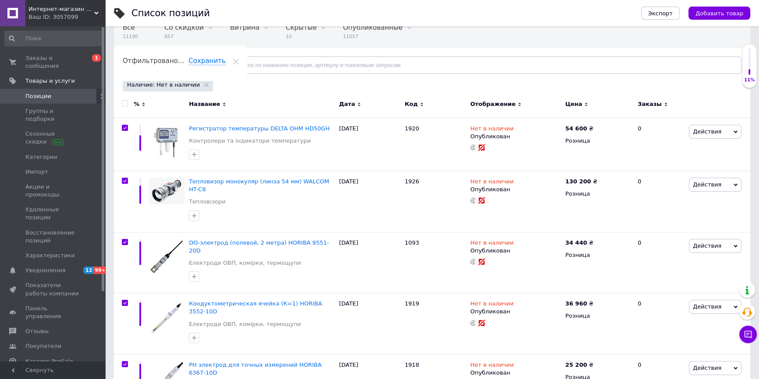
checkbox input "true"
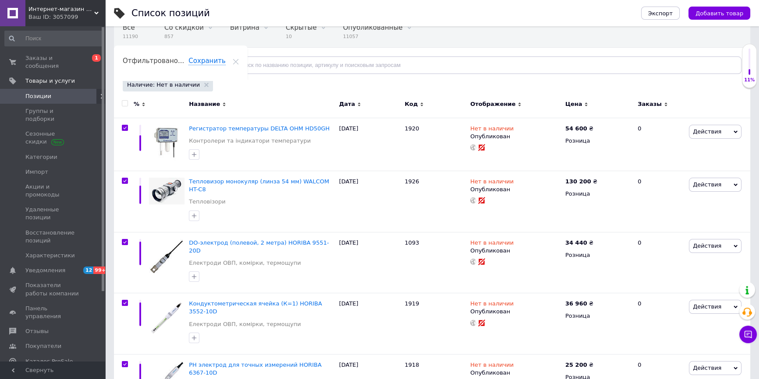
checkbox input "true"
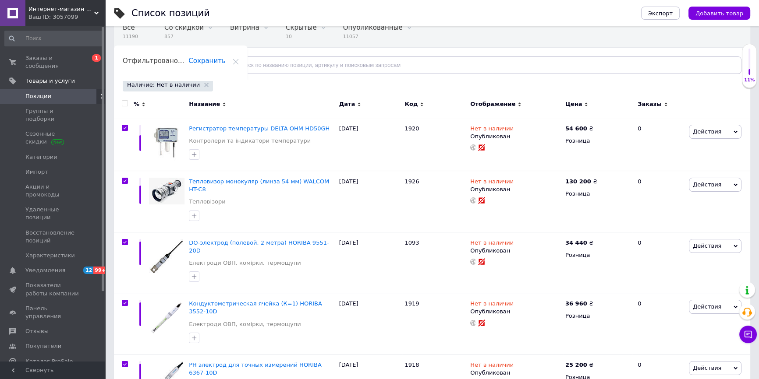
checkbox input "true"
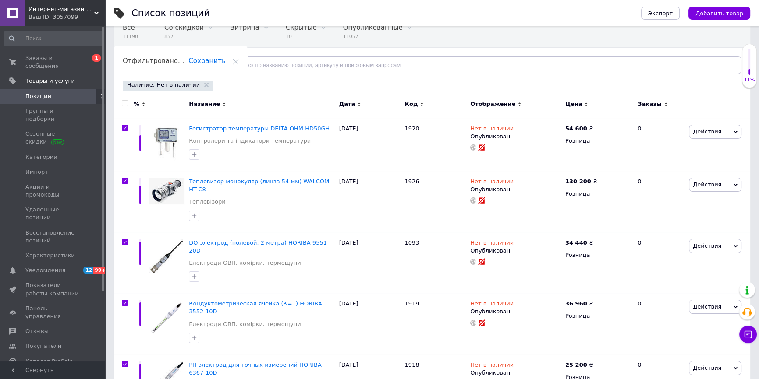
checkbox input "true"
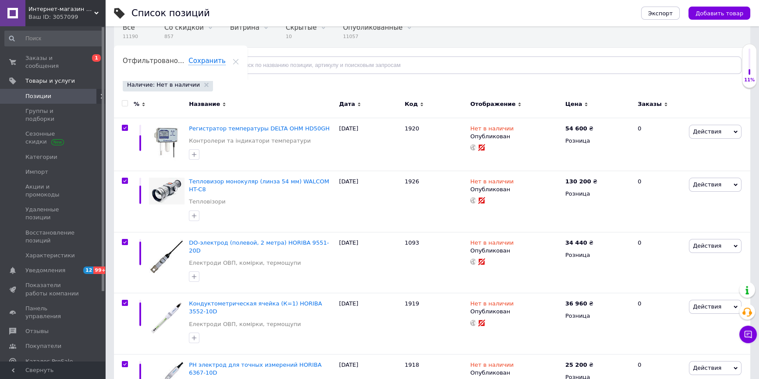
checkbox input "true"
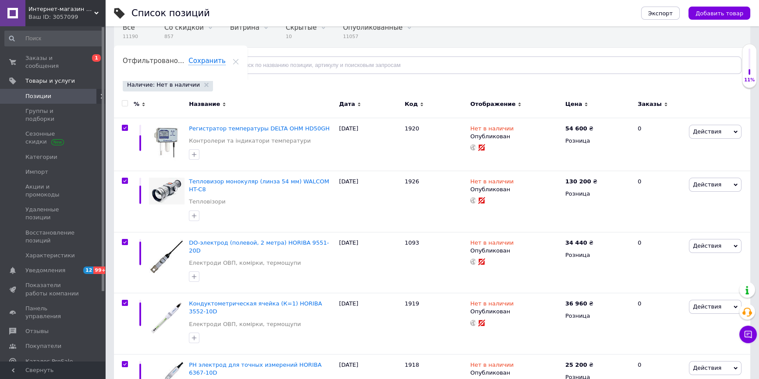
checkbox input "true"
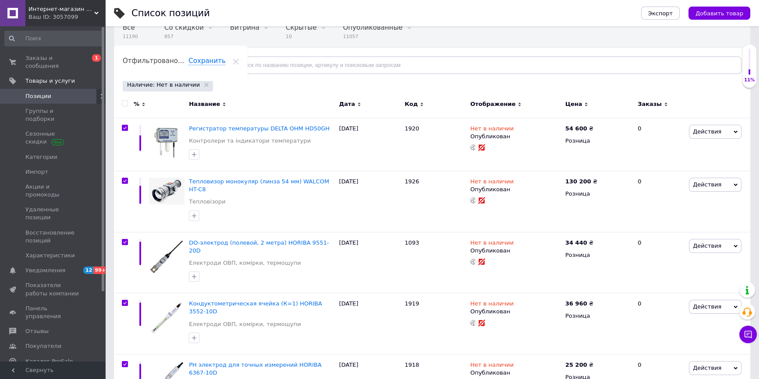
checkbox input "true"
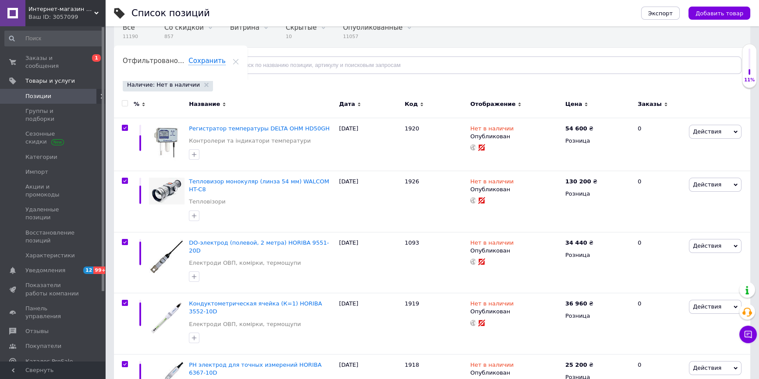
checkbox input "true"
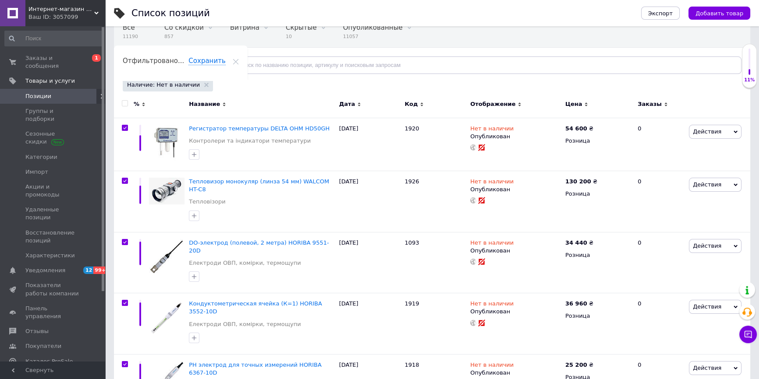
checkbox input "true"
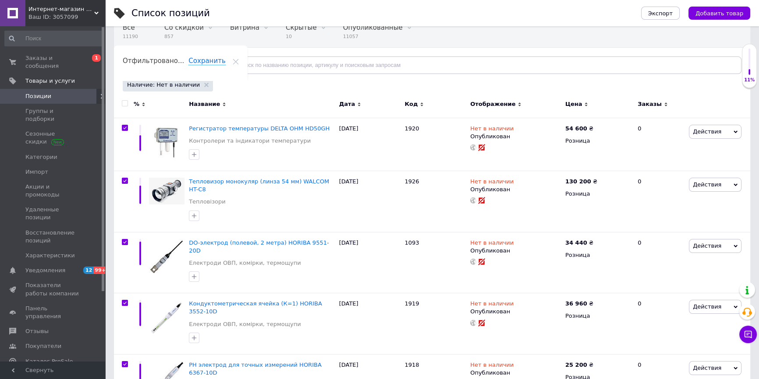
checkbox input "true"
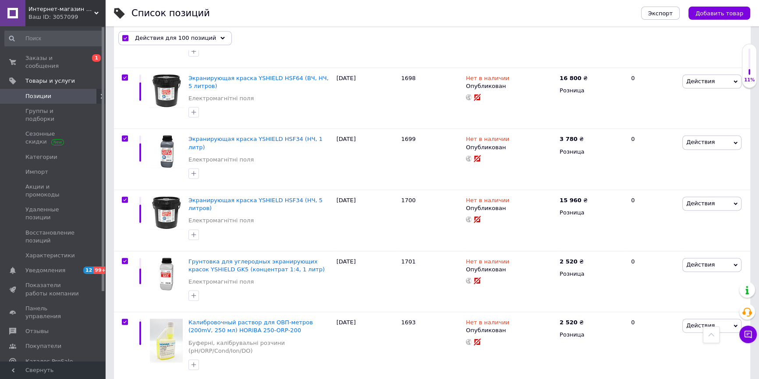
scroll to position [5761, 0]
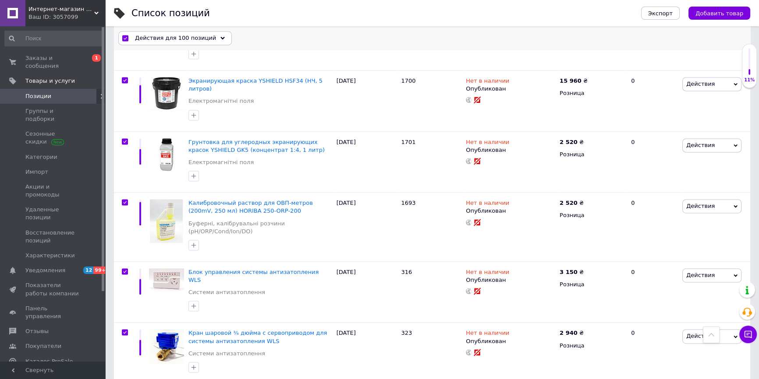
click at [220, 38] on use at bounding box center [222, 38] width 4 height 3
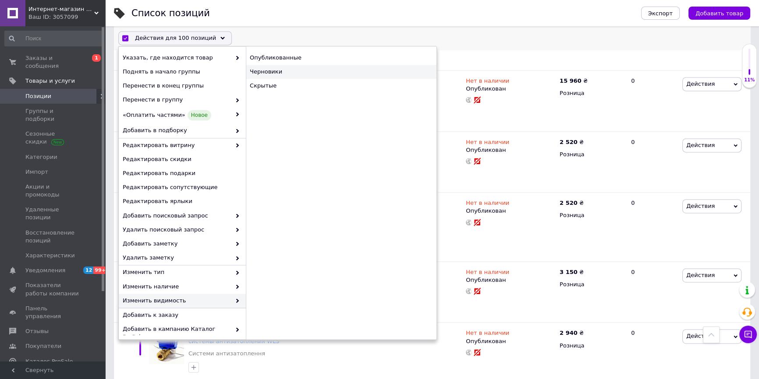
click at [282, 74] on div "Черновики" at bounding box center [341, 72] width 191 height 14
checkbox input "false"
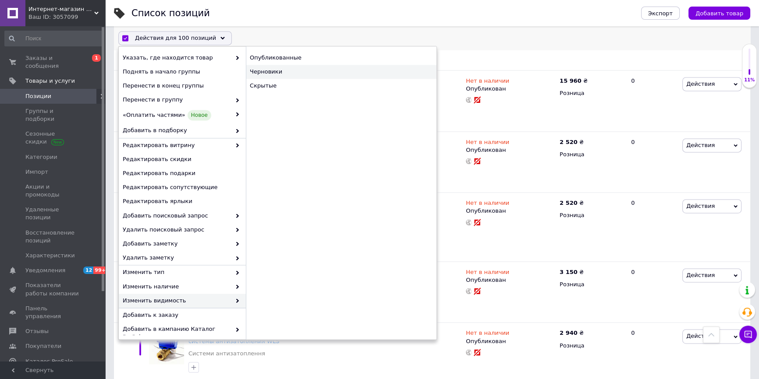
checkbox input "false"
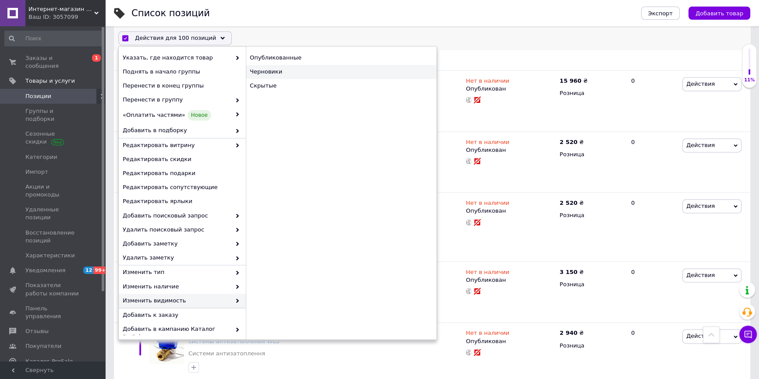
checkbox input "false"
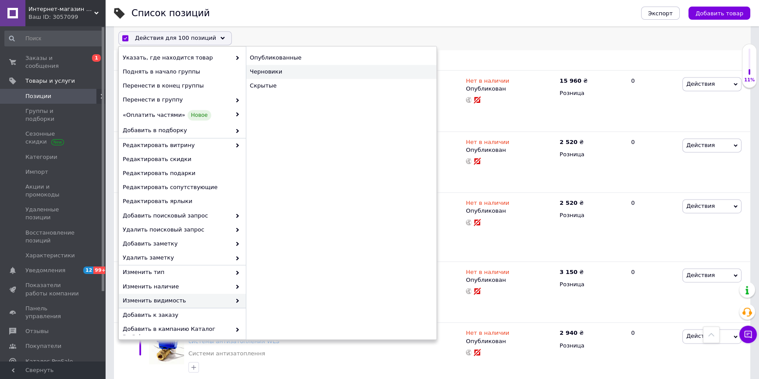
checkbox input "false"
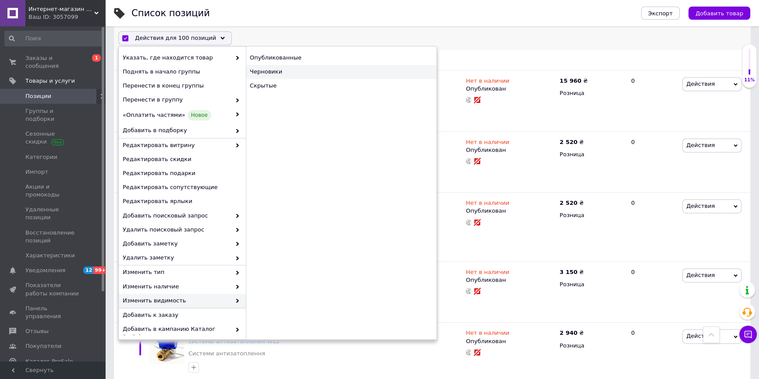
checkbox input "false"
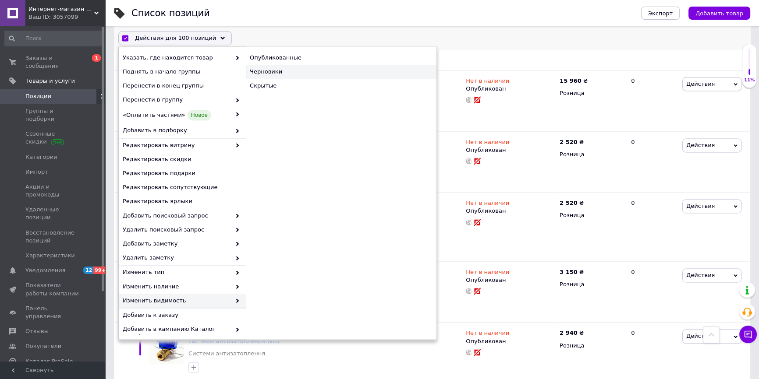
checkbox input "false"
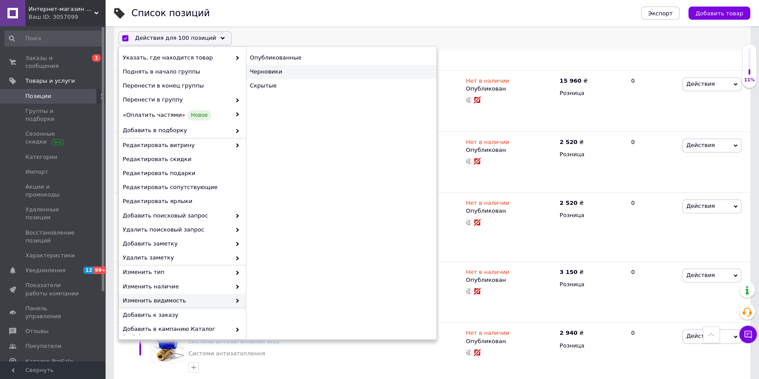
checkbox input "false"
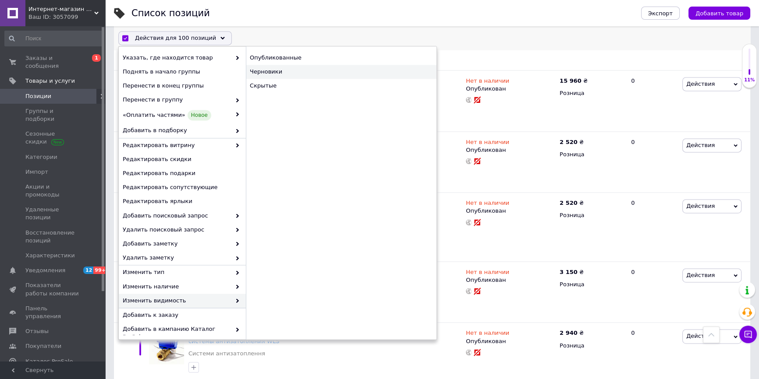
checkbox input "false"
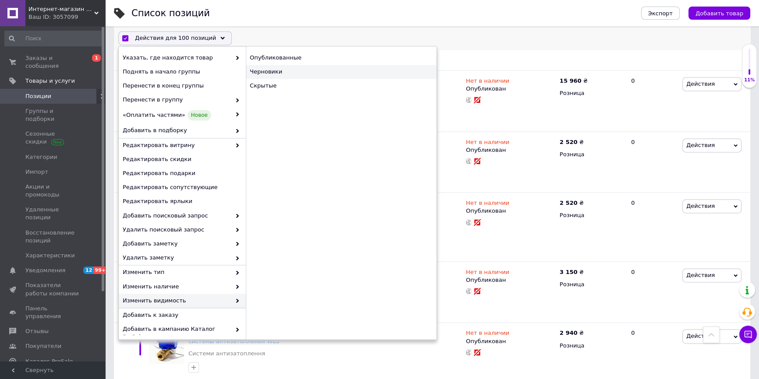
checkbox input "false"
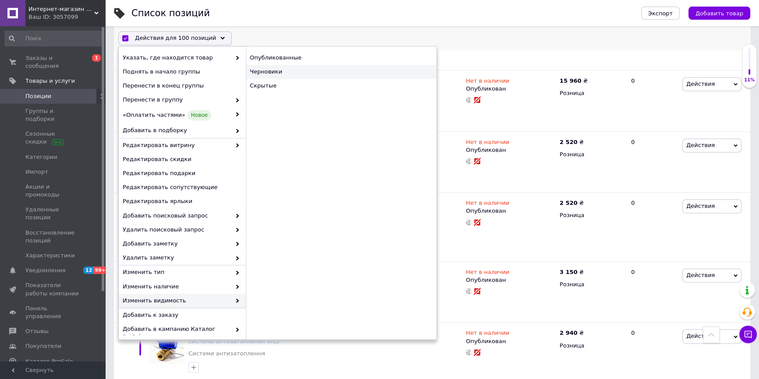
checkbox input "false"
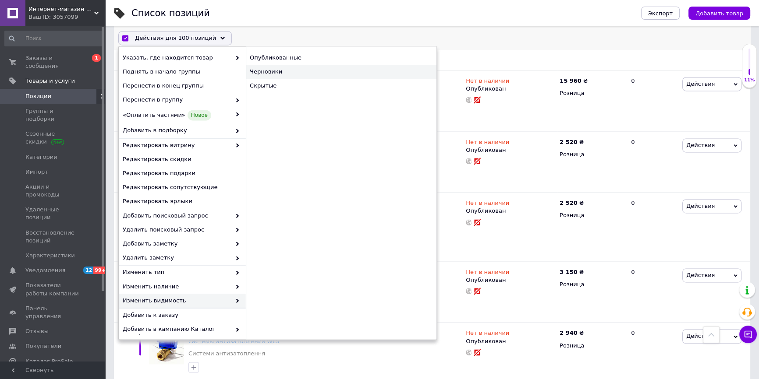
checkbox input "false"
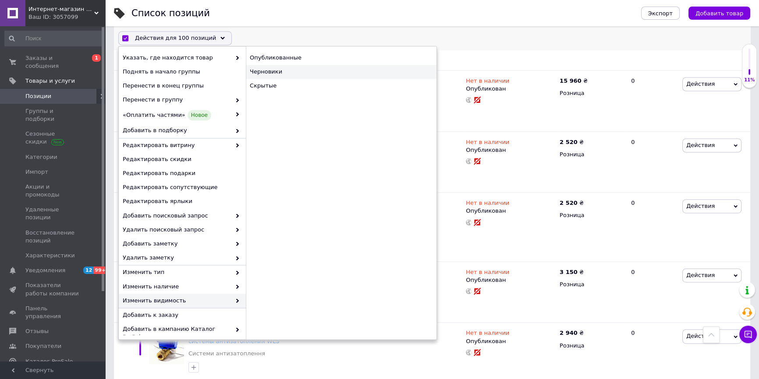
checkbox input "false"
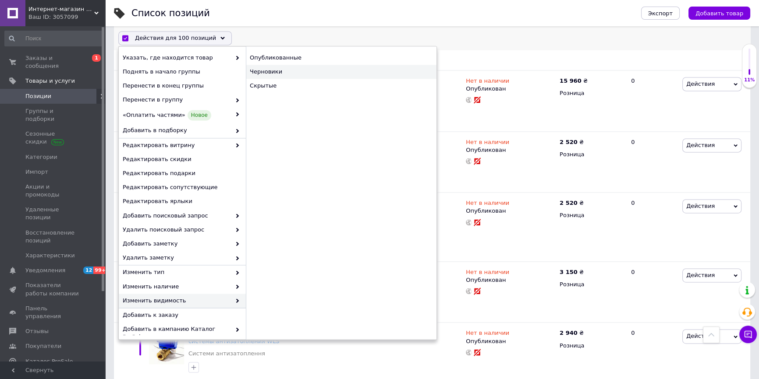
checkbox input "false"
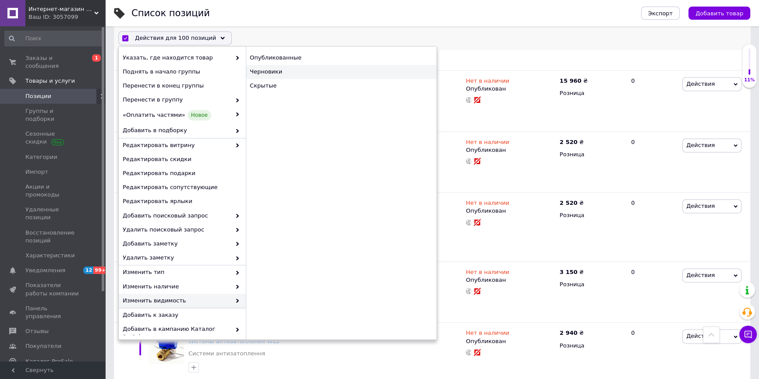
checkbox input "false"
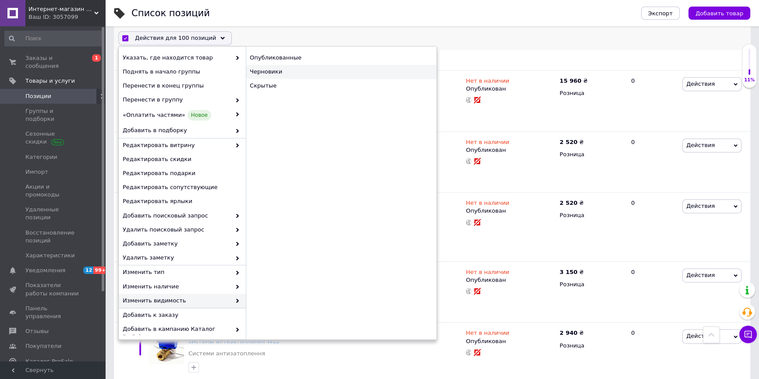
checkbox input "false"
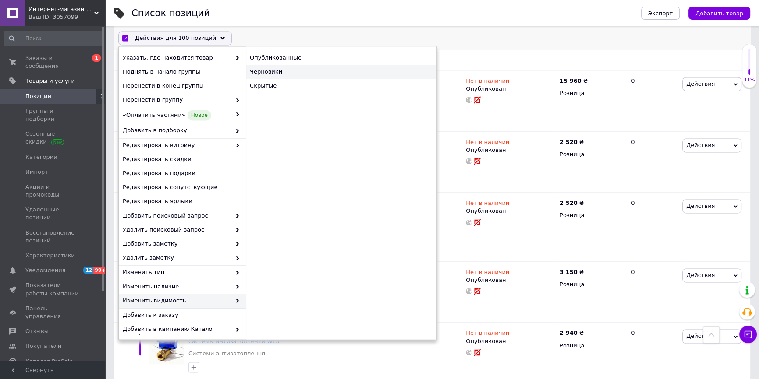
checkbox input "false"
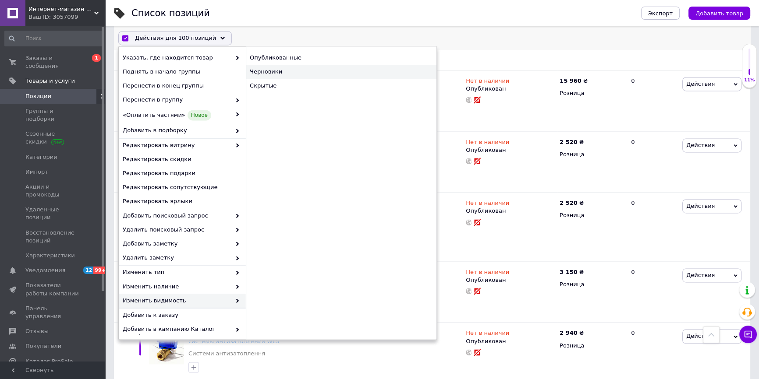
checkbox input "false"
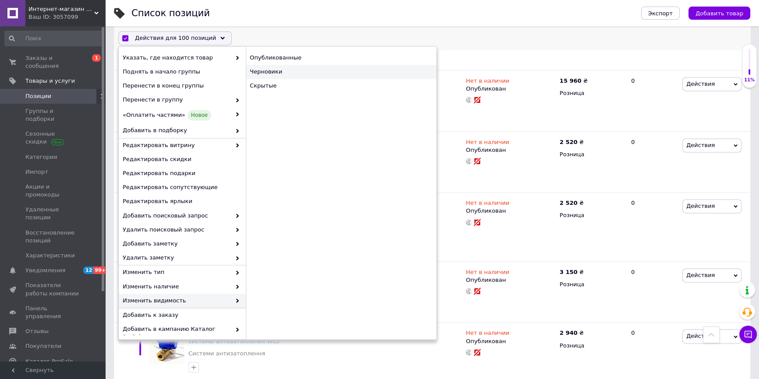
checkbox input "false"
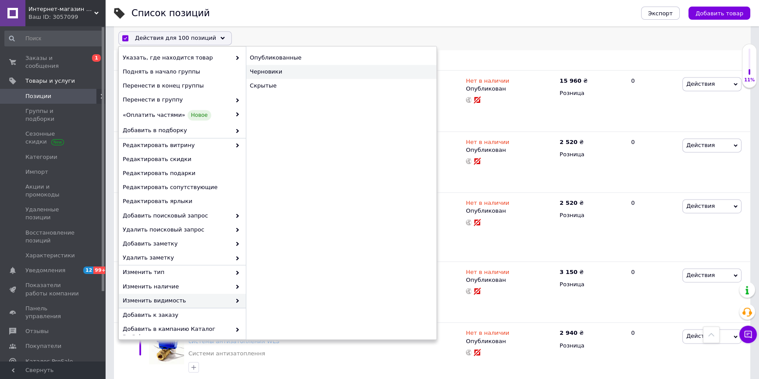
checkbox input "false"
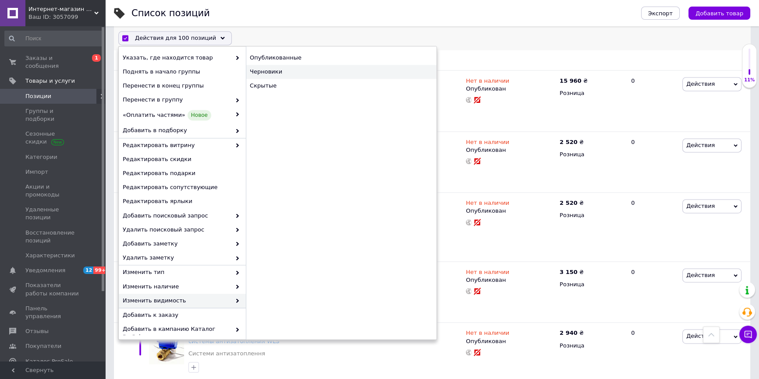
checkbox input "false"
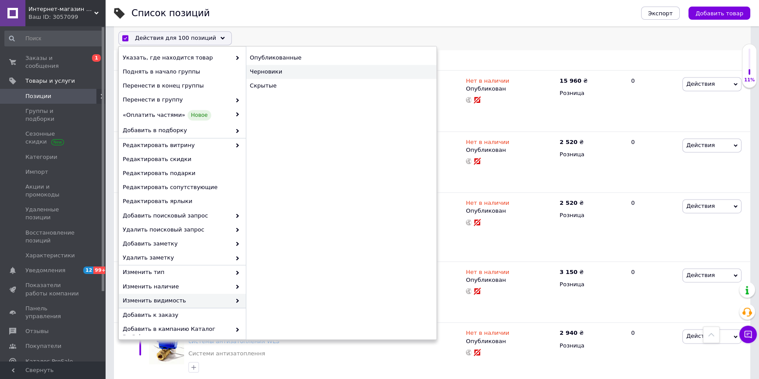
checkbox input "false"
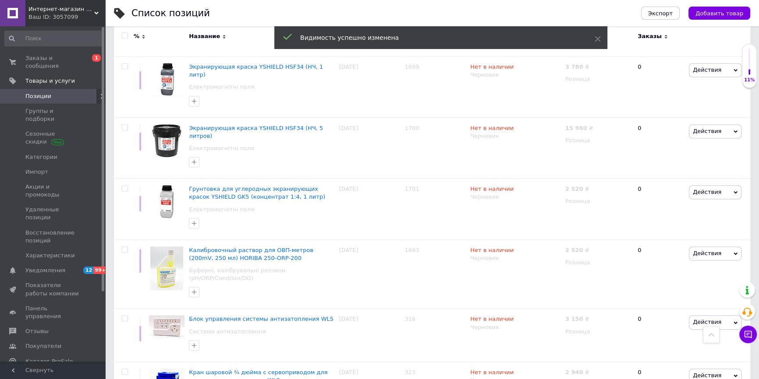
scroll to position [5698, 0]
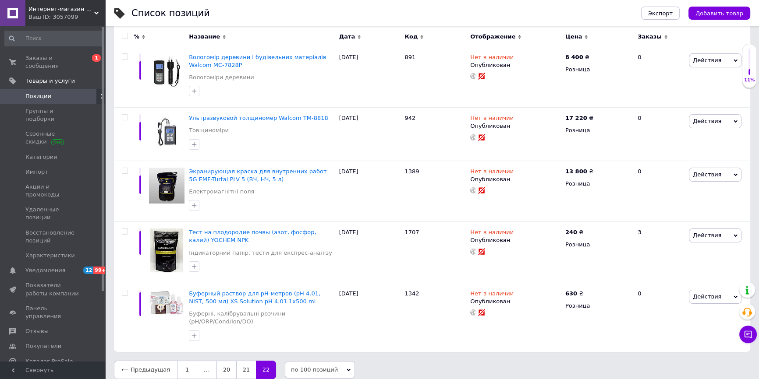
scroll to position [31, 0]
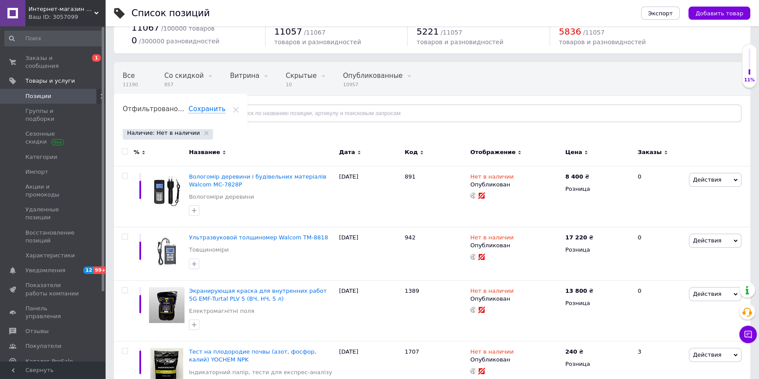
click at [125, 149] on input "checkbox" at bounding box center [125, 152] width 6 height 6
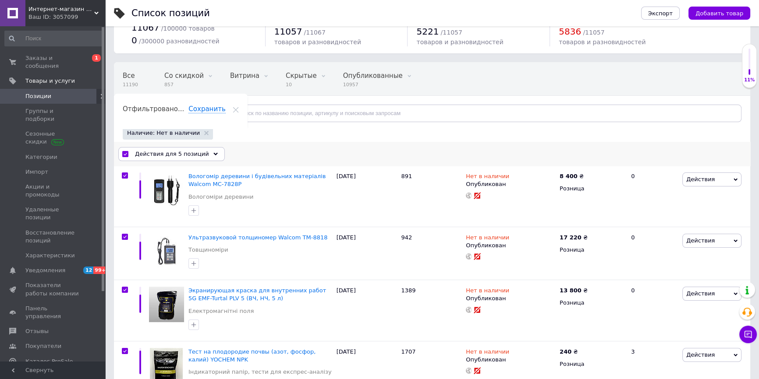
click at [197, 153] on span "Действия для 5 позиций" at bounding box center [172, 154] width 74 height 8
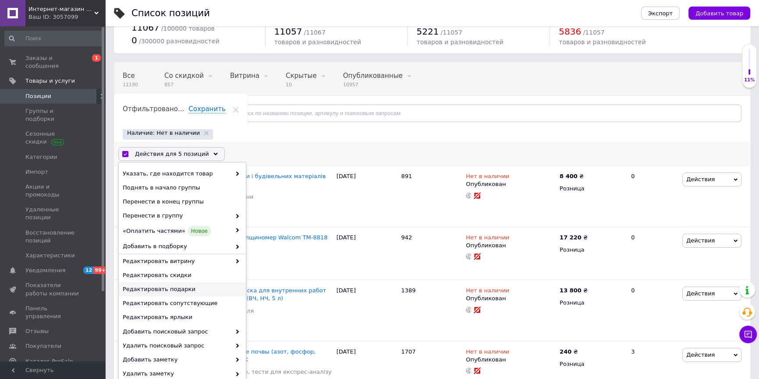
scroll to position [111, 0]
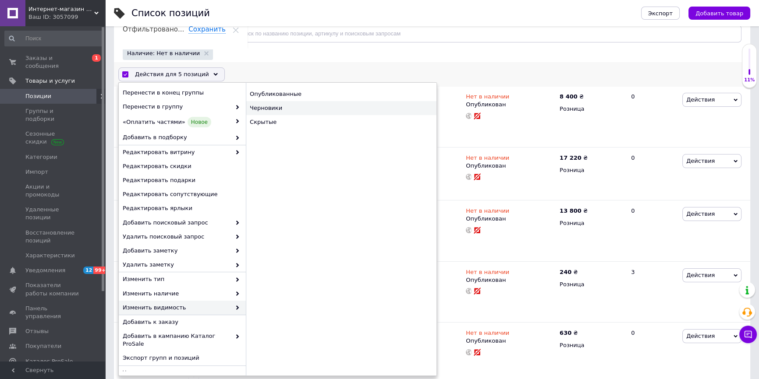
click at [279, 109] on div "Черновики" at bounding box center [341, 108] width 191 height 14
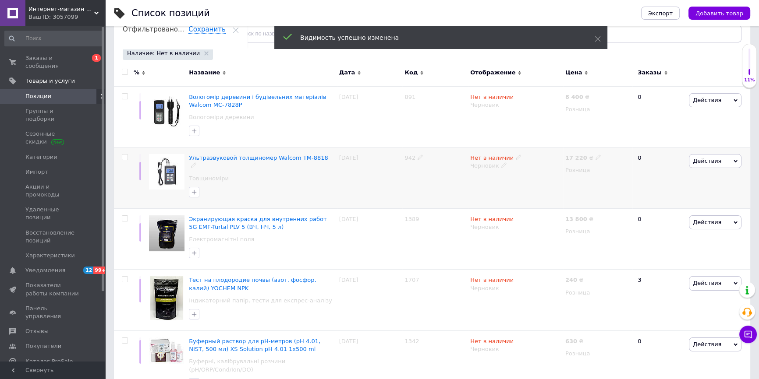
scroll to position [151, 0]
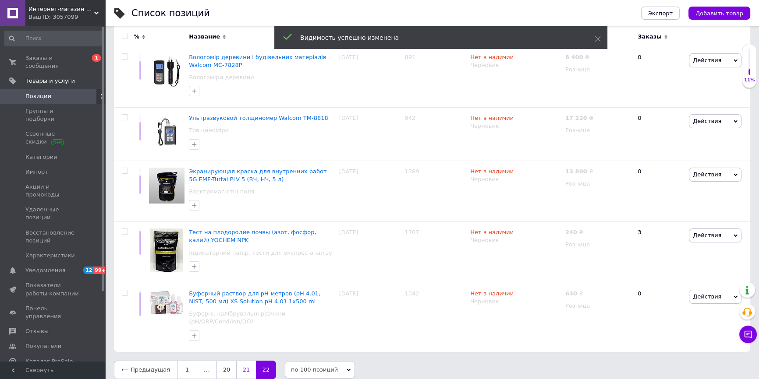
click at [240, 363] on link "21" at bounding box center [246, 370] width 20 height 18
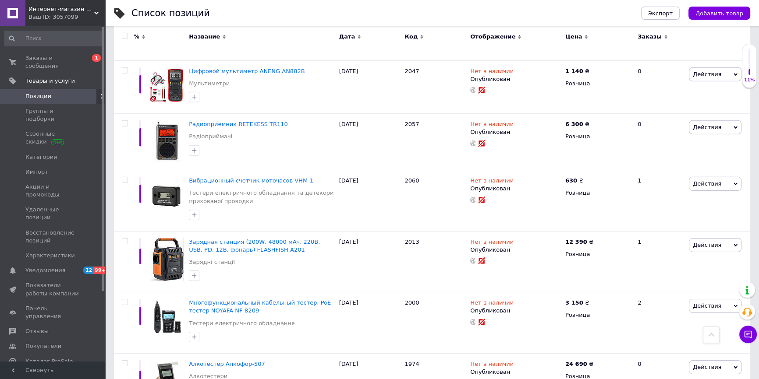
scroll to position [3348, 0]
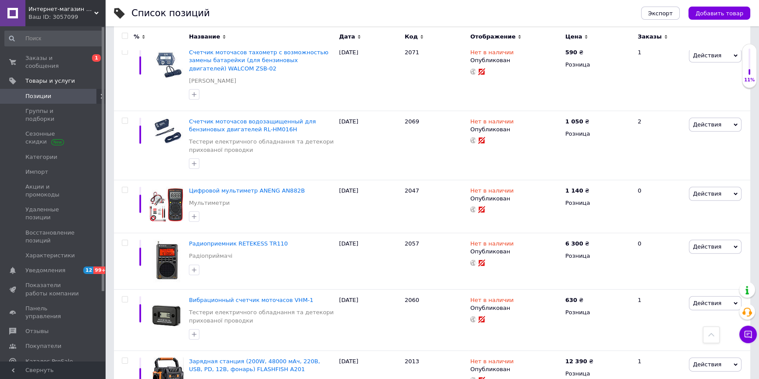
click at [124, 36] on input "checkbox" at bounding box center [125, 36] width 6 height 6
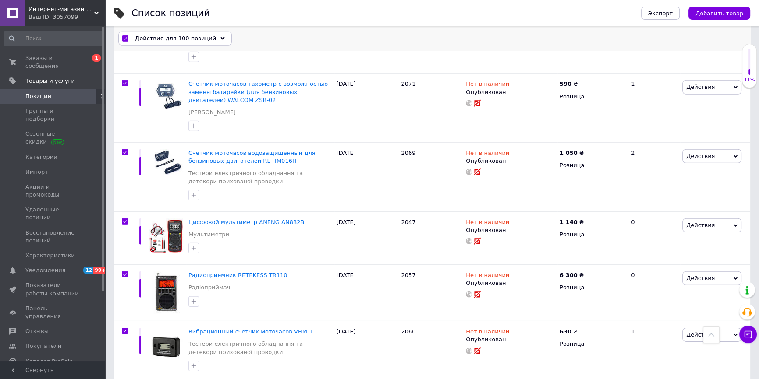
scroll to position [3368, 0]
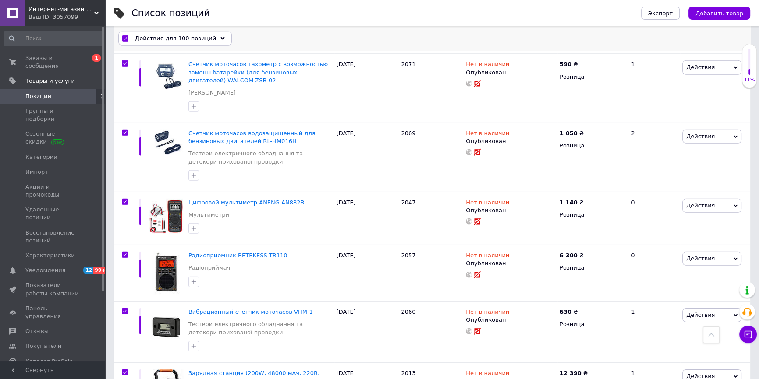
click at [166, 40] on span "Действия для 100 позиций" at bounding box center [175, 39] width 81 height 8
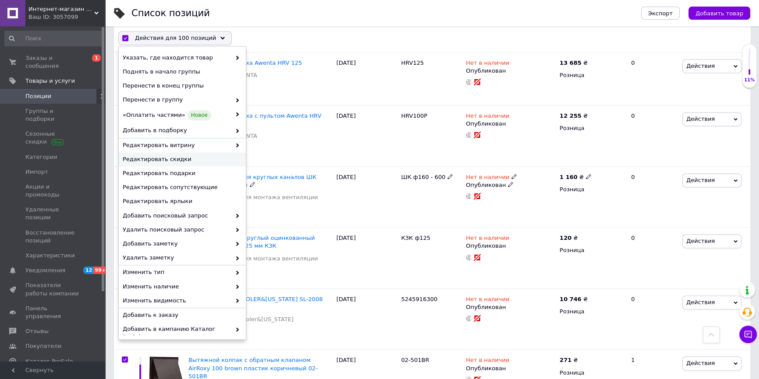
scroll to position [1656, 0]
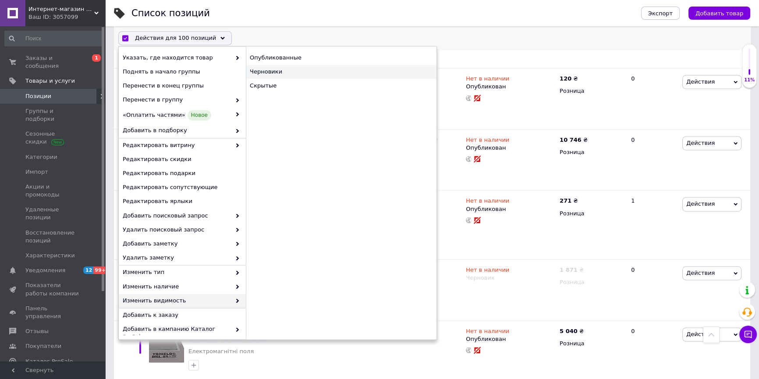
click at [274, 75] on div "Черновики" at bounding box center [341, 72] width 191 height 14
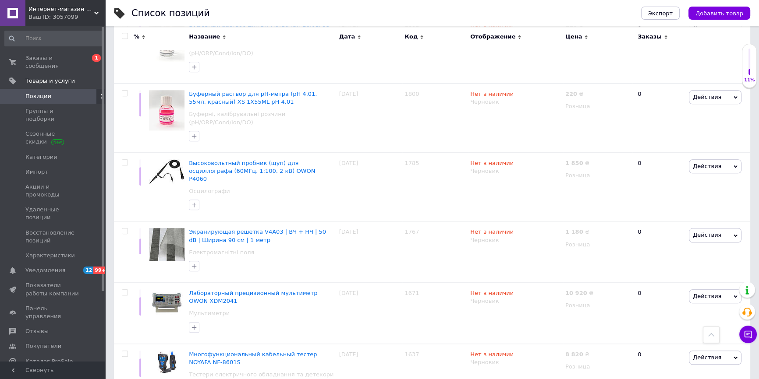
scroll to position [5778, 0]
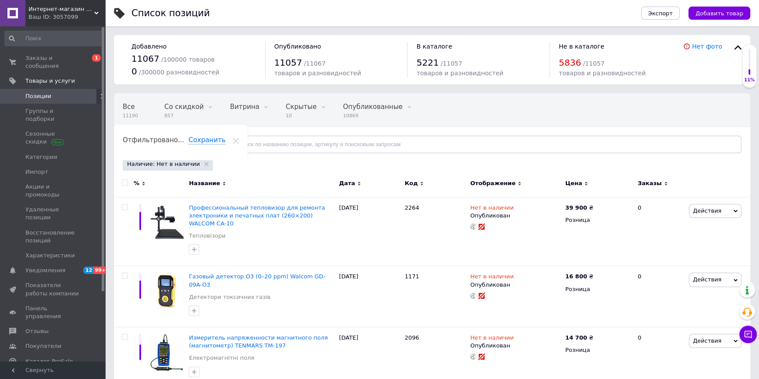
click at [124, 184] on input "checkbox" at bounding box center [125, 183] width 6 height 6
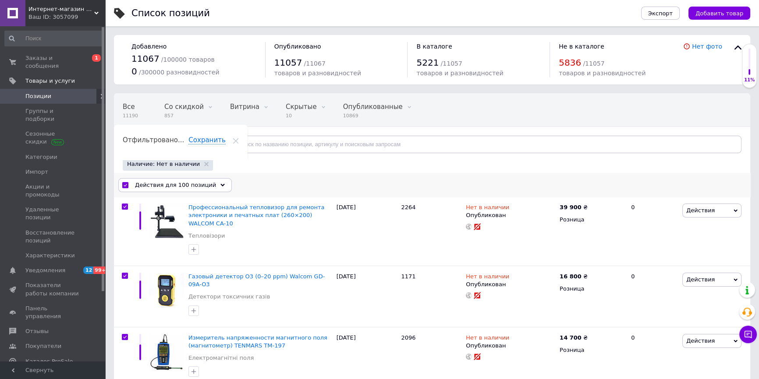
click at [208, 184] on div "Действия для 100 позиций" at bounding box center [174, 185] width 113 height 14
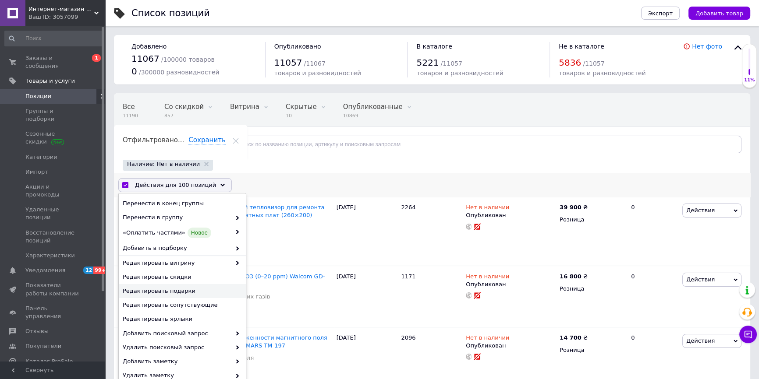
scroll to position [159, 0]
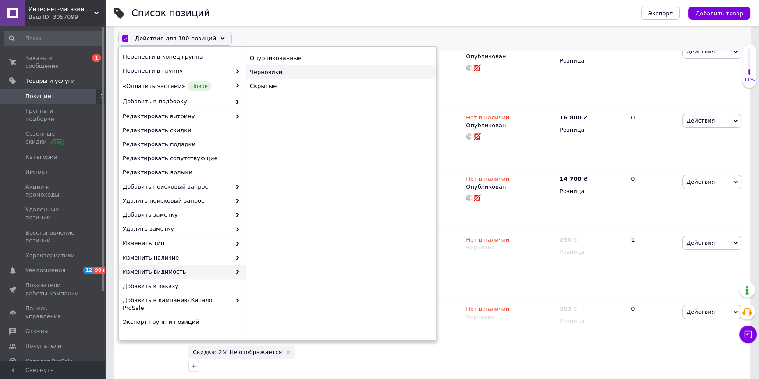
click at [275, 74] on div "Черновики" at bounding box center [341, 72] width 191 height 14
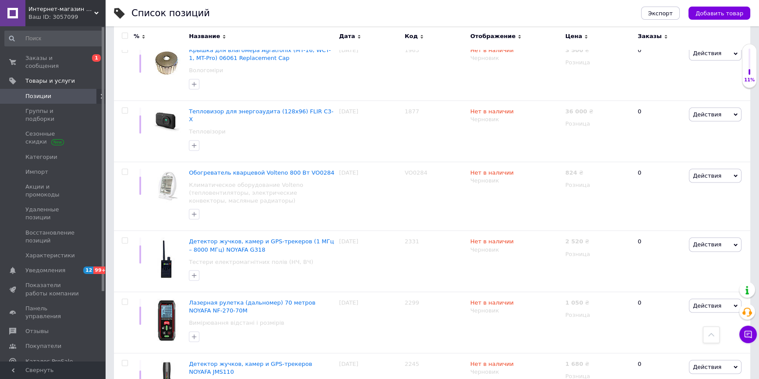
scroll to position [6269, 0]
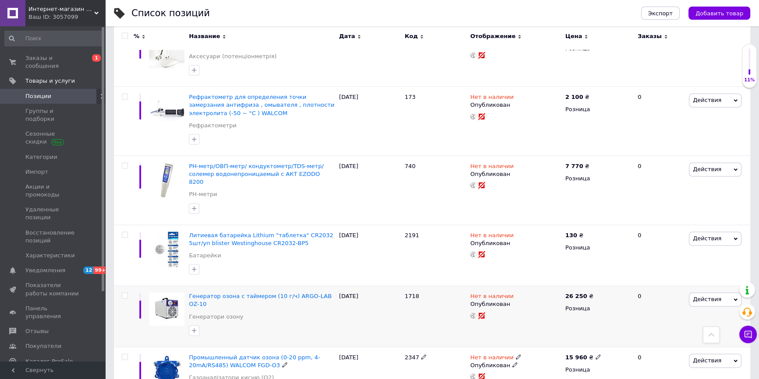
scroll to position [5716, 0]
click at [123, 38] on input "checkbox" at bounding box center [125, 36] width 6 height 6
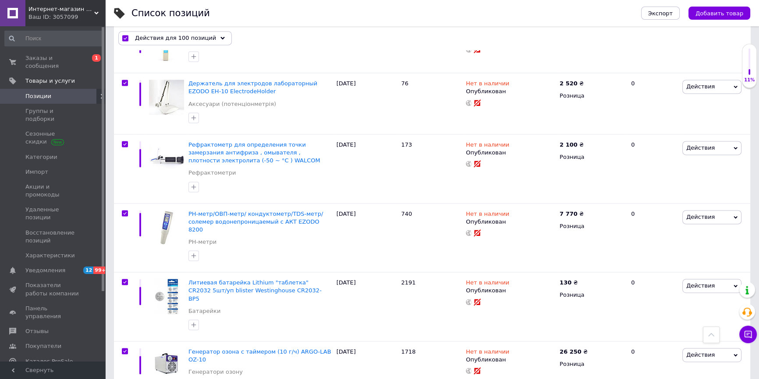
scroll to position [5756, 0]
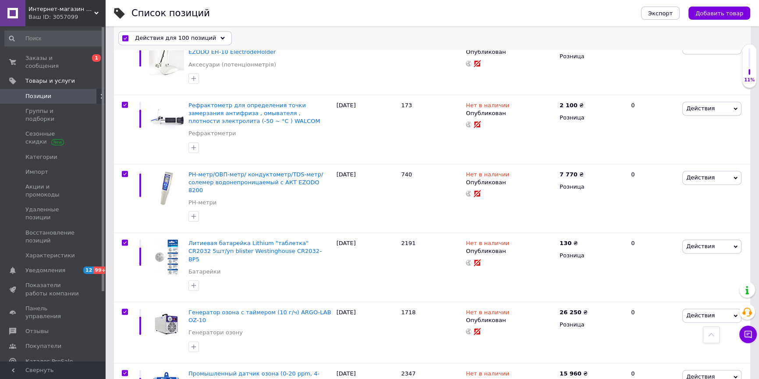
click at [188, 37] on span "Действия для 100 позиций" at bounding box center [175, 39] width 81 height 8
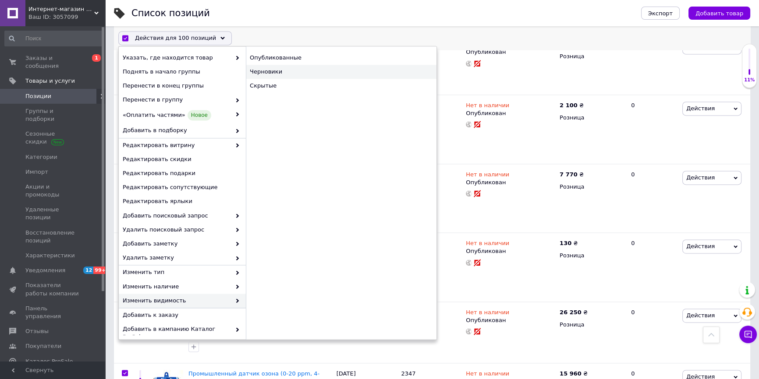
click at [280, 74] on div "Черновики" at bounding box center [341, 72] width 191 height 14
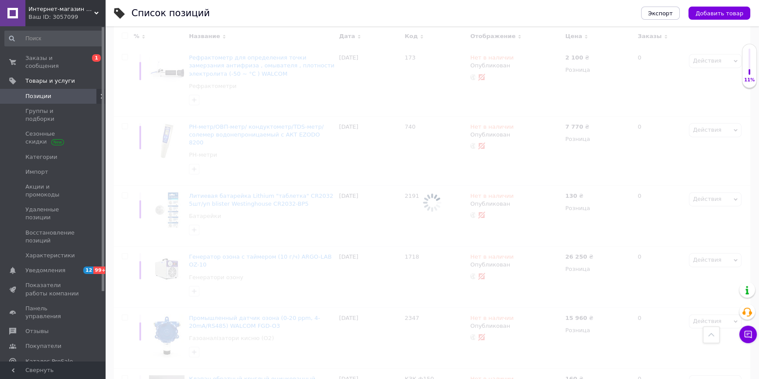
scroll to position [5716, 0]
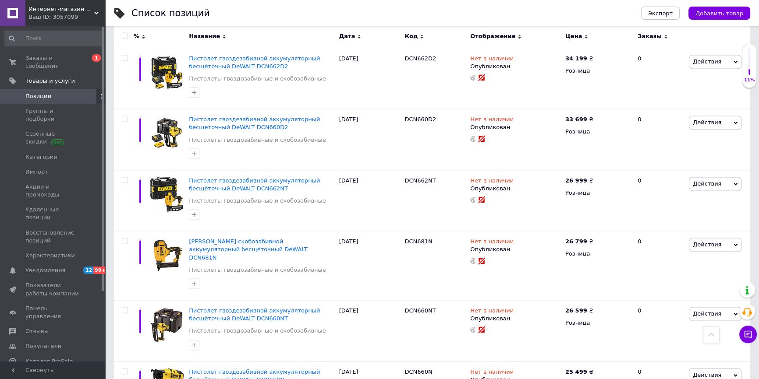
click at [124, 35] on input "checkbox" at bounding box center [125, 36] width 6 height 6
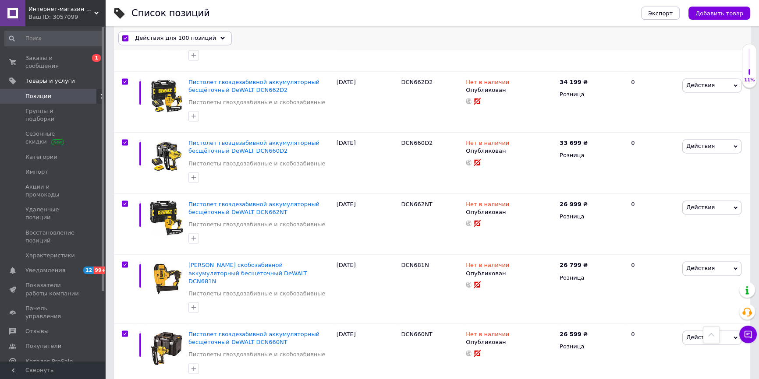
click at [194, 36] on span "Действия для 100 позиций" at bounding box center [175, 39] width 81 height 8
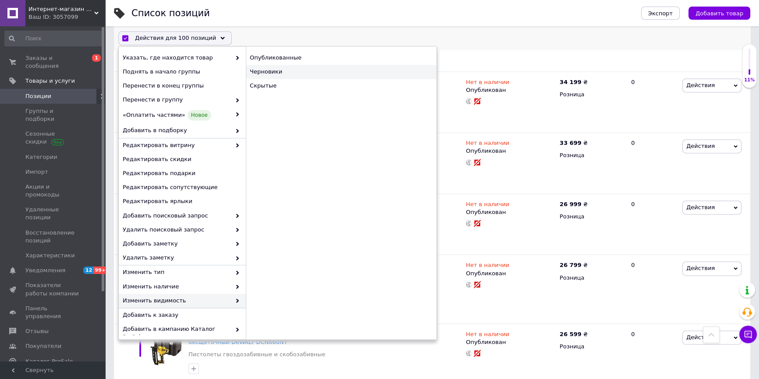
click at [270, 74] on div "Черновики" at bounding box center [341, 72] width 191 height 14
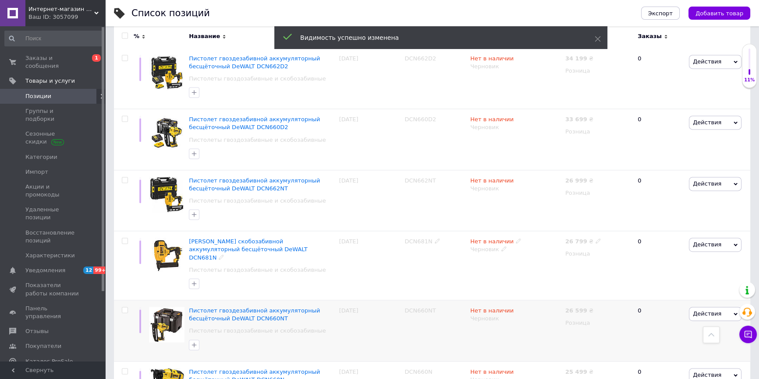
scroll to position [5778, 0]
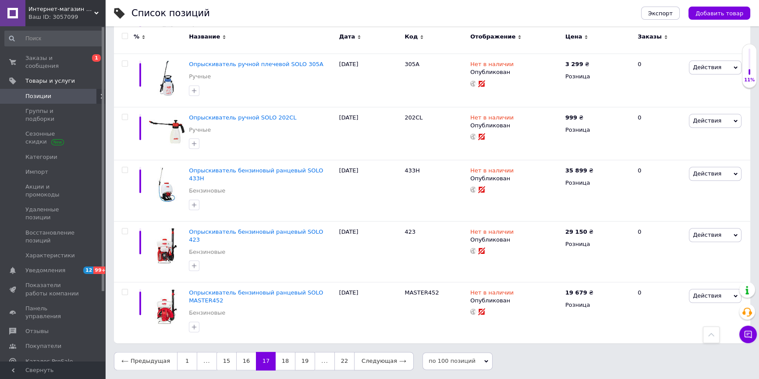
scroll to position [5286, 0]
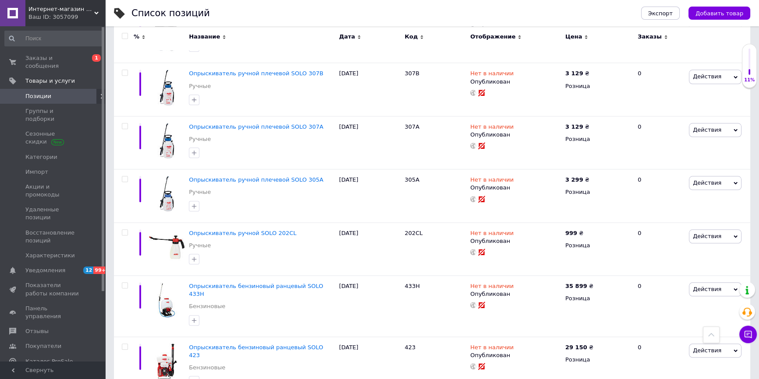
click at [124, 37] on input "checkbox" at bounding box center [125, 36] width 6 height 6
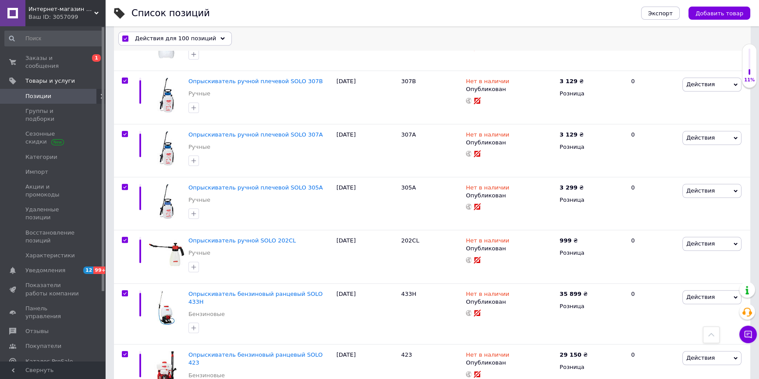
click at [166, 38] on span "Действия для 100 позиций" at bounding box center [175, 39] width 81 height 8
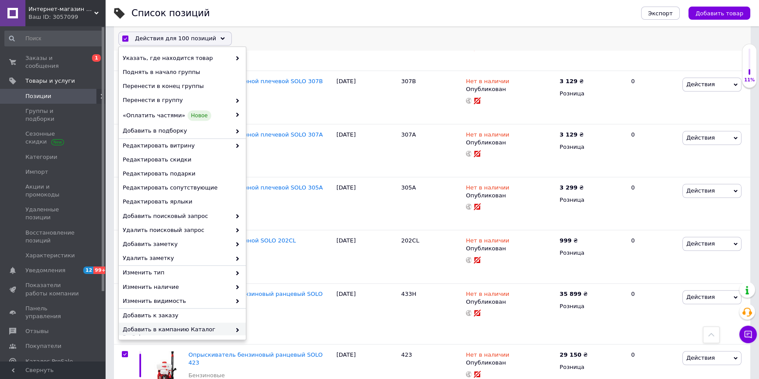
scroll to position [29, 0]
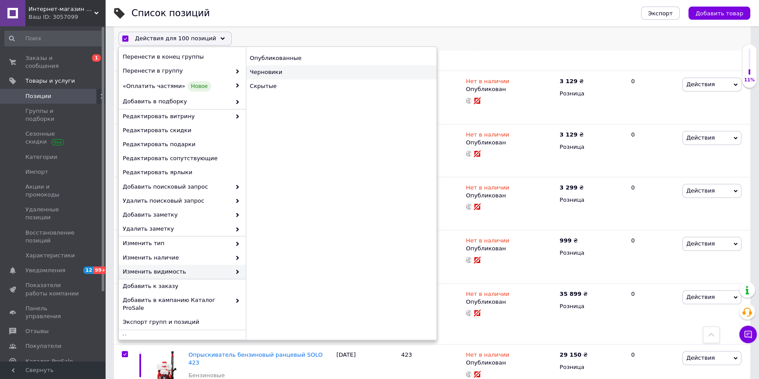
click at [287, 73] on div "Черновики" at bounding box center [341, 72] width 191 height 14
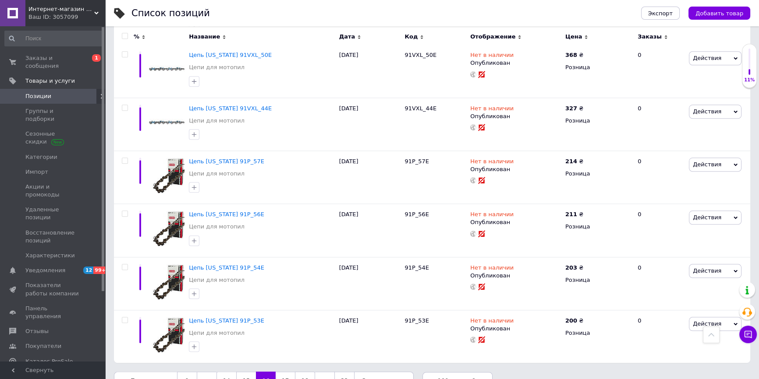
scroll to position [5238, 0]
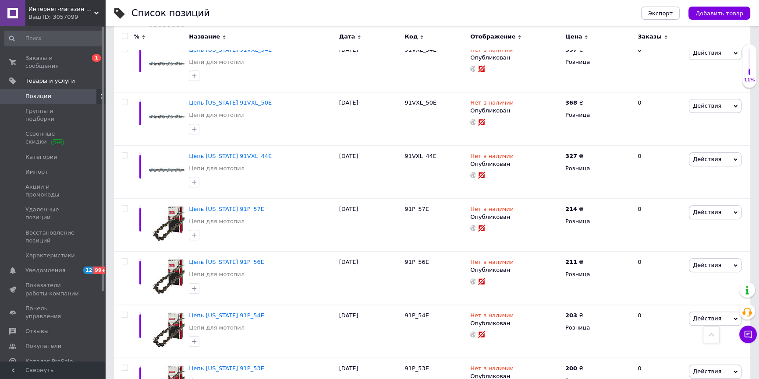
click at [127, 33] on div at bounding box center [125, 36] width 6 height 6
click at [127, 33] on input "checkbox" at bounding box center [125, 36] width 6 height 6
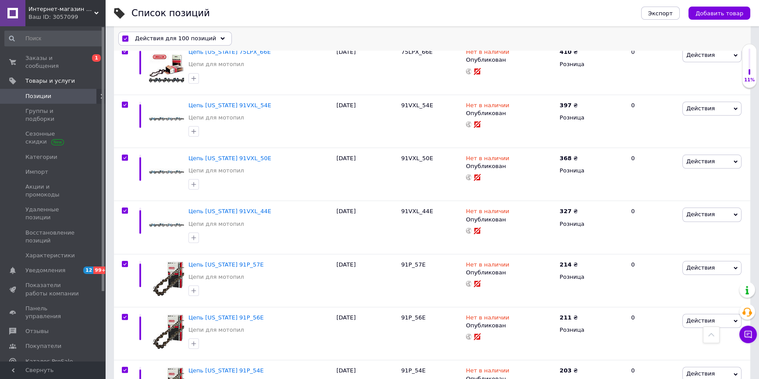
click at [174, 39] on span "Действия для 100 позиций" at bounding box center [175, 39] width 81 height 8
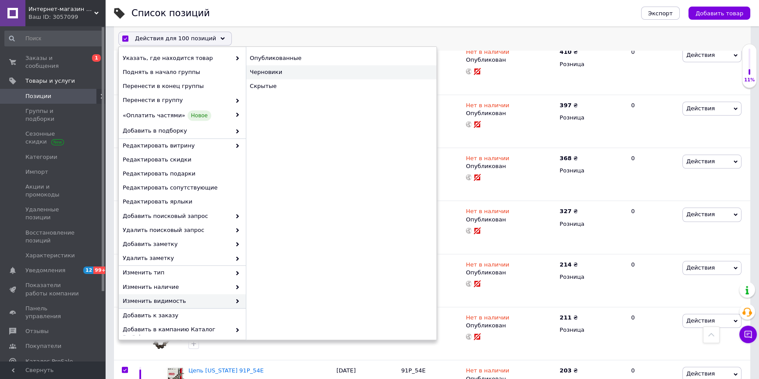
click at [272, 71] on div "Черновики" at bounding box center [341, 72] width 191 height 14
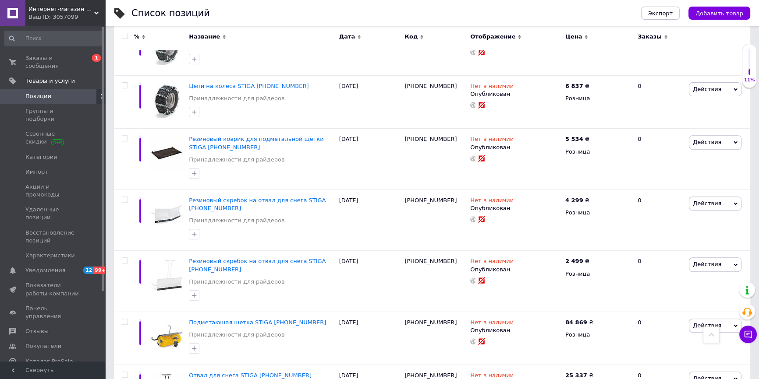
click at [126, 36] on input "checkbox" at bounding box center [125, 36] width 6 height 6
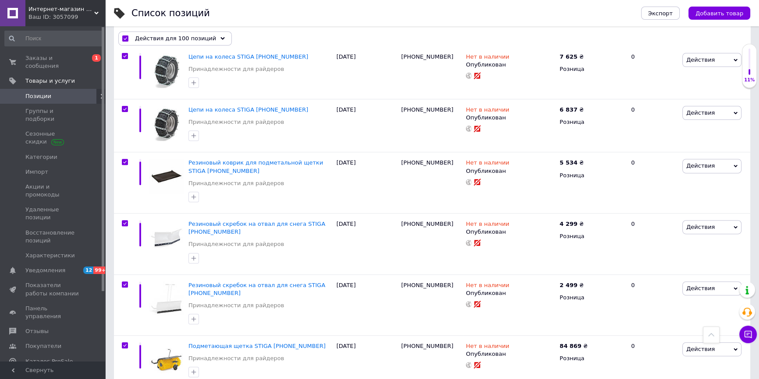
scroll to position [4569, 0]
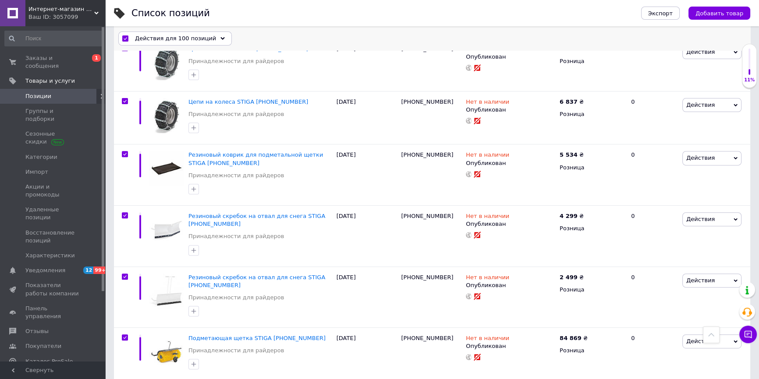
click at [197, 33] on div "Действия для 100 позиций" at bounding box center [174, 39] width 113 height 14
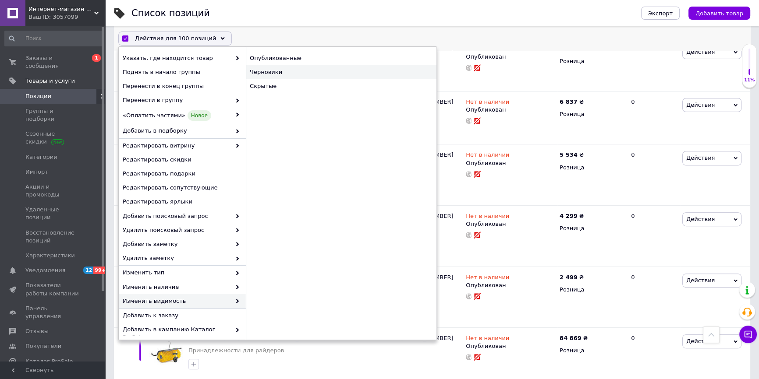
click at [258, 71] on div "Черновики" at bounding box center [341, 72] width 191 height 14
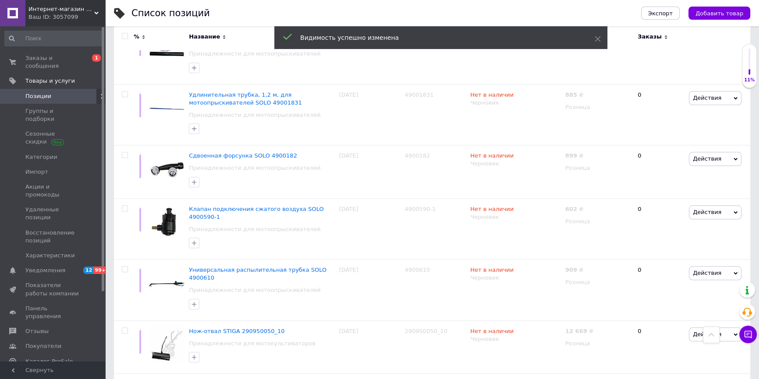
scroll to position [5357, 0]
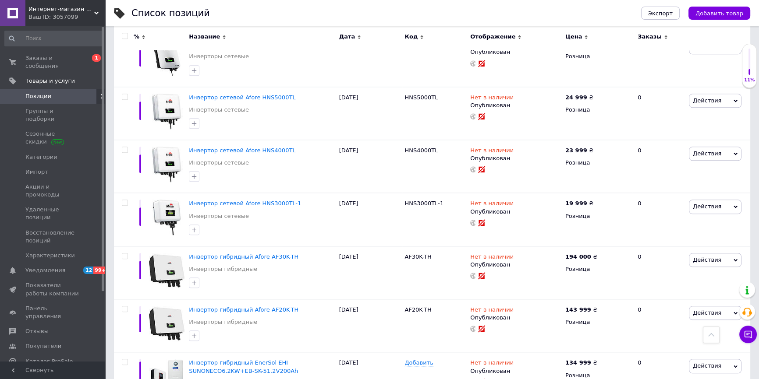
click at [126, 37] on input "checkbox" at bounding box center [125, 36] width 6 height 6
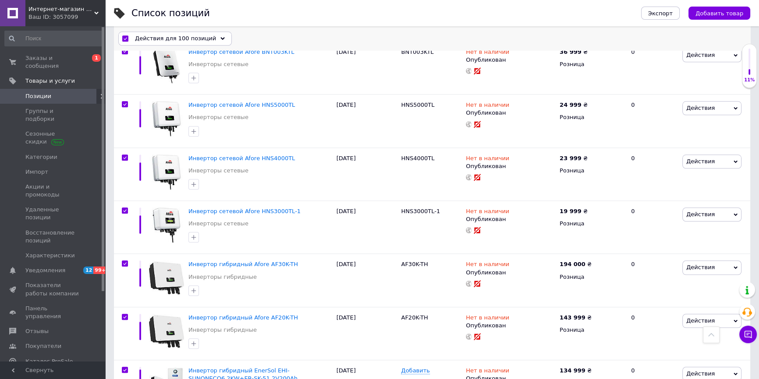
scroll to position [5373, 0]
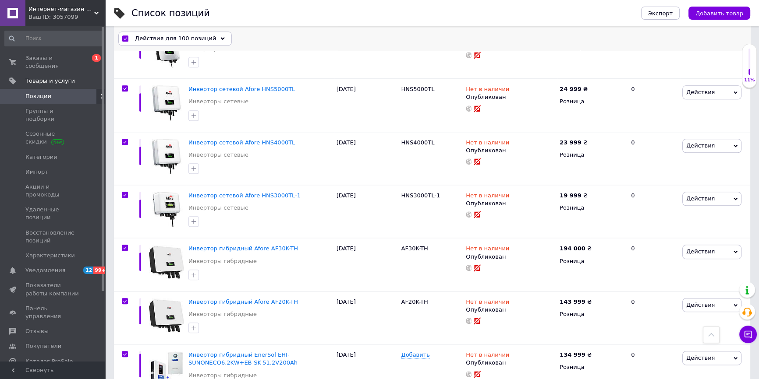
click at [195, 38] on span "Действия для 100 позиций" at bounding box center [175, 39] width 81 height 8
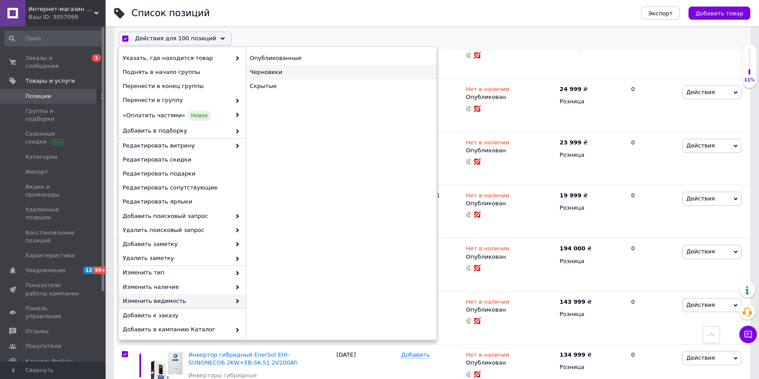
click at [277, 71] on div "Черновики" at bounding box center [341, 72] width 191 height 14
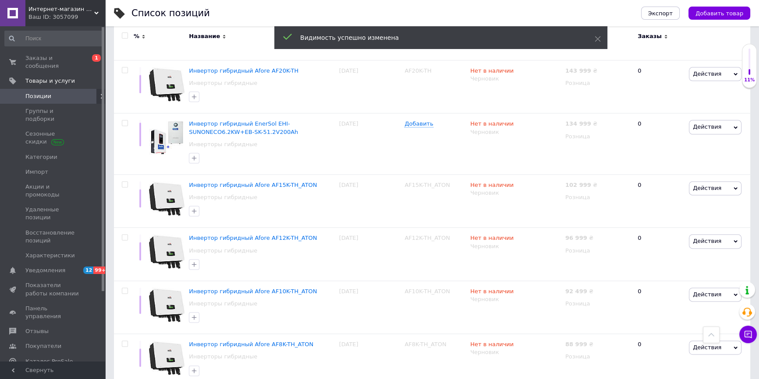
scroll to position [5788, 0]
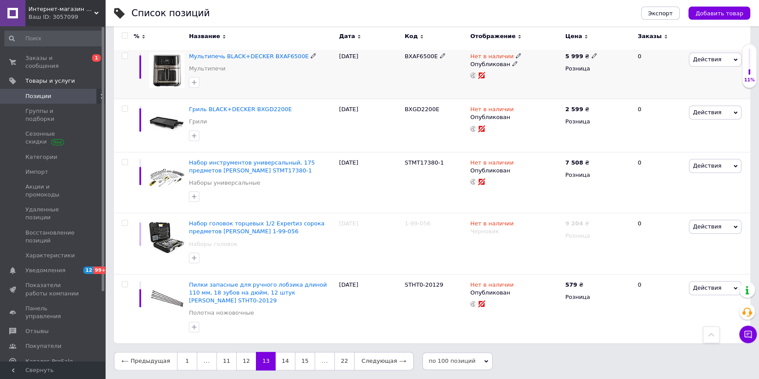
scroll to position [5333, 0]
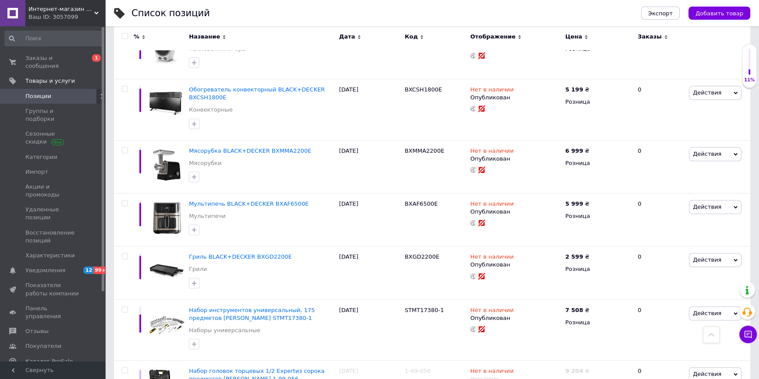
click at [122, 36] on input "checkbox" at bounding box center [125, 36] width 6 height 6
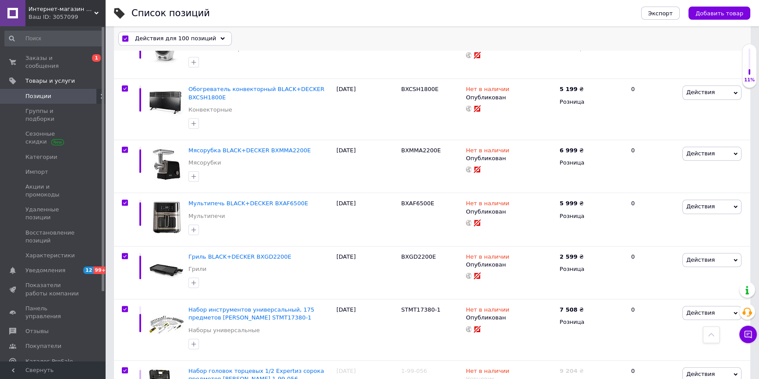
click at [187, 38] on span "Действия для 100 позиций" at bounding box center [175, 39] width 81 height 8
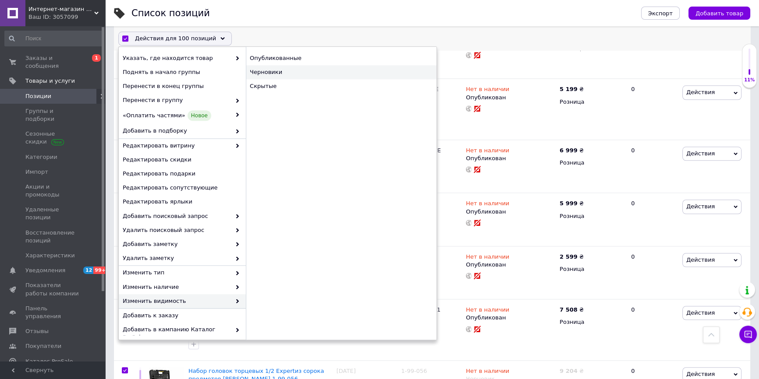
click at [264, 70] on div "Черновики" at bounding box center [341, 72] width 191 height 14
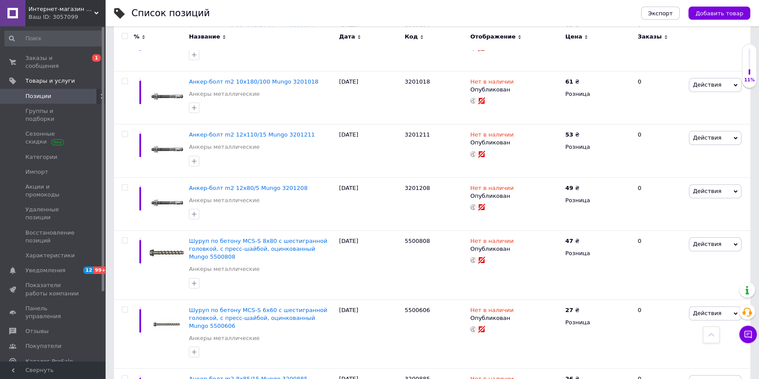
click at [123, 37] on input "checkbox" at bounding box center [125, 36] width 6 height 6
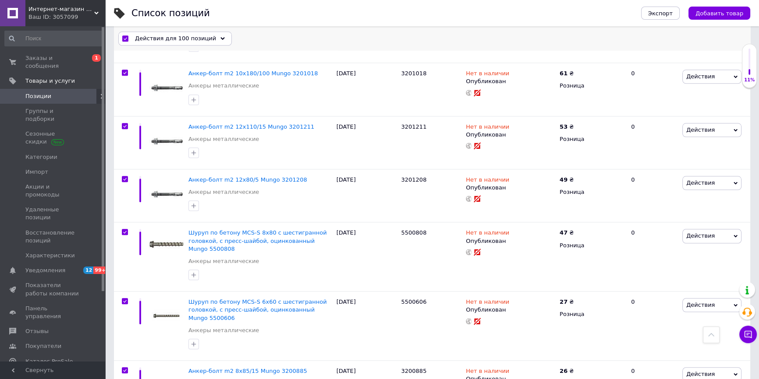
click at [187, 38] on span "Действия для 100 позиций" at bounding box center [175, 39] width 81 height 8
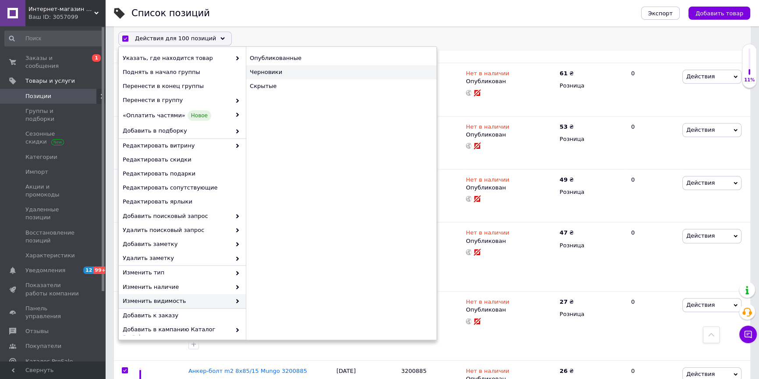
click at [275, 75] on div "Черновики" at bounding box center [341, 72] width 191 height 14
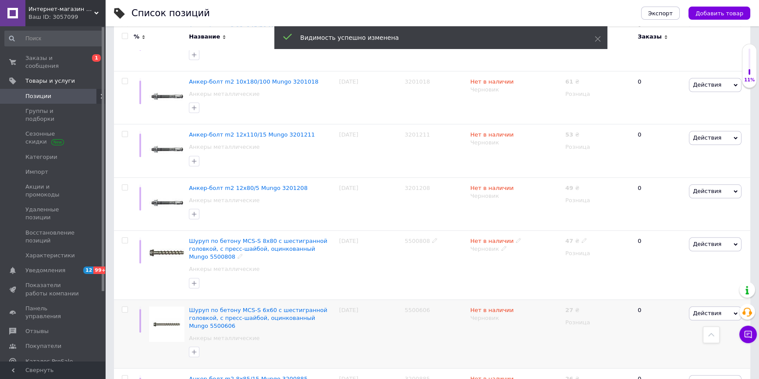
scroll to position [5365, 0]
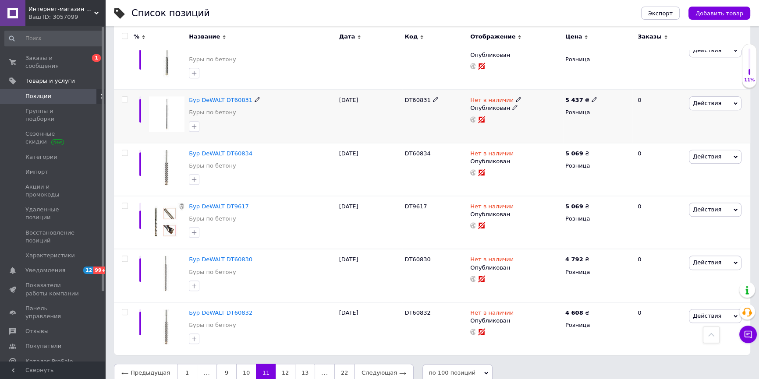
scroll to position [5198, 0]
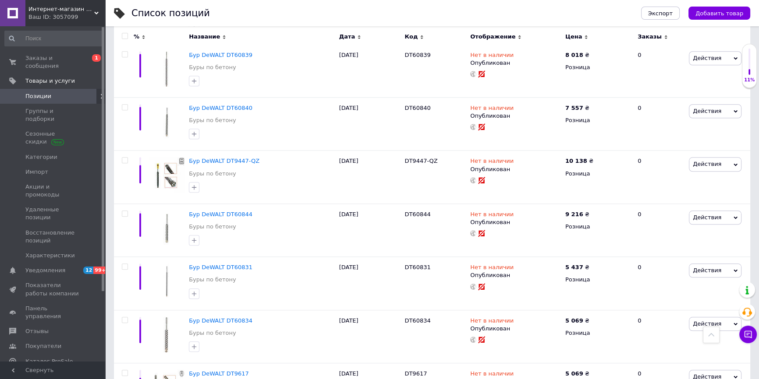
click at [124, 38] on input "checkbox" at bounding box center [125, 36] width 6 height 6
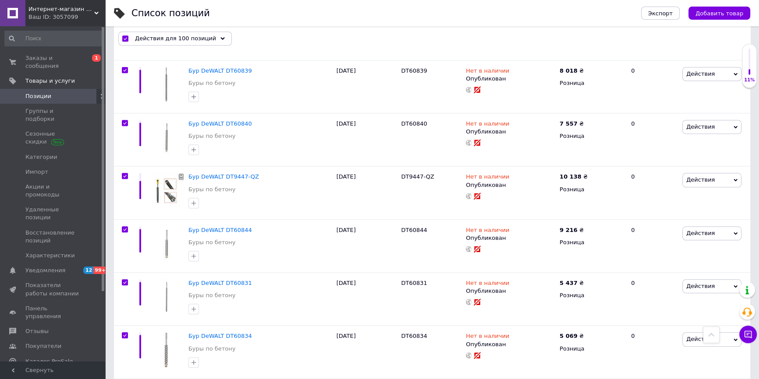
scroll to position [5238, 0]
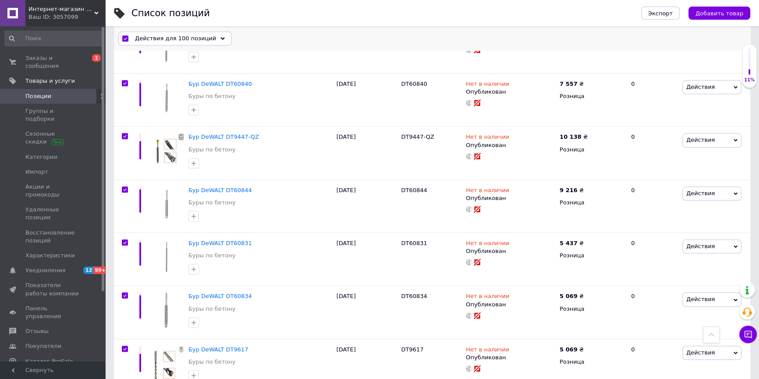
click at [193, 37] on span "Действия для 100 позиций" at bounding box center [175, 39] width 81 height 8
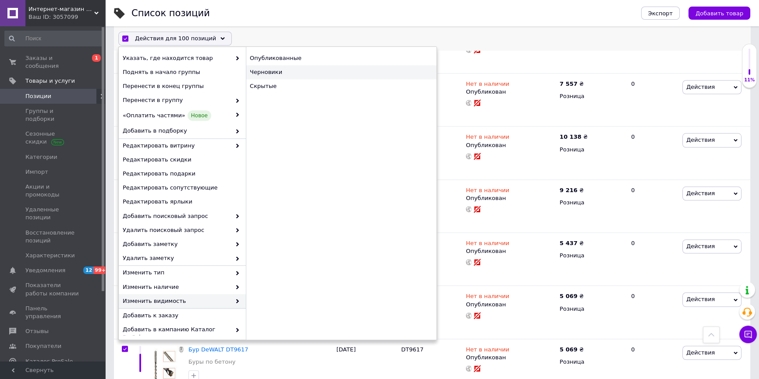
click at [270, 72] on div "Черновики" at bounding box center [341, 72] width 191 height 14
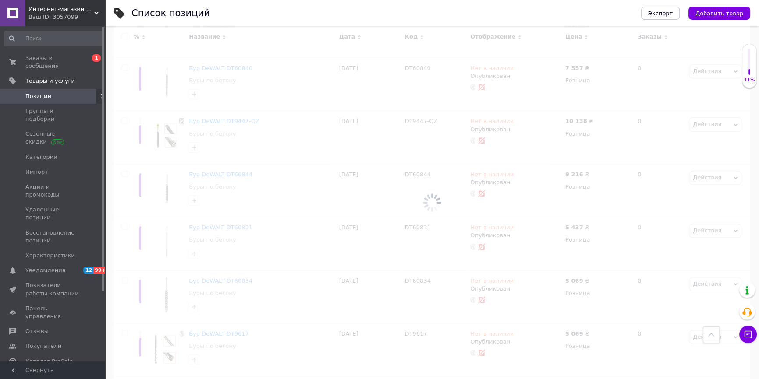
scroll to position [5198, 0]
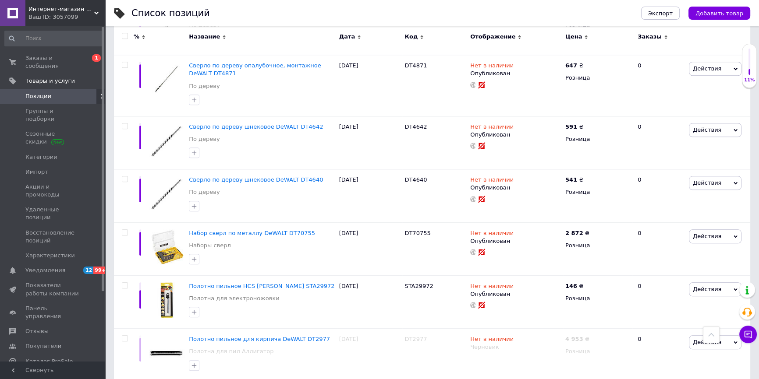
click at [125, 38] on input "checkbox" at bounding box center [125, 36] width 6 height 6
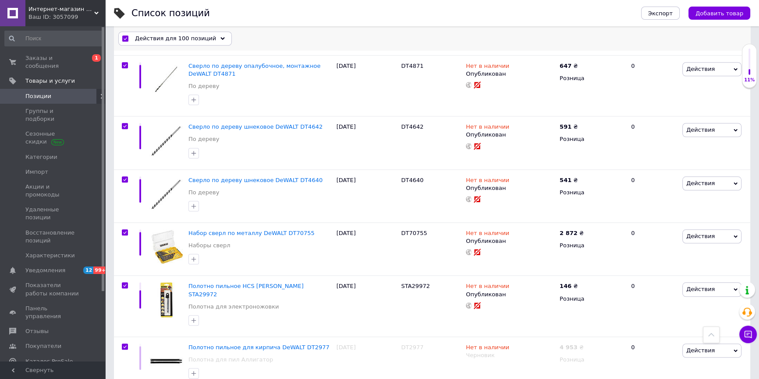
click at [199, 36] on span "Действия для 100 позиций" at bounding box center [175, 39] width 81 height 8
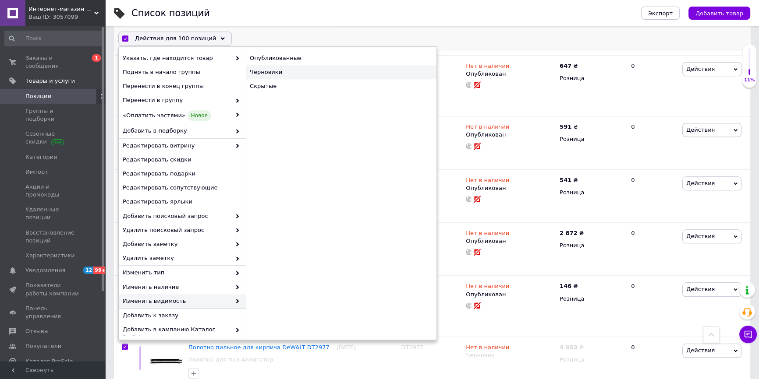
click at [277, 71] on div "Черновики" at bounding box center [341, 72] width 191 height 14
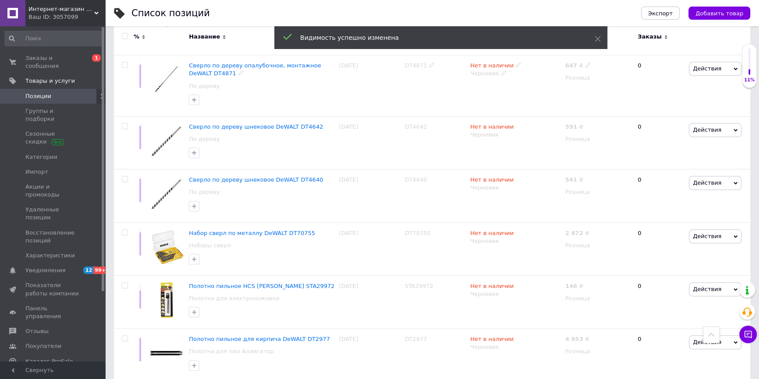
scroll to position [5262, 0]
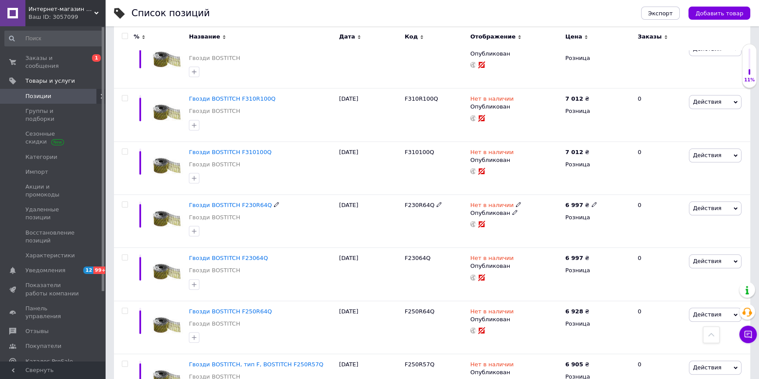
scroll to position [5258, 0]
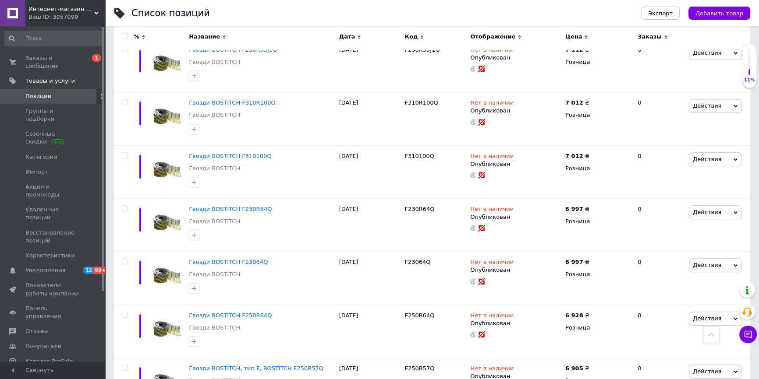
click at [125, 37] on input "checkbox" at bounding box center [125, 36] width 6 height 6
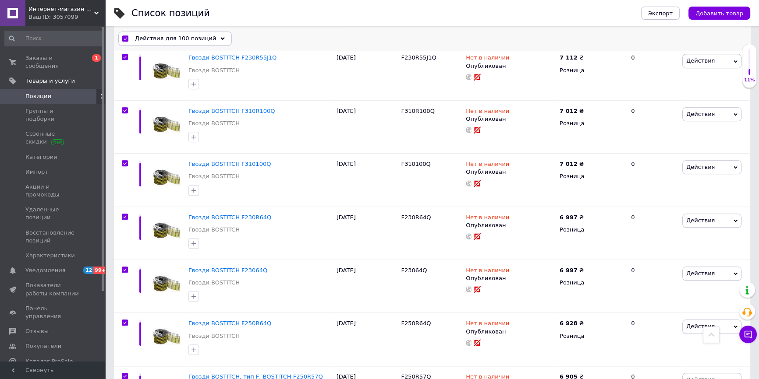
click at [186, 38] on span "Действия для 100 позиций" at bounding box center [175, 39] width 81 height 8
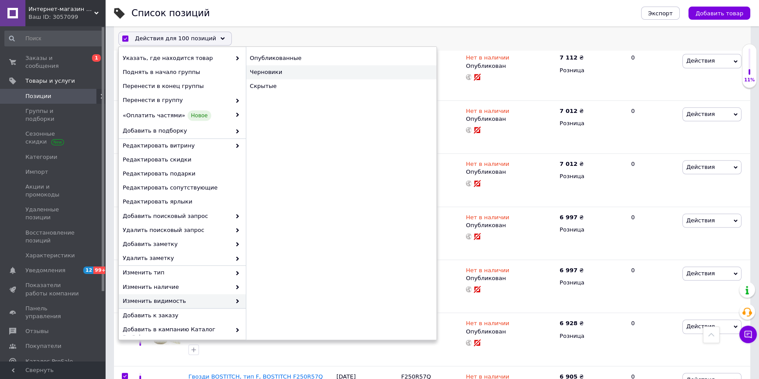
click at [283, 73] on div "Черновики" at bounding box center [341, 72] width 191 height 14
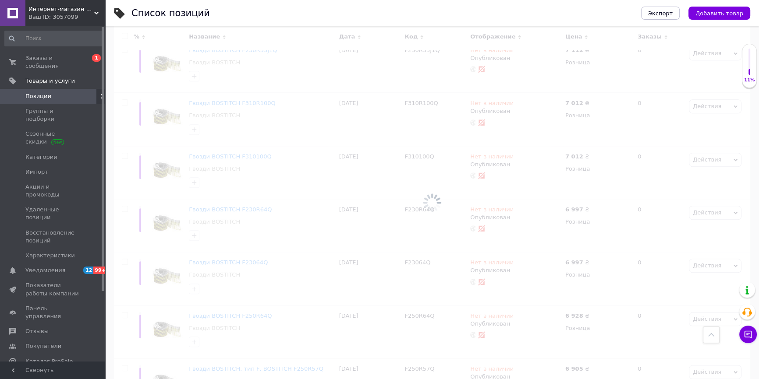
scroll to position [5258, 0]
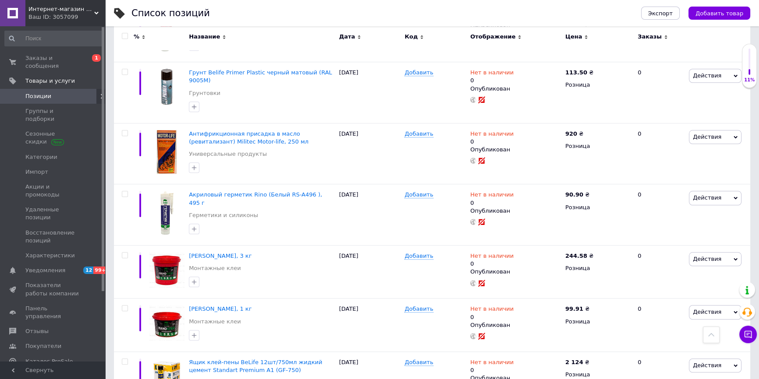
click at [126, 36] on input "checkbox" at bounding box center [125, 36] width 6 height 6
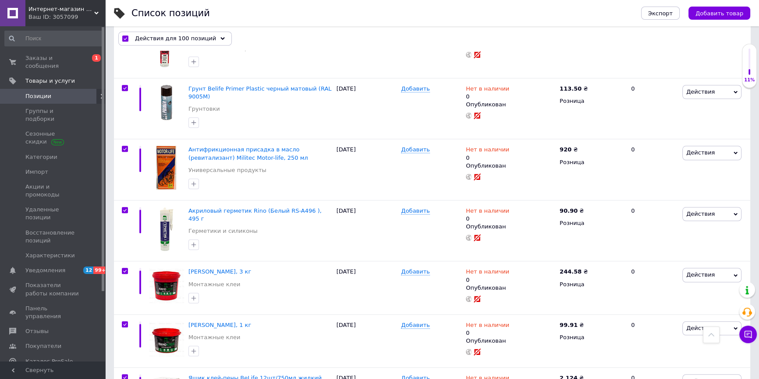
scroll to position [5263, 0]
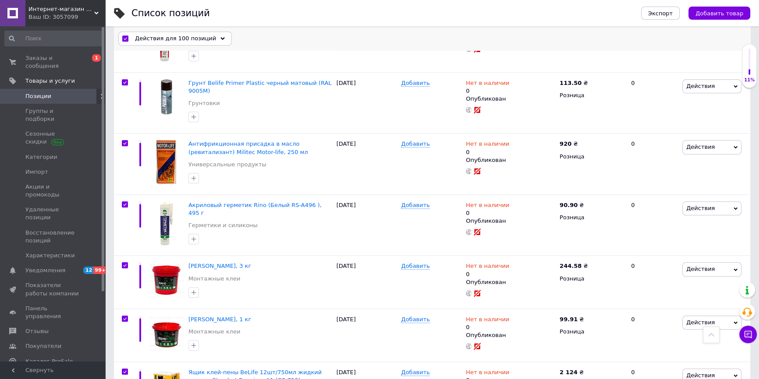
click at [200, 36] on span "Действия для 100 позиций" at bounding box center [175, 39] width 81 height 8
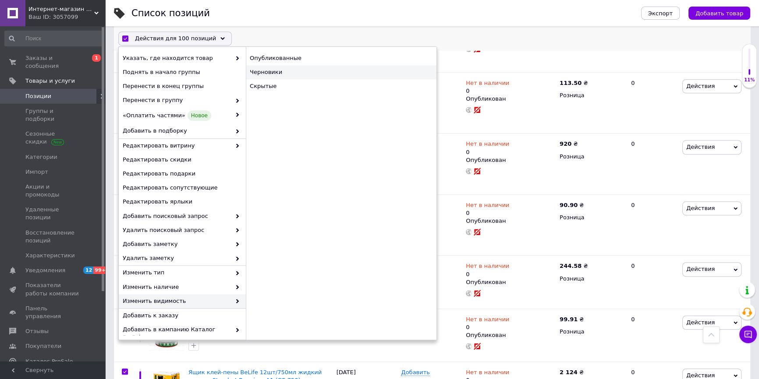
click at [273, 74] on div "Черновики" at bounding box center [341, 72] width 191 height 14
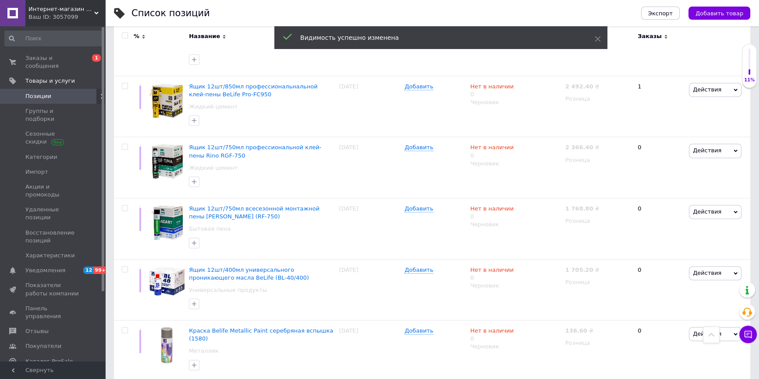
scroll to position [5695, 0]
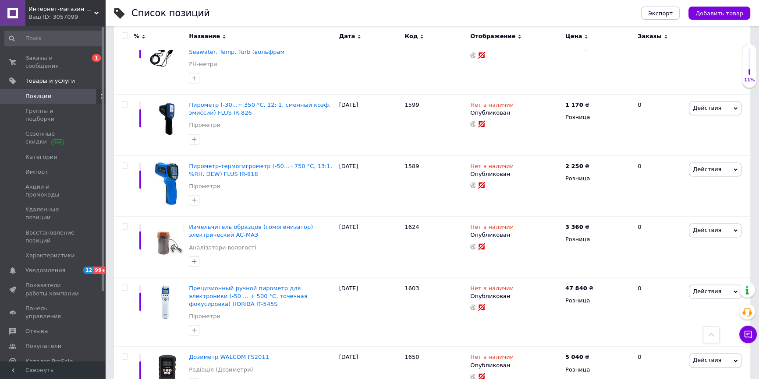
click at [124, 37] on input "checkbox" at bounding box center [125, 36] width 6 height 6
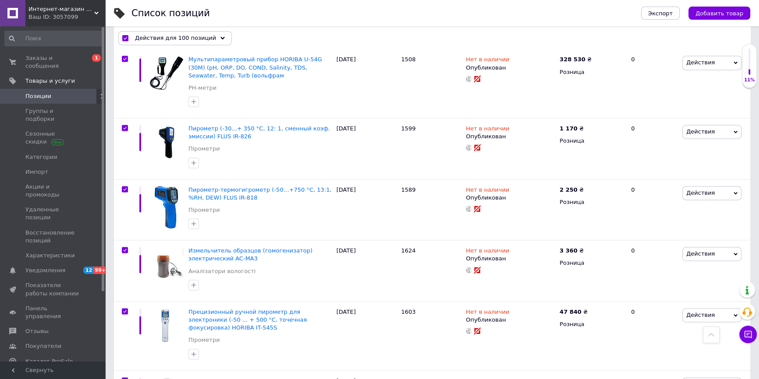
scroll to position [5724, 0]
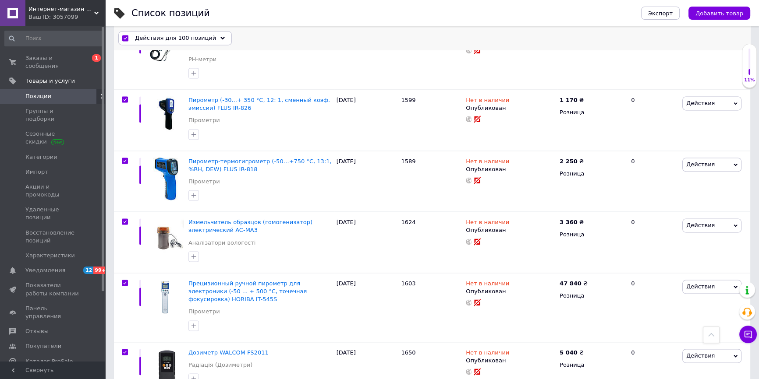
click at [181, 36] on span "Действия для 100 позиций" at bounding box center [175, 39] width 81 height 8
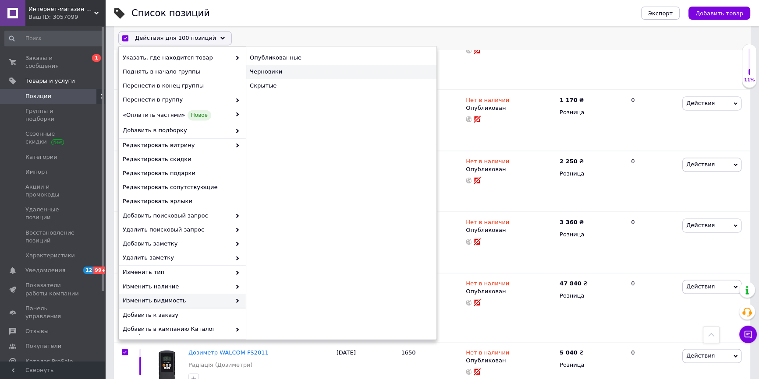
click at [270, 73] on div "Черновики" at bounding box center [341, 72] width 191 height 14
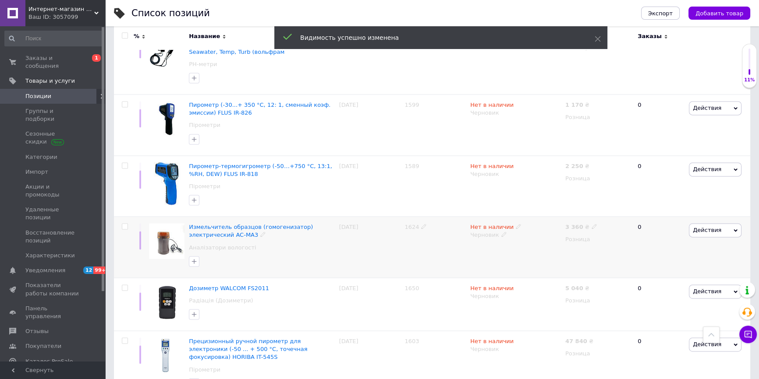
scroll to position [5918, 0]
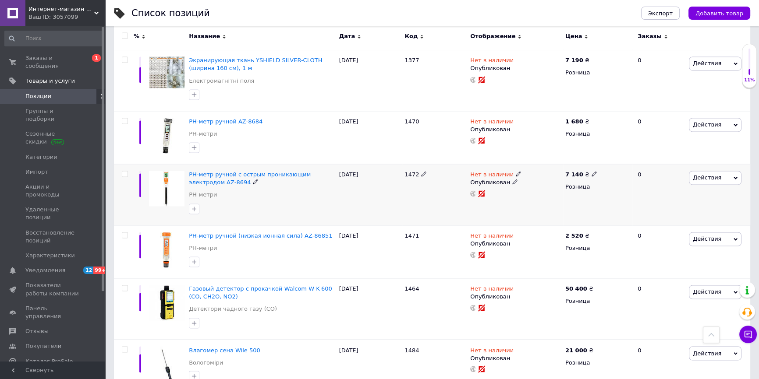
scroll to position [5812, 0]
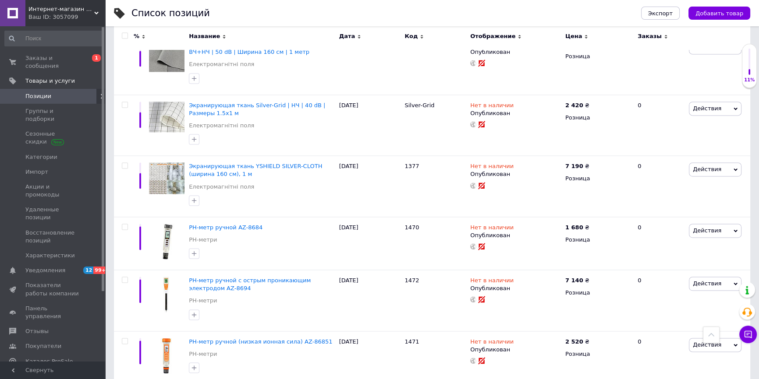
click at [123, 36] on input "checkbox" at bounding box center [125, 36] width 6 height 6
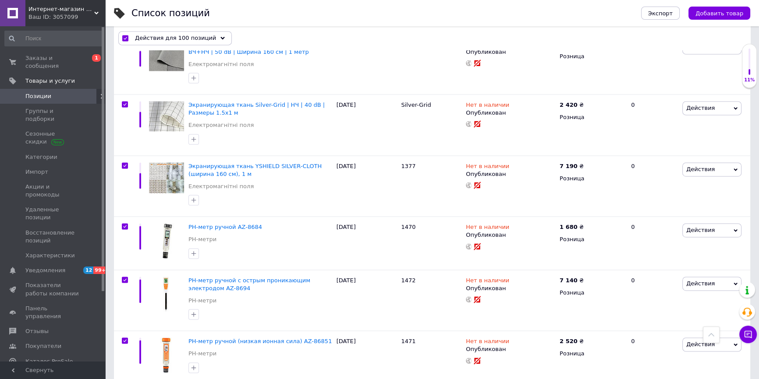
scroll to position [5875, 0]
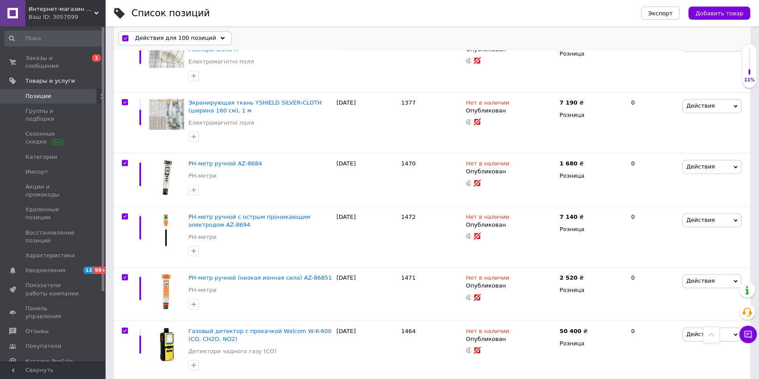
click at [184, 39] on span "Действия для 100 позиций" at bounding box center [175, 39] width 81 height 8
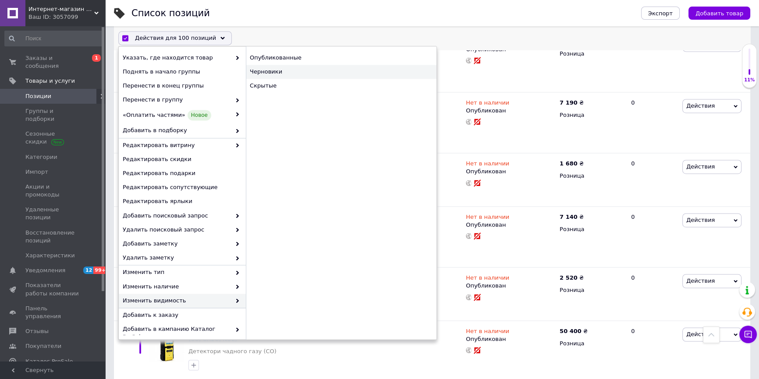
click at [281, 73] on div "Черновики" at bounding box center [341, 72] width 191 height 14
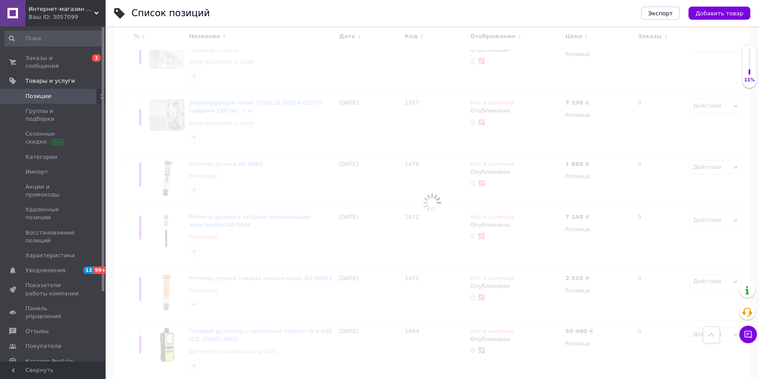
scroll to position [5812, 0]
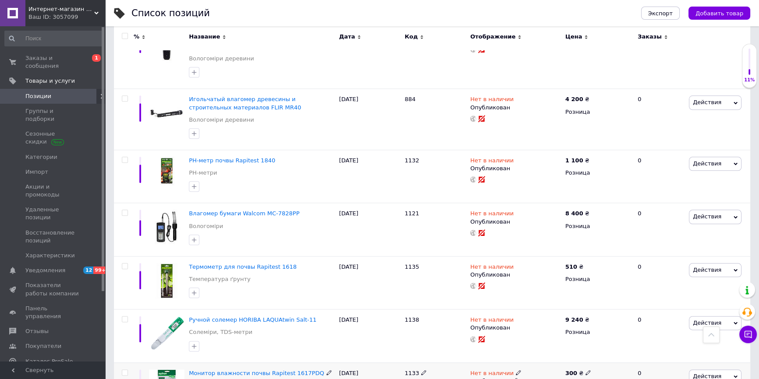
scroll to position [5428, 0]
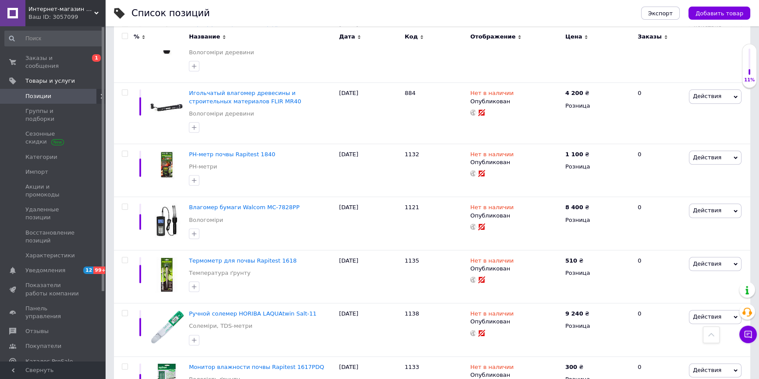
click at [124, 36] on input "checkbox" at bounding box center [125, 36] width 6 height 6
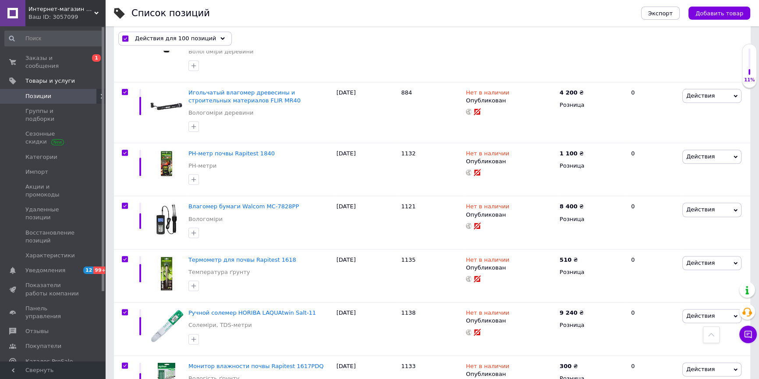
scroll to position [5465, 0]
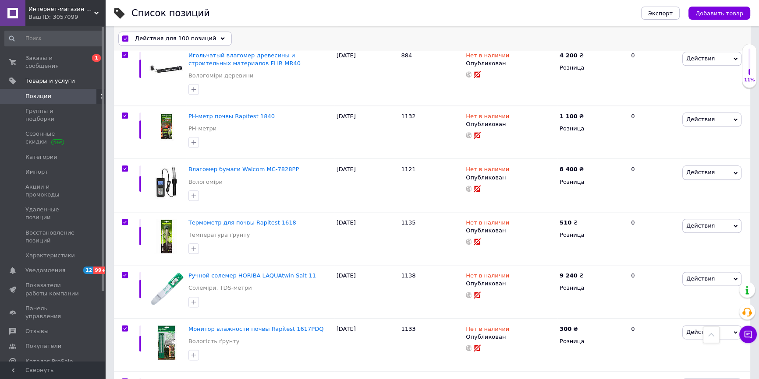
click at [204, 39] on span "Действия для 100 позиций" at bounding box center [175, 39] width 81 height 8
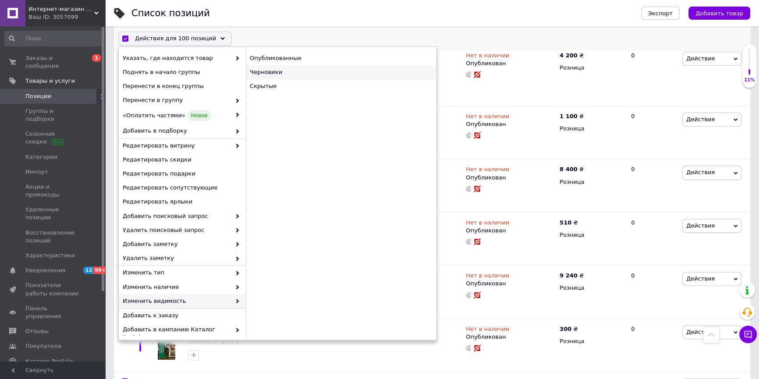
click at [287, 73] on div "Черновики" at bounding box center [341, 72] width 191 height 14
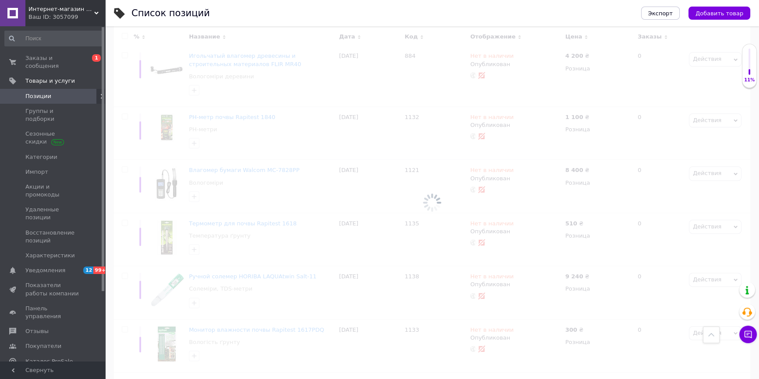
scroll to position [5428, 0]
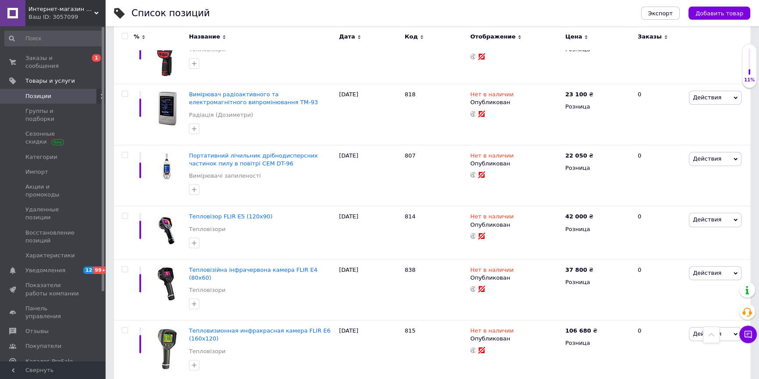
click at [121, 36] on div at bounding box center [125, 36] width 18 height 6
click at [124, 36] on input "checkbox" at bounding box center [125, 36] width 6 height 6
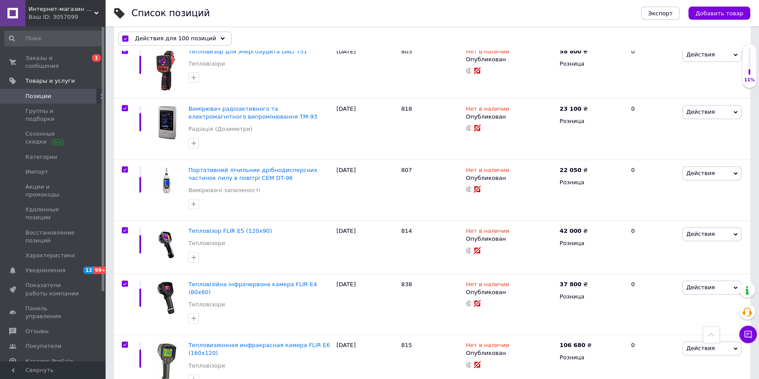
scroll to position [5442, 0]
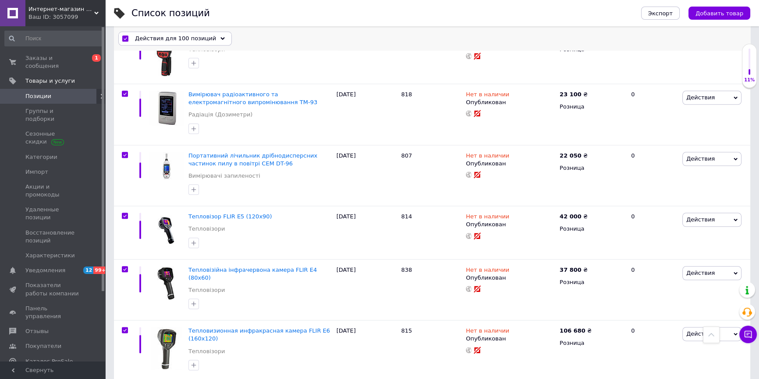
click at [171, 38] on span "Действия для 100 позиций" at bounding box center [175, 39] width 81 height 8
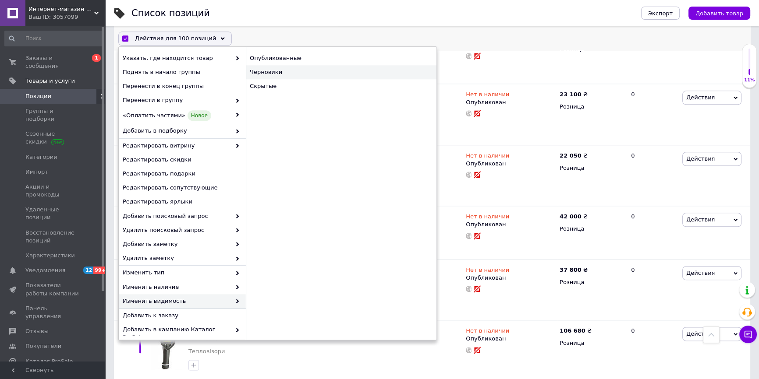
click at [279, 72] on div "Черновики" at bounding box center [341, 72] width 191 height 14
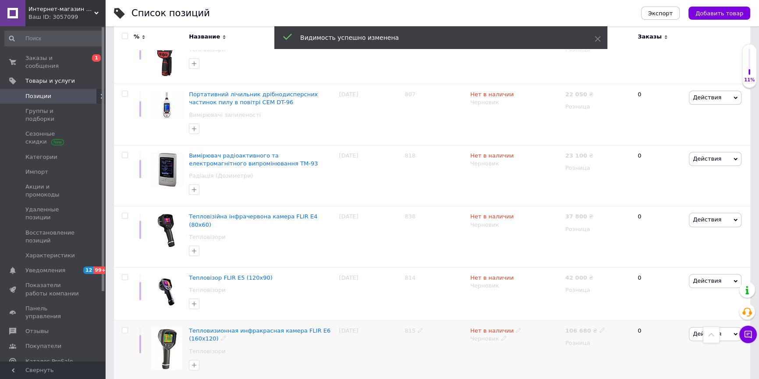
scroll to position [5509, 0]
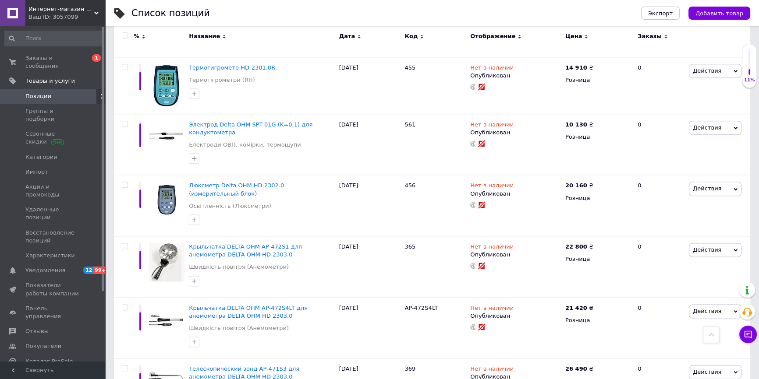
click at [125, 37] on input "checkbox" at bounding box center [125, 36] width 6 height 6
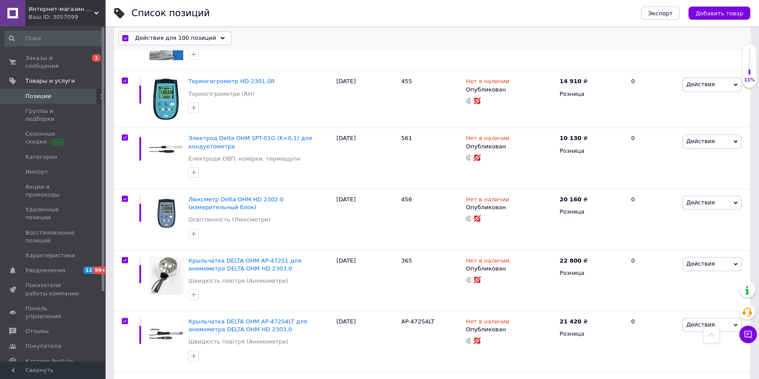
scroll to position [5531, 0]
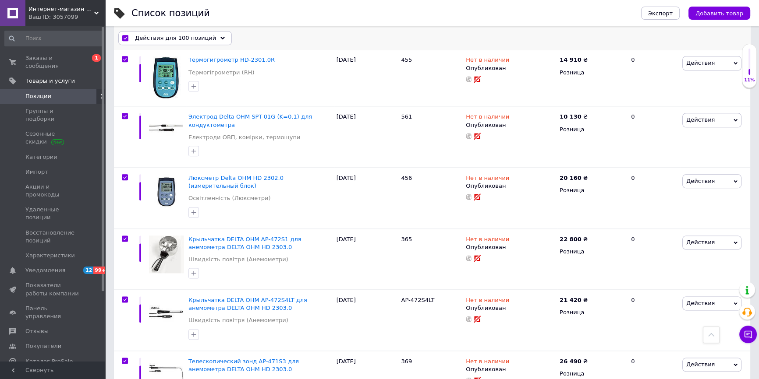
click at [205, 38] on div "Действия для 100 позиций" at bounding box center [174, 39] width 113 height 14
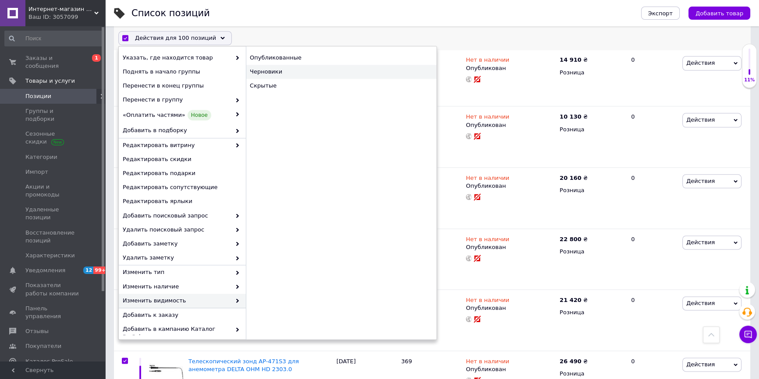
click at [284, 71] on div "Черновики" at bounding box center [341, 72] width 191 height 14
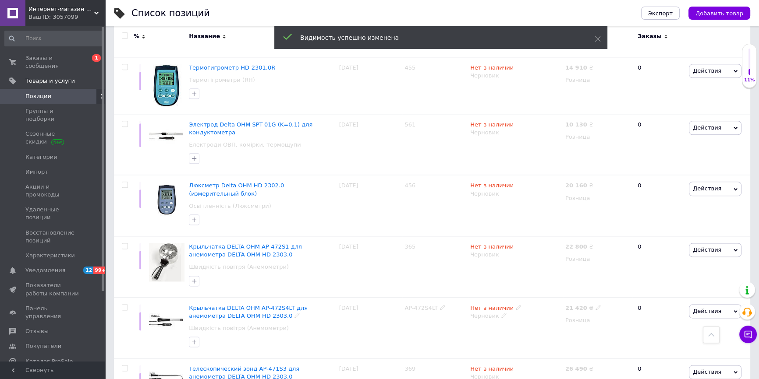
scroll to position [5635, 0]
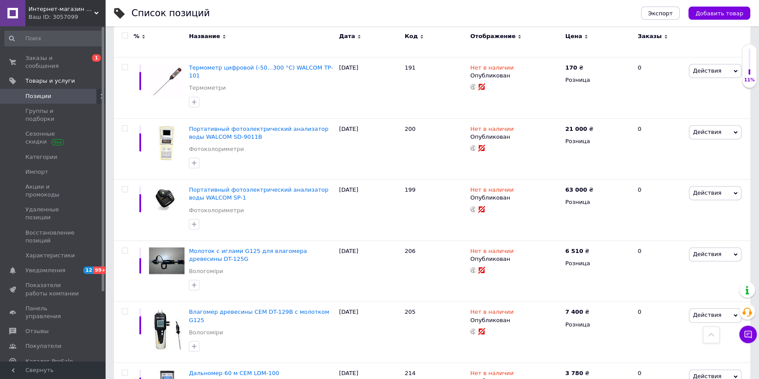
click at [123, 37] on input "checkbox" at bounding box center [125, 36] width 6 height 6
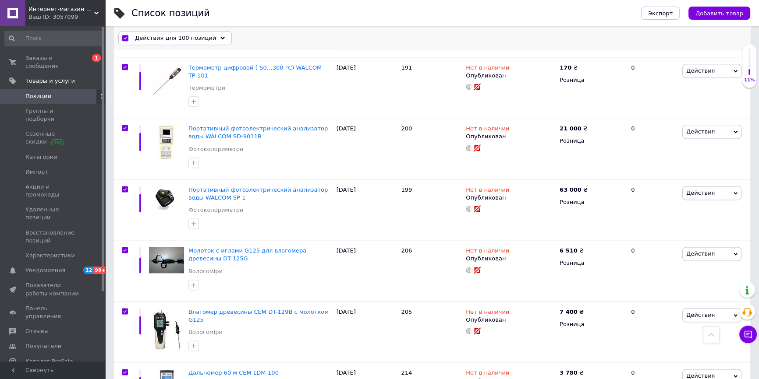
scroll to position [5690, 0]
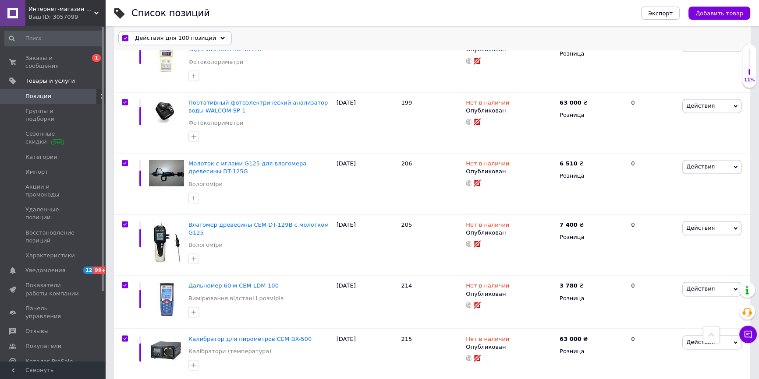
click at [206, 35] on div "Действия для 100 позиций" at bounding box center [174, 39] width 113 height 14
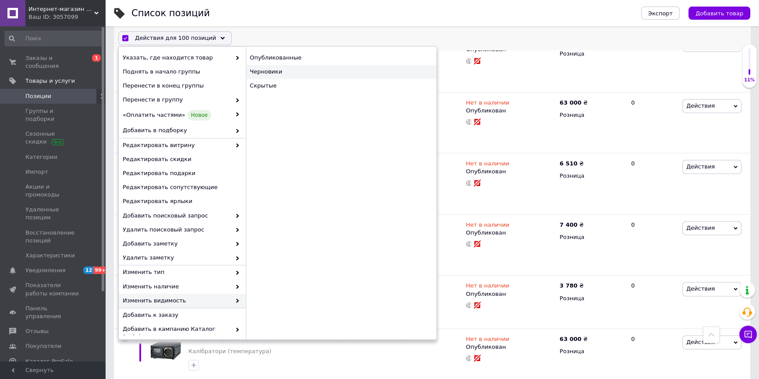
click at [276, 73] on div "Черновики" at bounding box center [341, 72] width 191 height 14
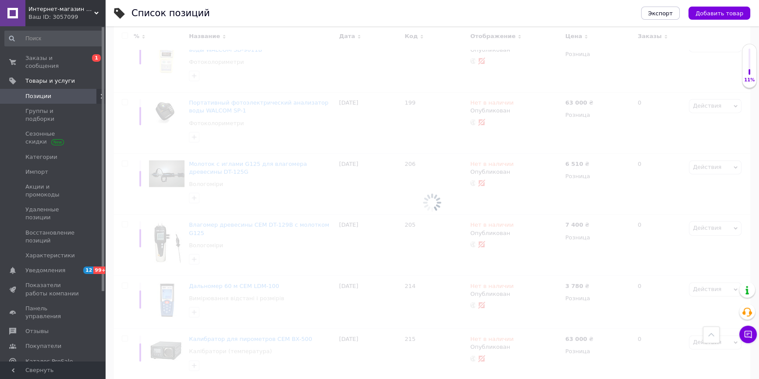
scroll to position [5603, 0]
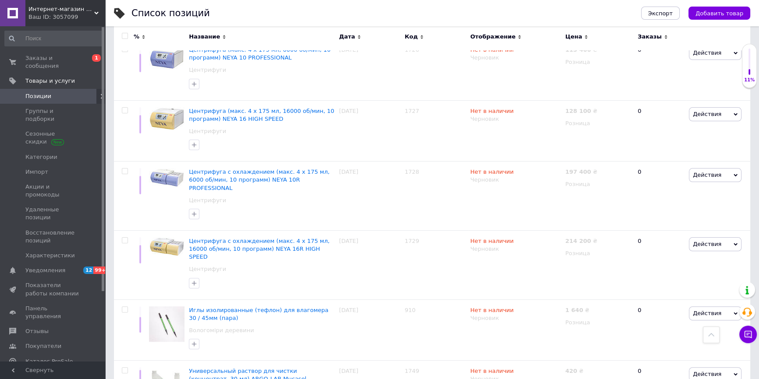
scroll to position [4304, 0]
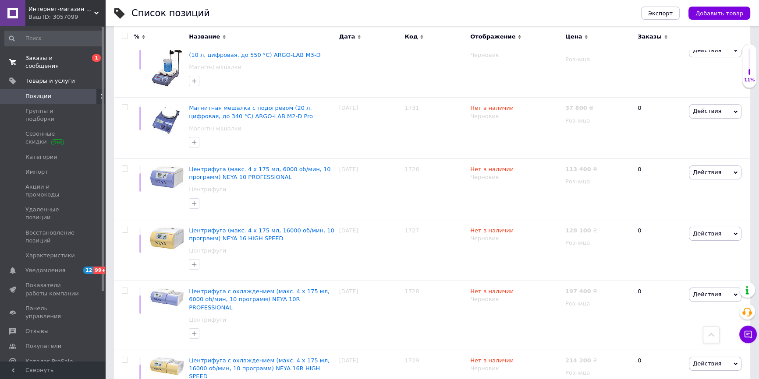
click at [53, 58] on span "Заказы и сообщения" at bounding box center [53, 62] width 56 height 16
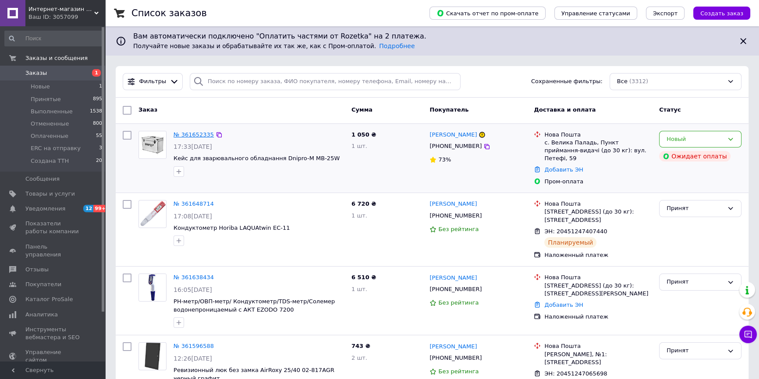
click at [185, 136] on link "№ 361652335" at bounding box center [193, 134] width 40 height 7
